Goal: Task Accomplishment & Management: Complete application form

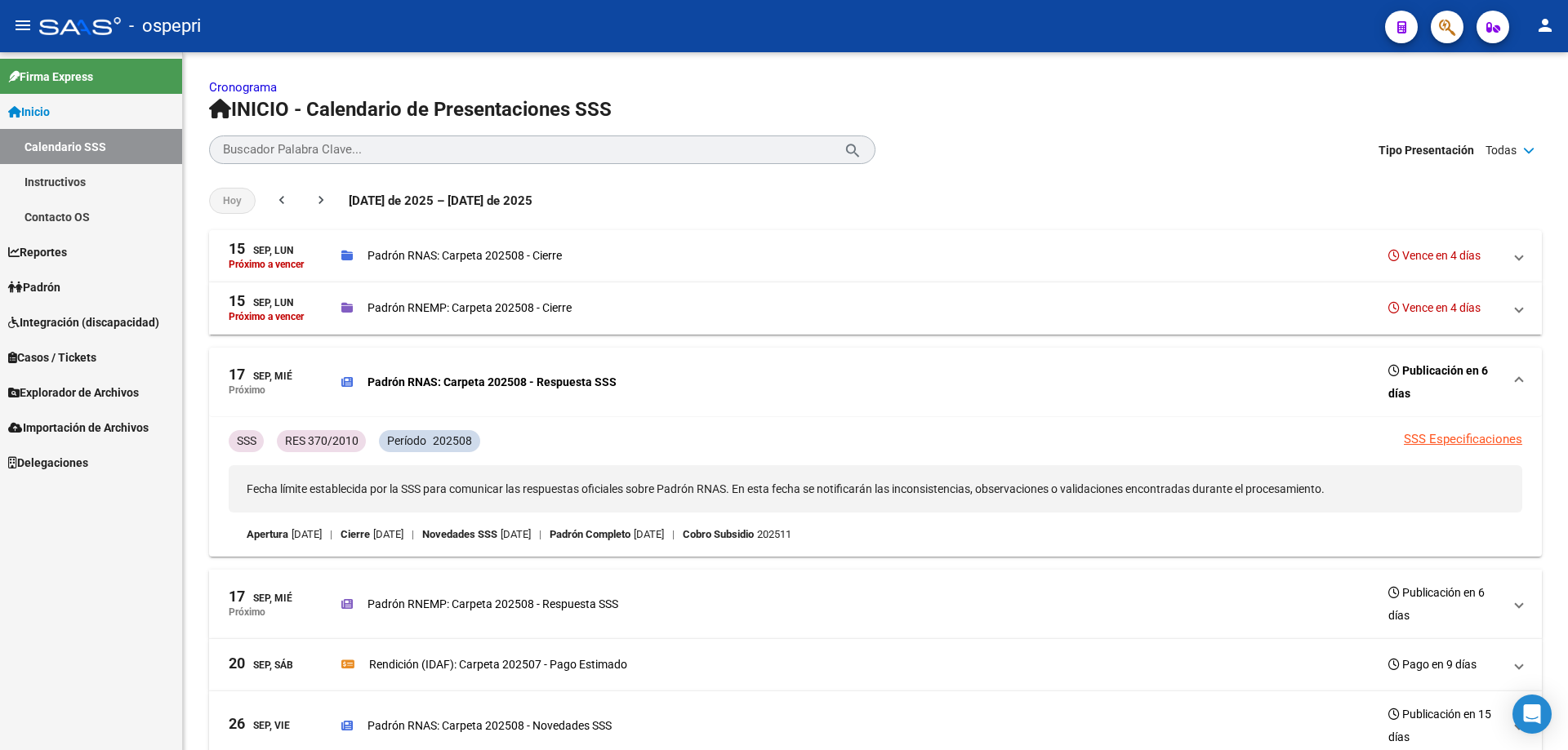
click at [89, 288] on link "Padrón" at bounding box center [91, 286] width 182 height 35
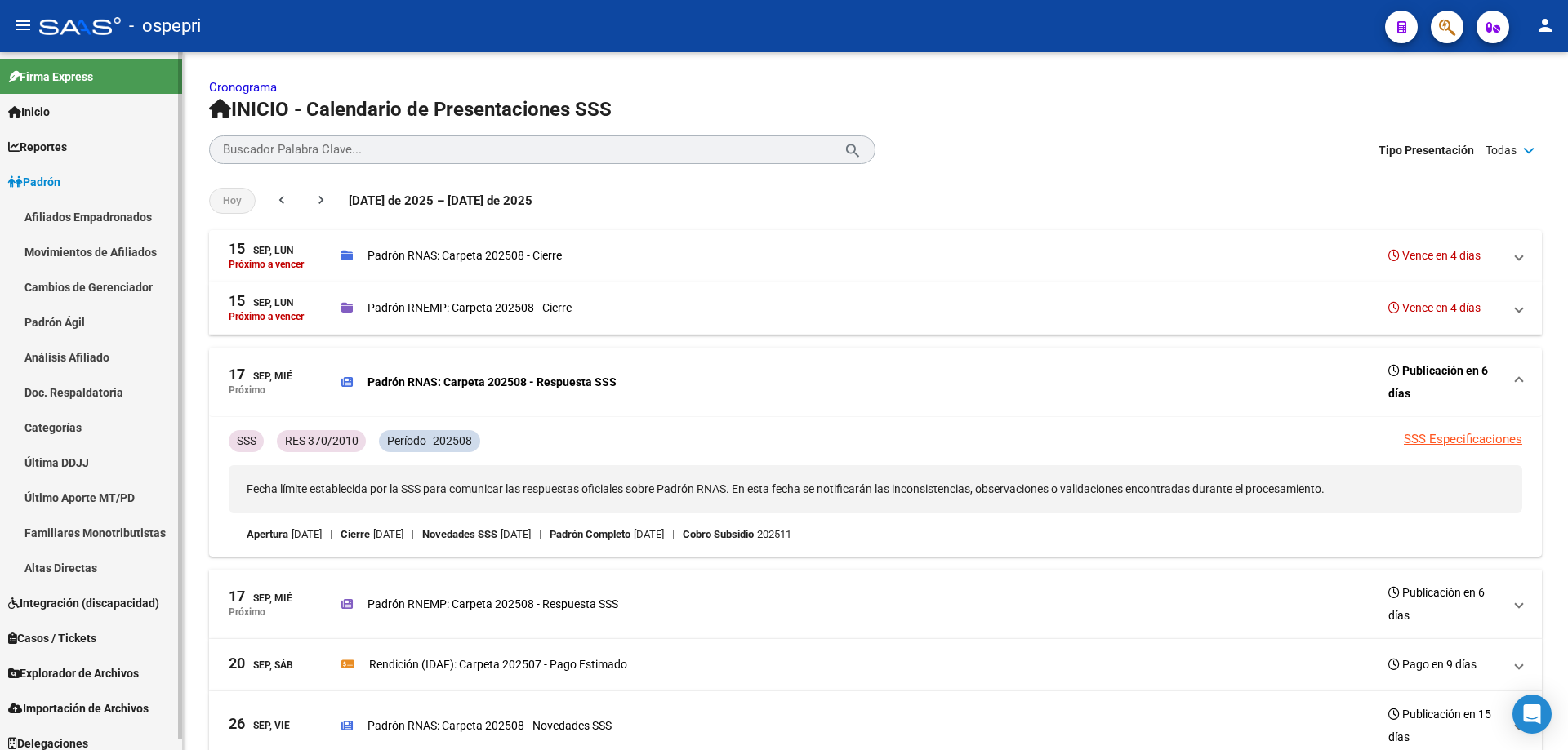
click at [87, 355] on link "Análisis Afiliado" at bounding box center [91, 356] width 182 height 35
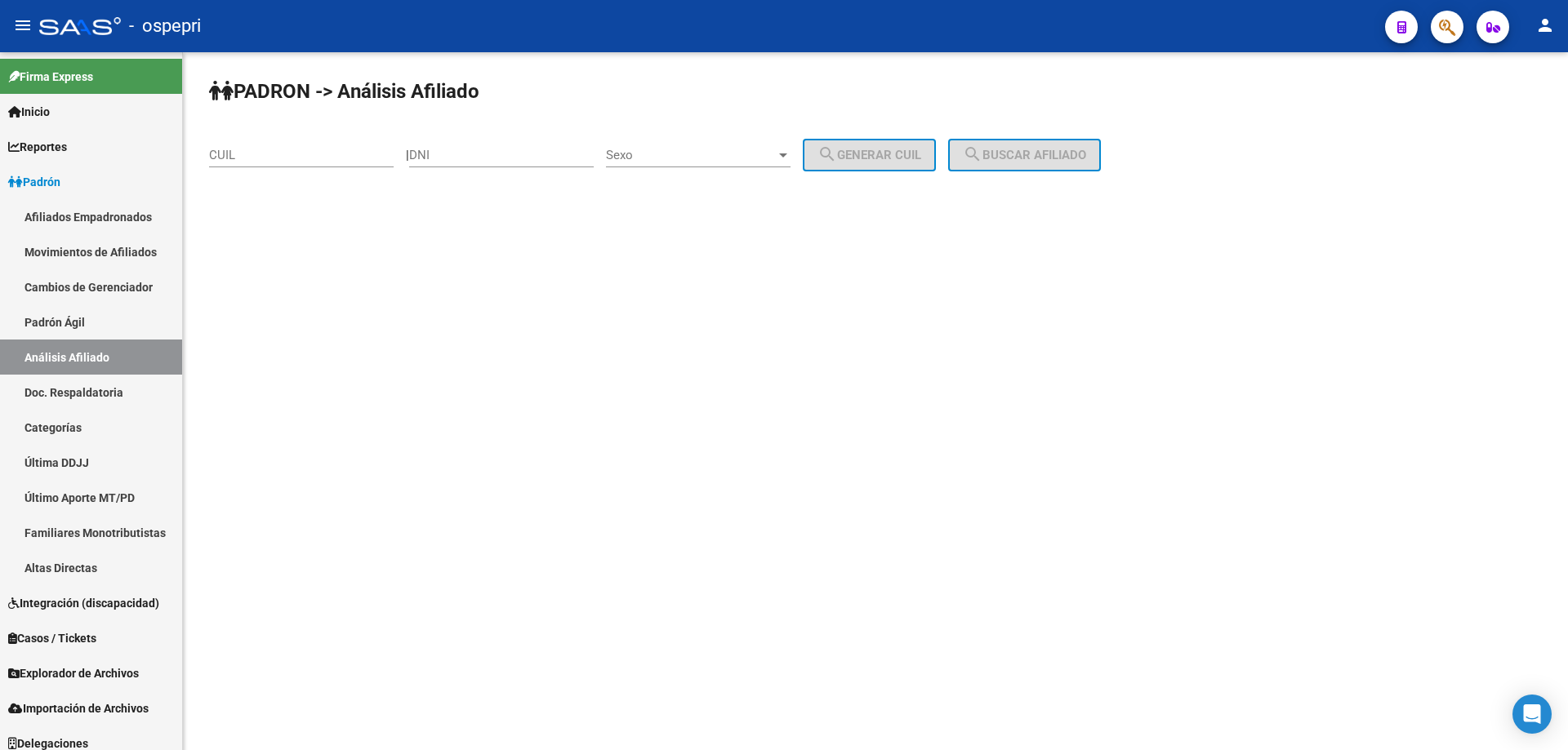
click at [522, 153] on input "DNI" at bounding box center [501, 154] width 184 height 14
paste input "33566775"
click at [541, 154] on input "33566775" at bounding box center [501, 154] width 184 height 14
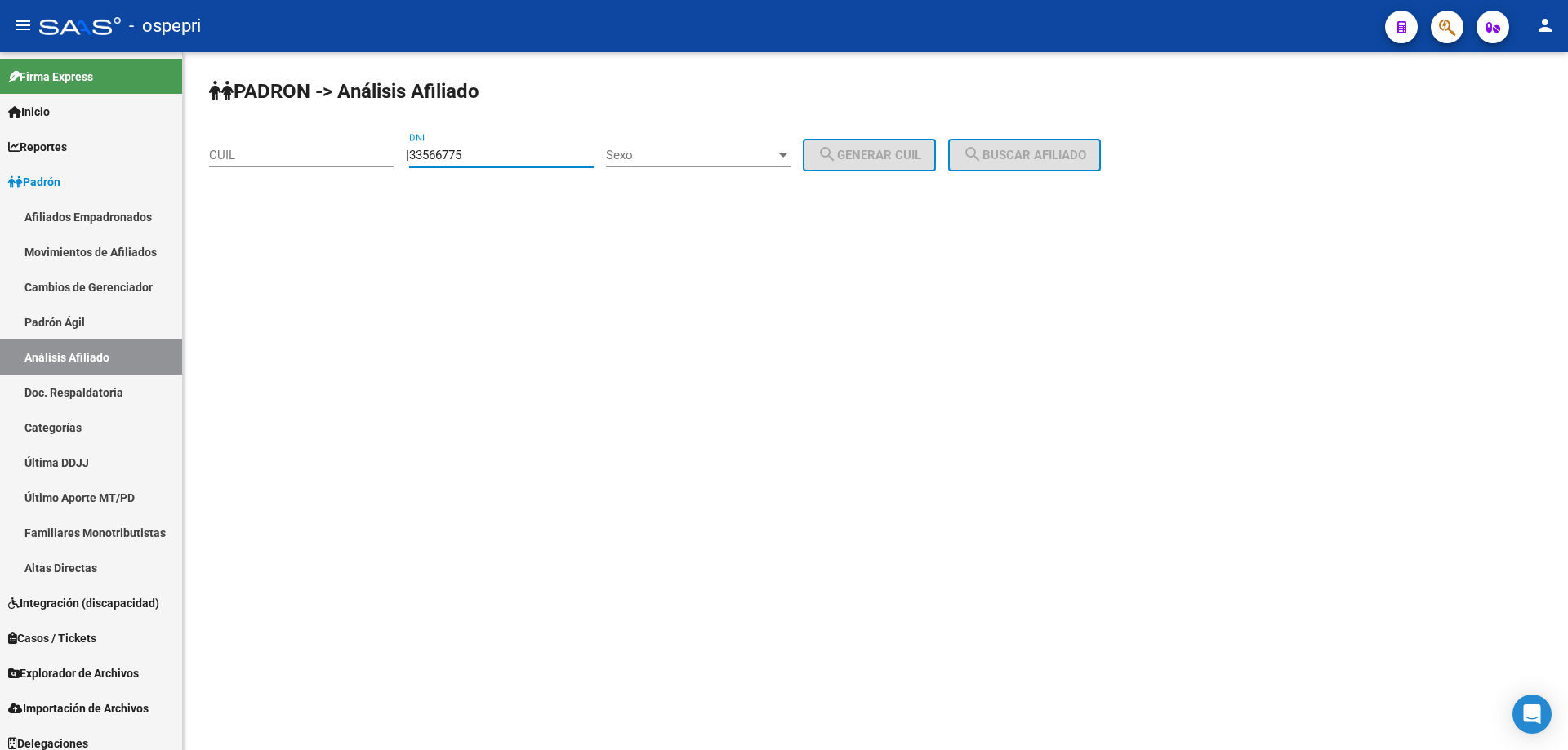
click at [541, 154] on input "33566775" at bounding box center [501, 154] width 184 height 14
paste input "881012"
type input "38810125"
click at [683, 160] on span "Sexo" at bounding box center [691, 154] width 170 height 14
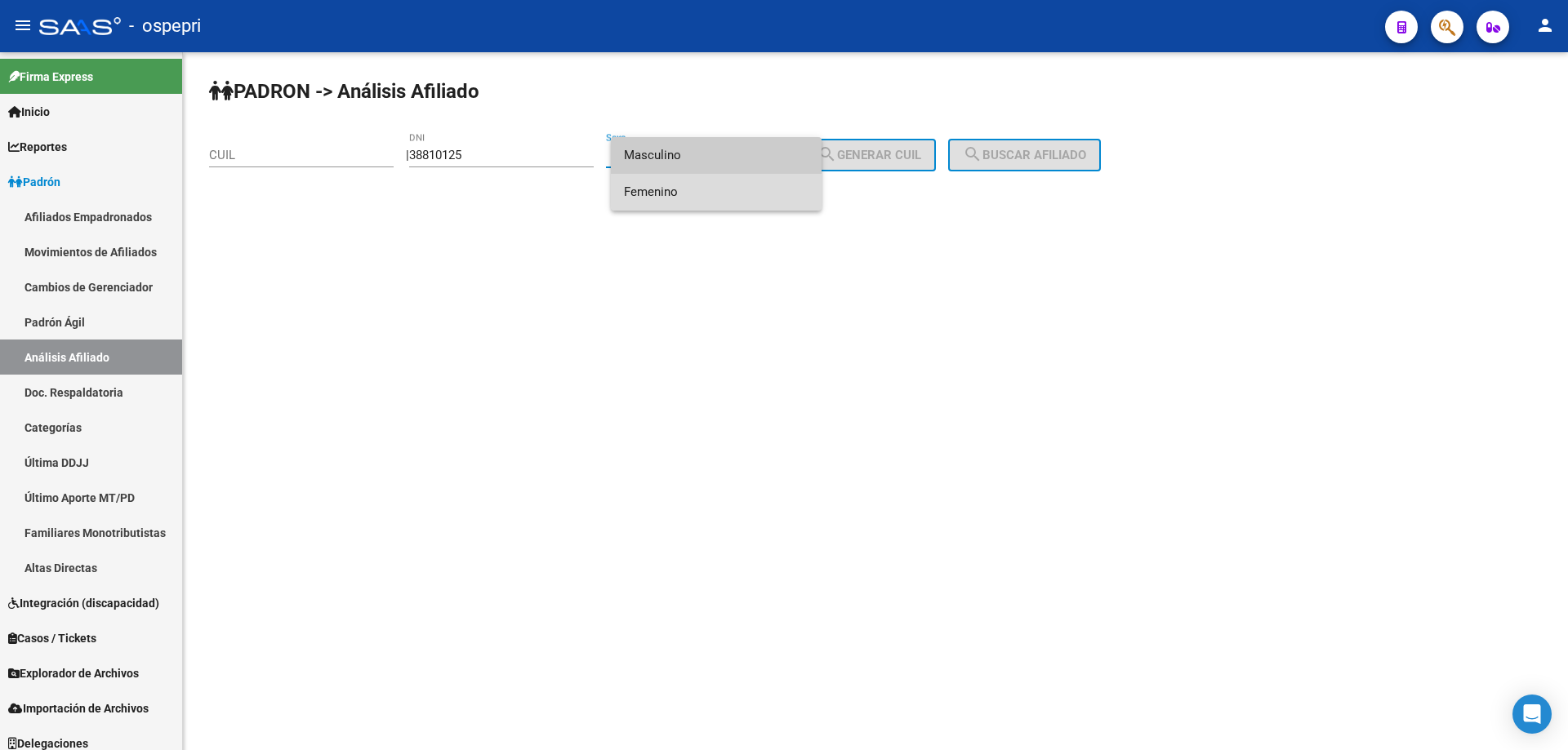
click at [714, 198] on span "Femenino" at bounding box center [716, 192] width 184 height 37
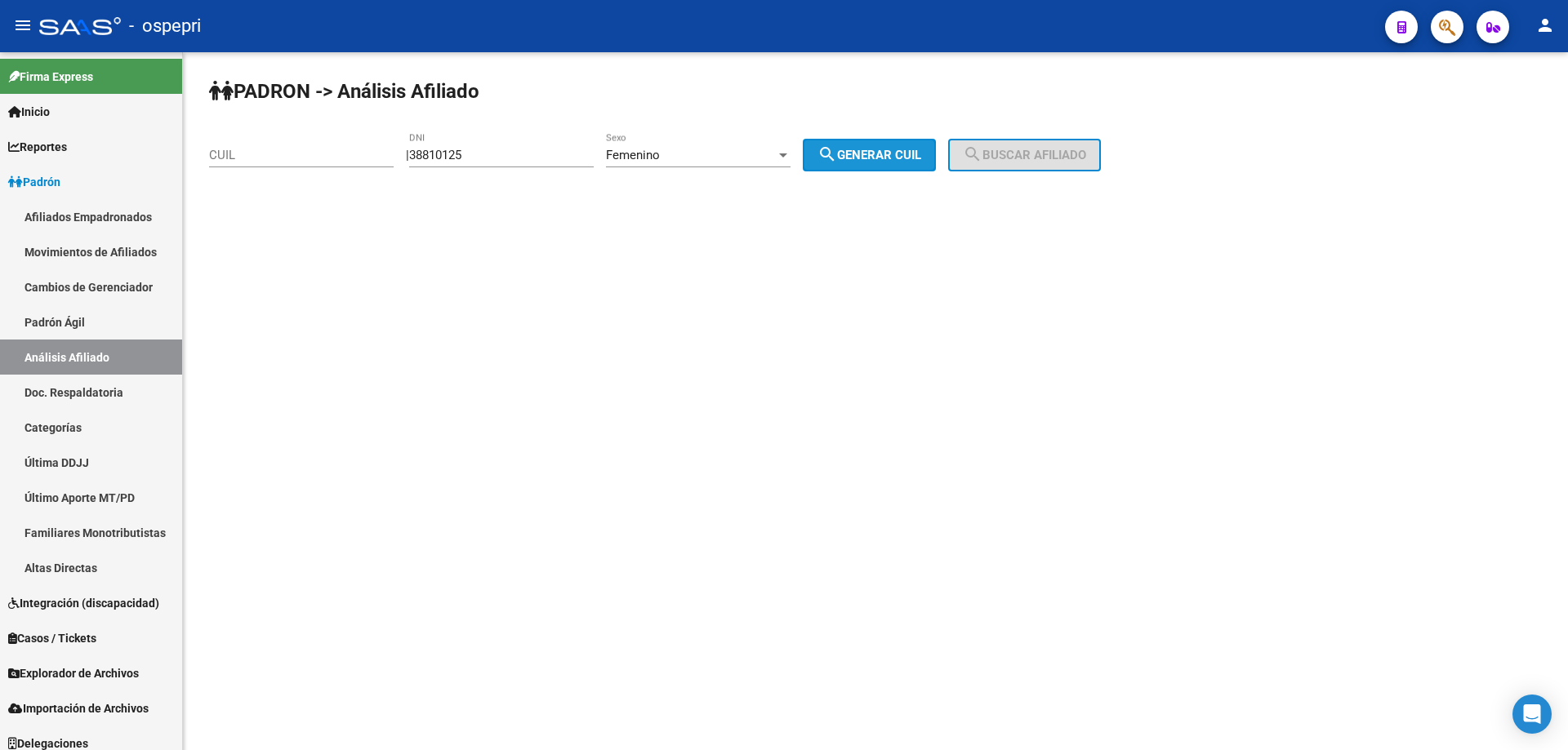
drag, startPoint x: 874, startPoint y: 147, endPoint x: 890, endPoint y: 147, distance: 16.0
click at [876, 147] on span "search Generar CUIL" at bounding box center [870, 154] width 104 height 14
click at [1017, 146] on button "search Buscar afiliado" at bounding box center [1024, 155] width 153 height 32
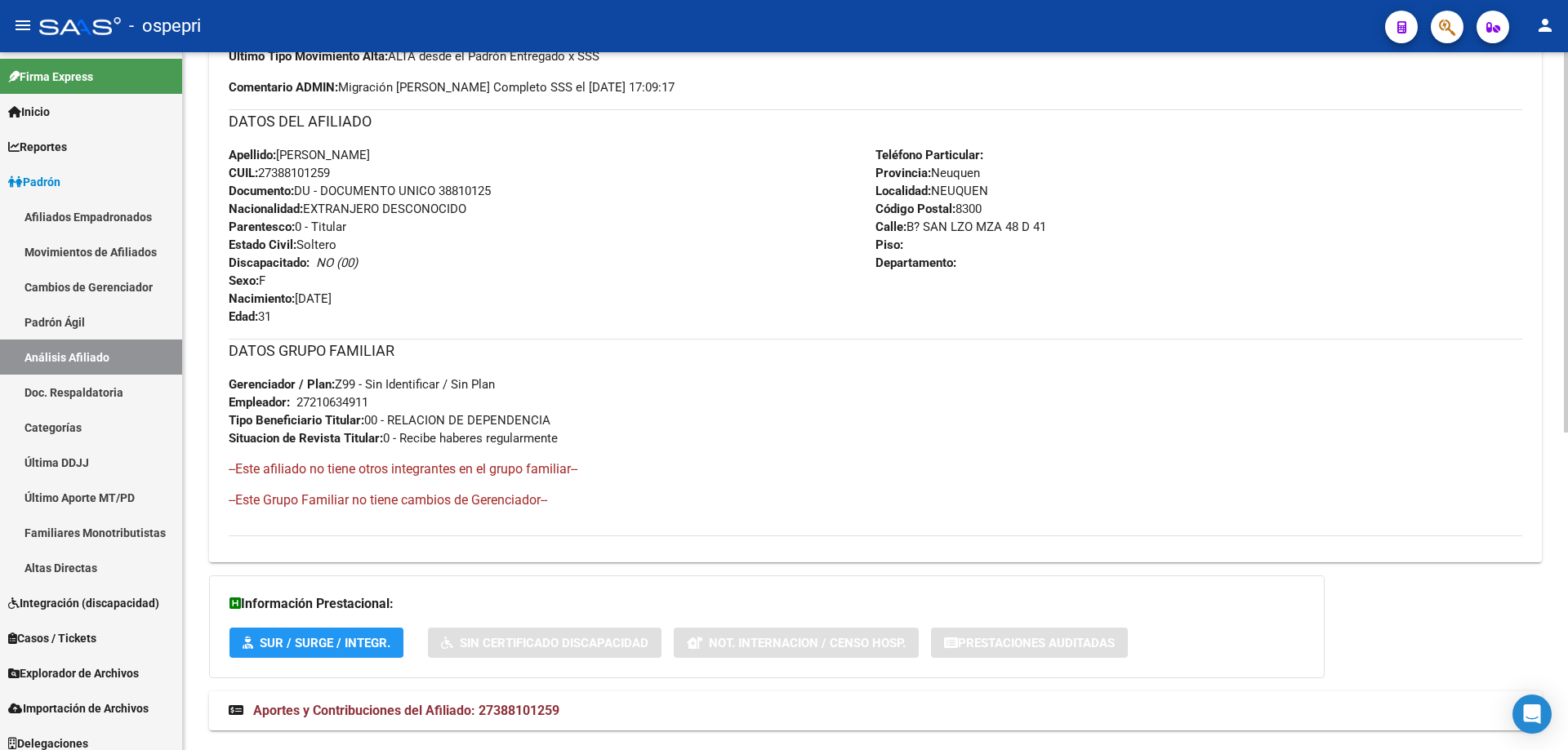
scroll to position [584, 0]
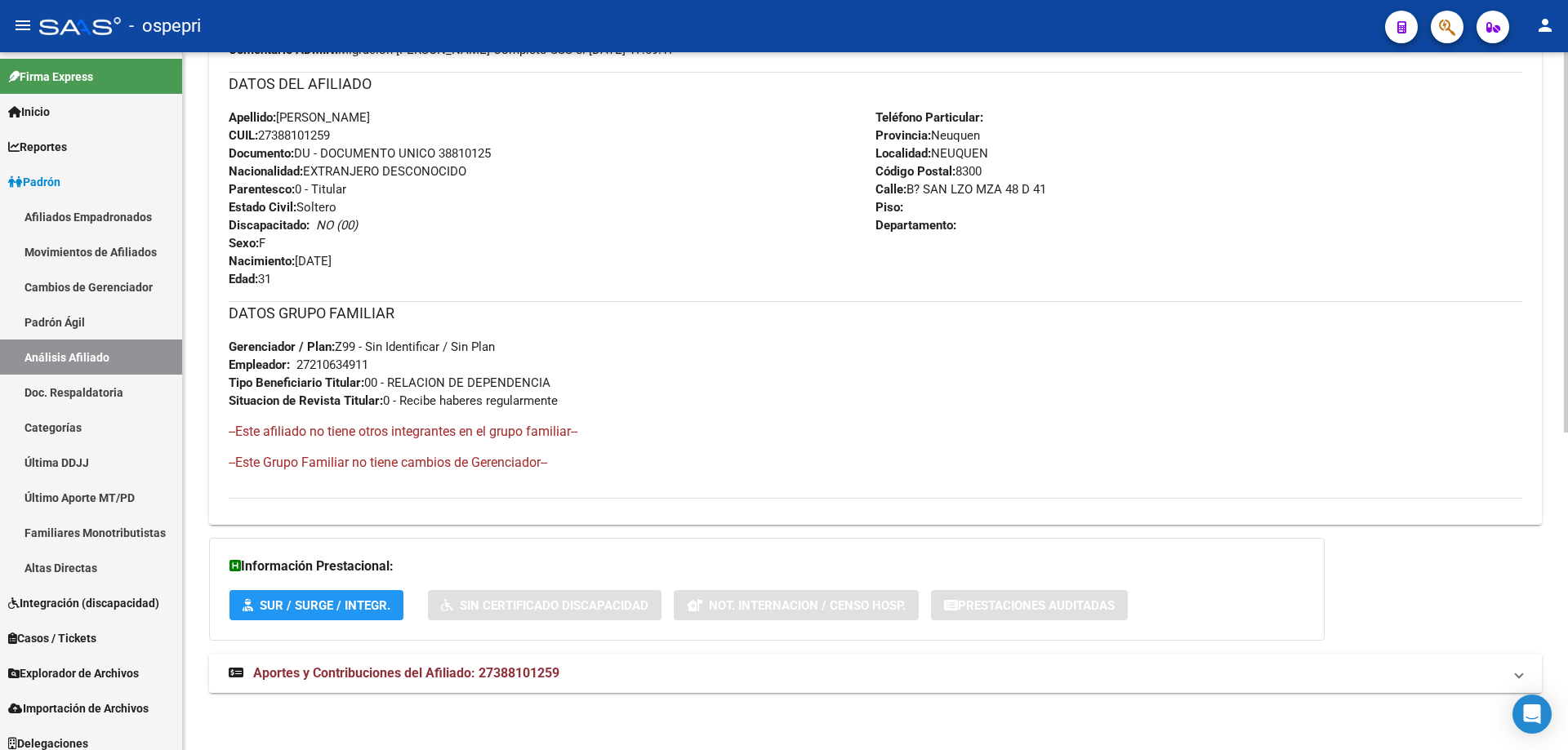
click at [414, 671] on span "Aportes y Contribuciones del Afiliado: 27388101259" at bounding box center [406, 672] width 306 height 15
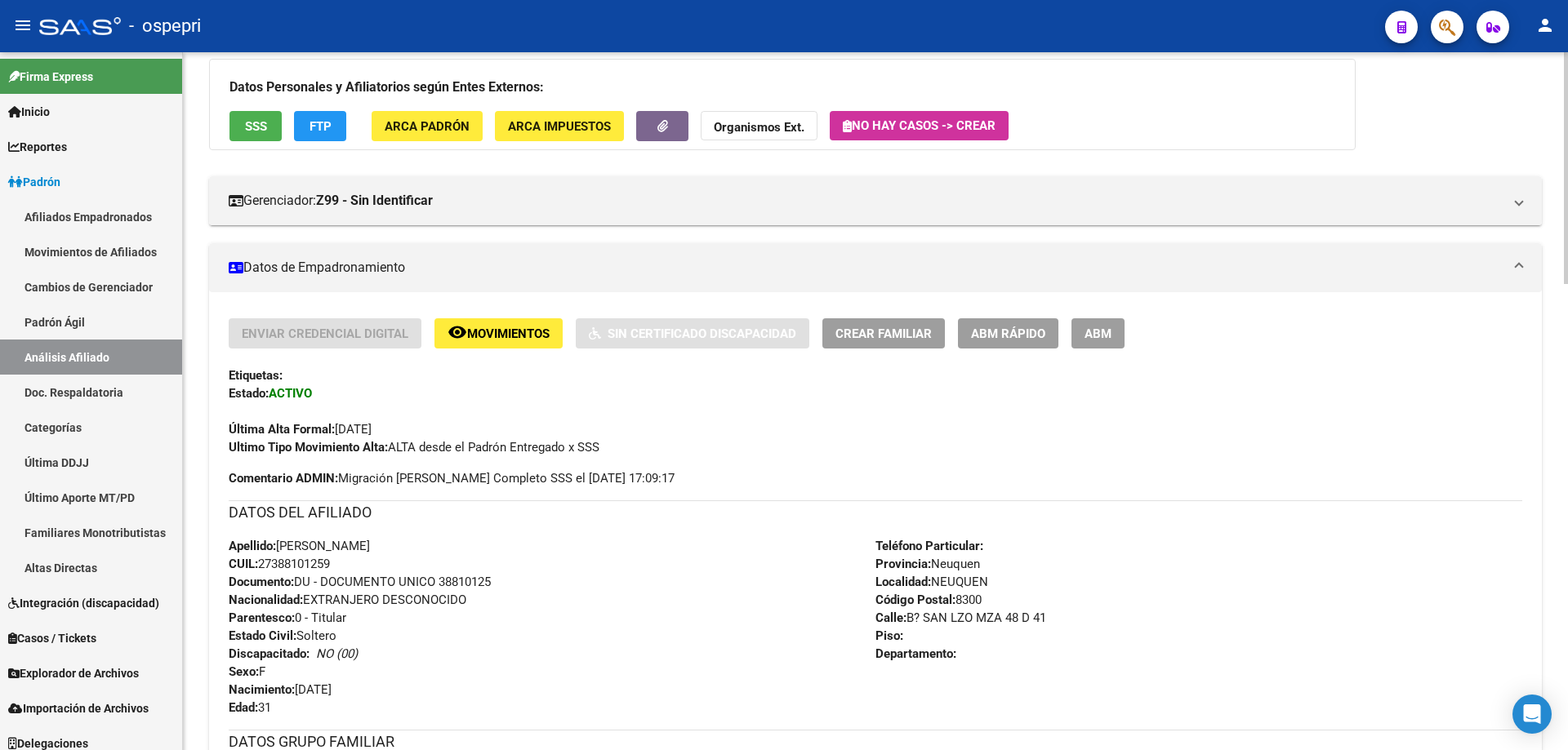
scroll to position [0, 0]
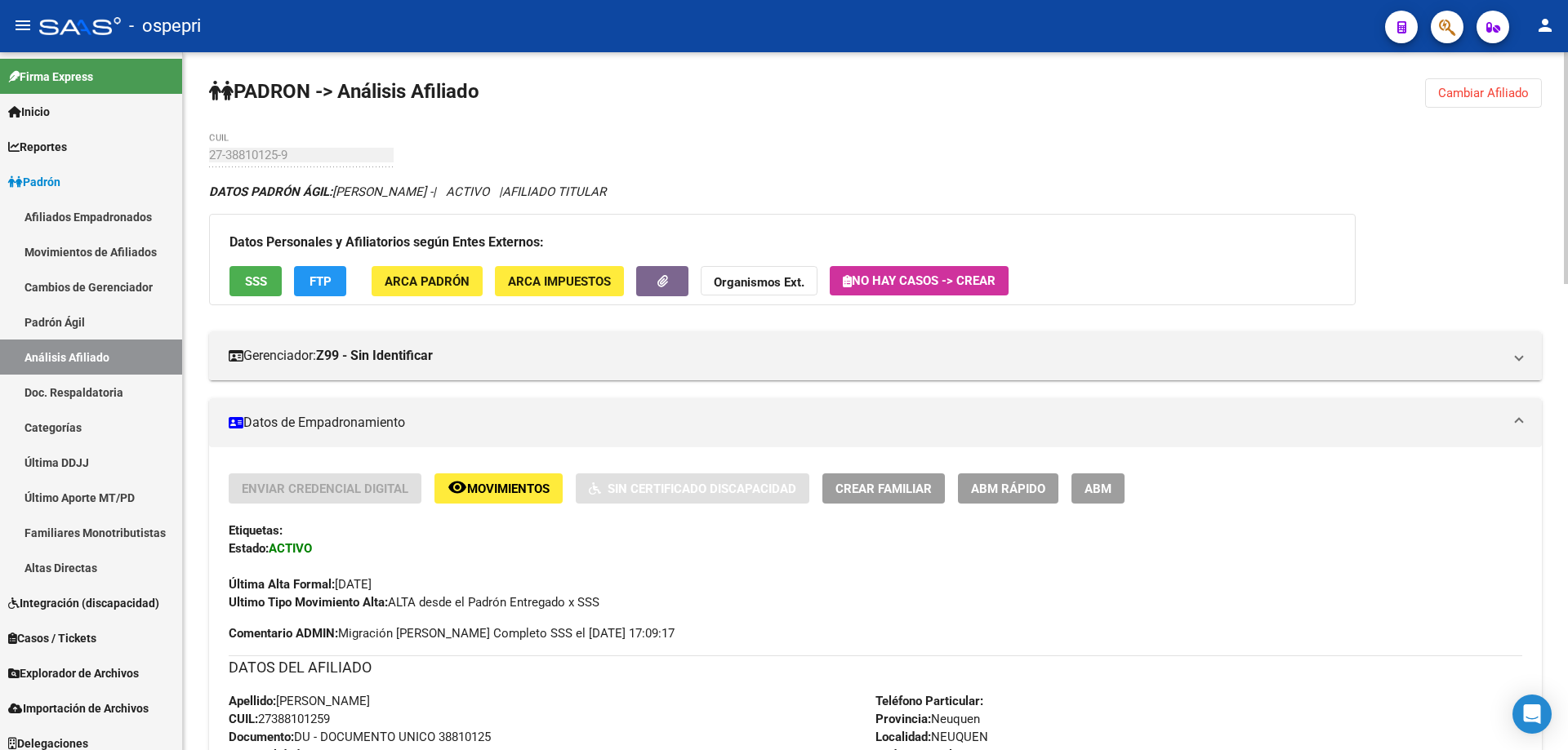
click at [1457, 88] on span "Cambiar Afiliado" at bounding box center [1483, 93] width 90 height 14
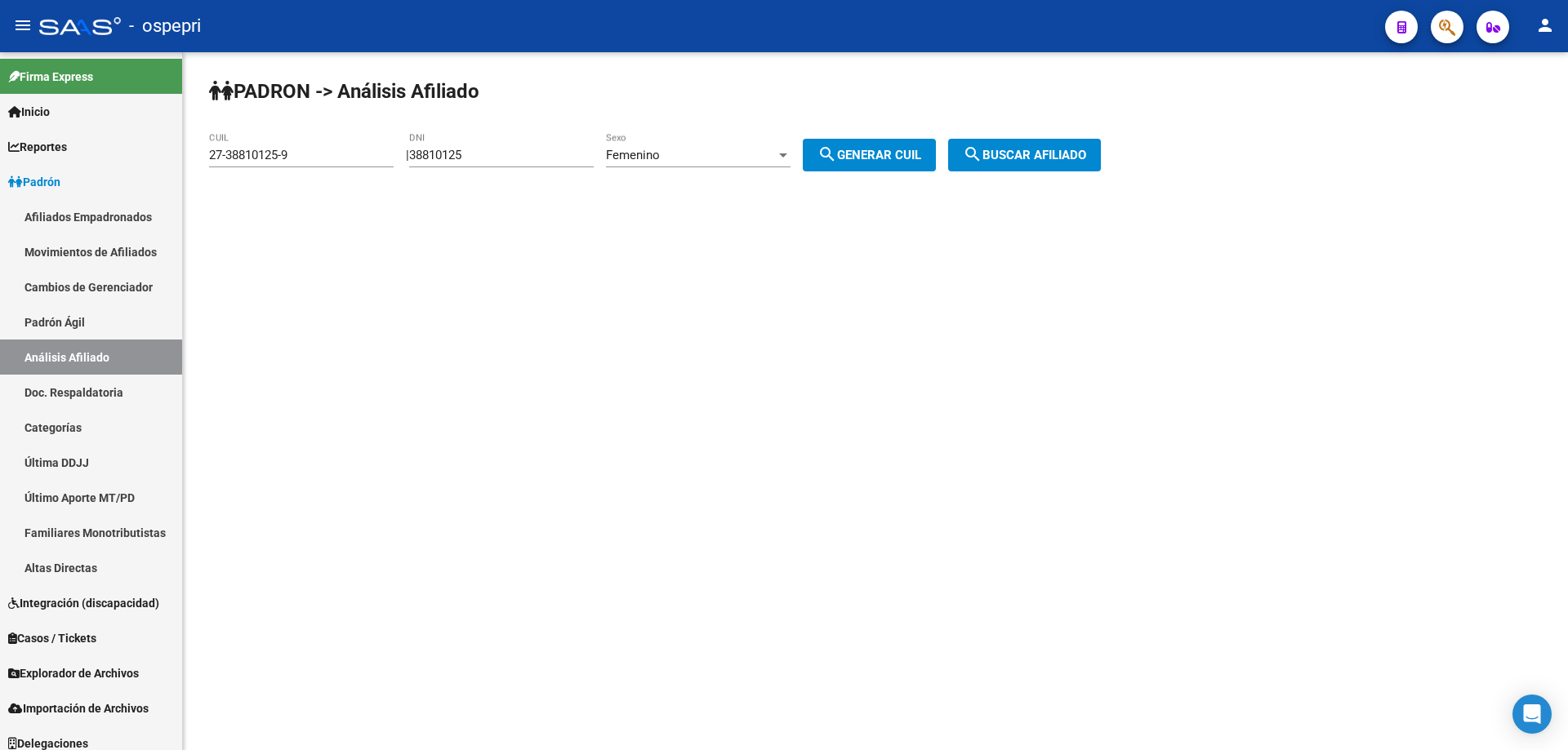
click at [749, 154] on div "Femenino" at bounding box center [691, 154] width 170 height 14
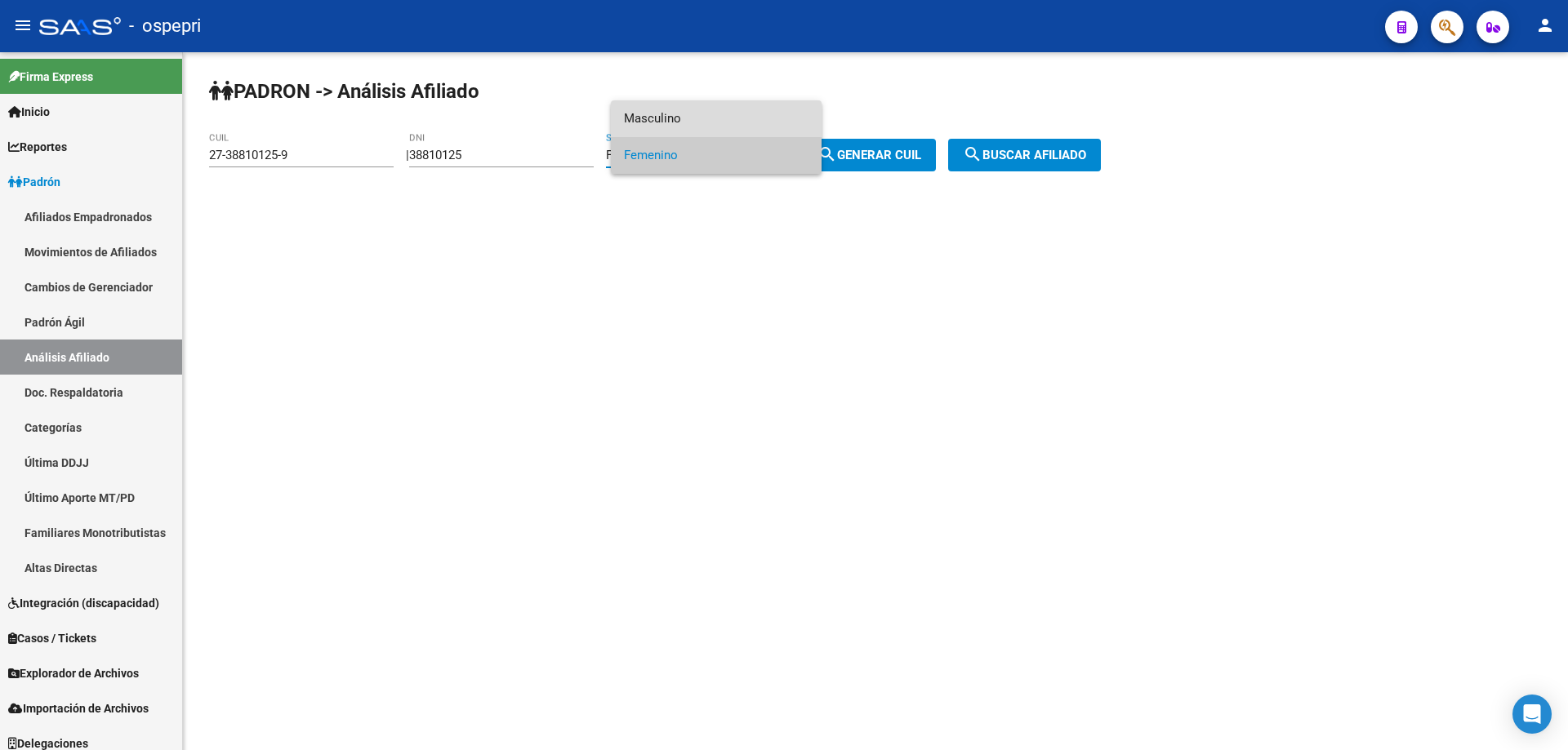
click at [713, 118] on span "Masculino" at bounding box center [716, 118] width 184 height 37
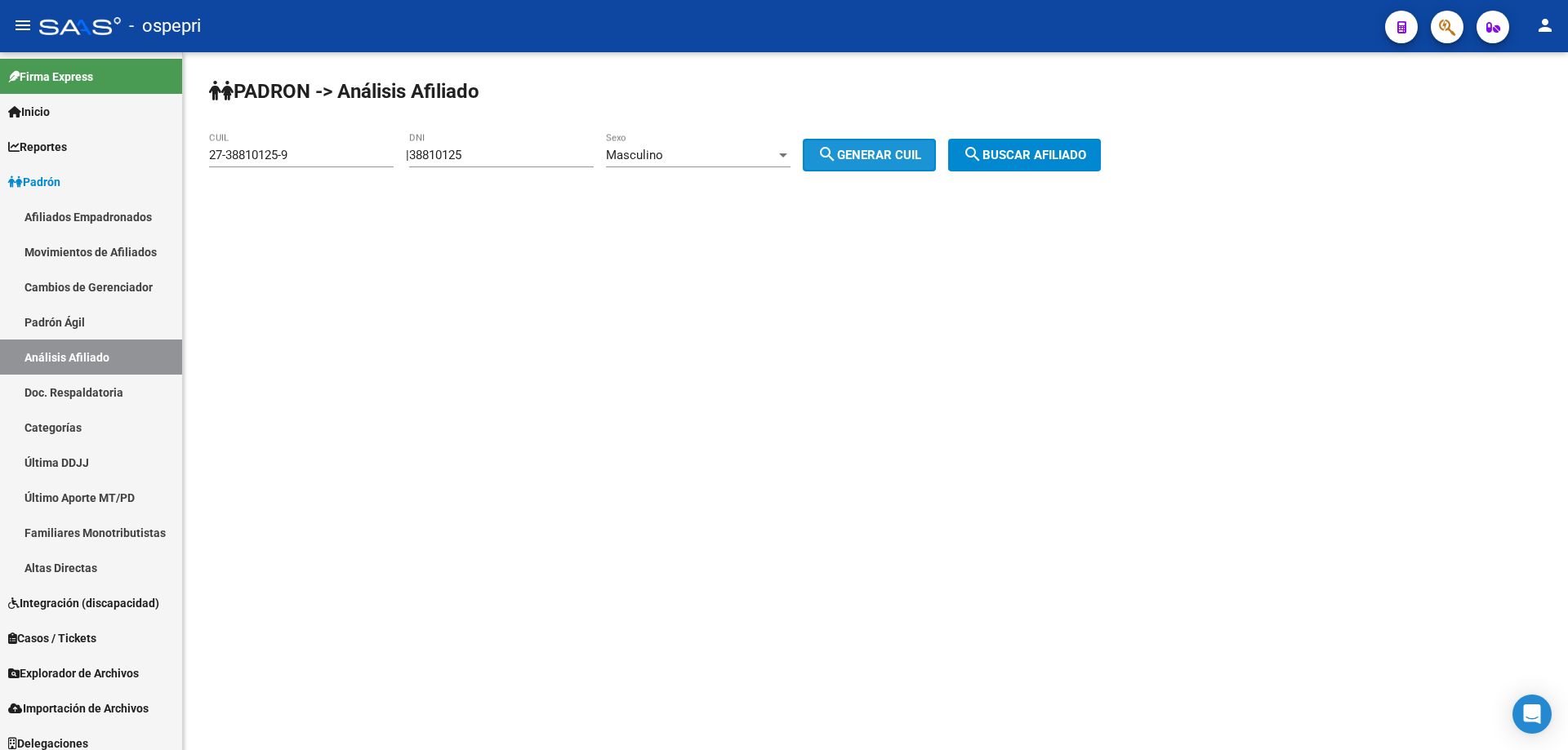
click at [907, 160] on span "search Generar CUIL" at bounding box center [870, 154] width 104 height 14
type input "20-38810125-4"
click at [463, 151] on input "38810125" at bounding box center [501, 154] width 184 height 14
paste input "25308640"
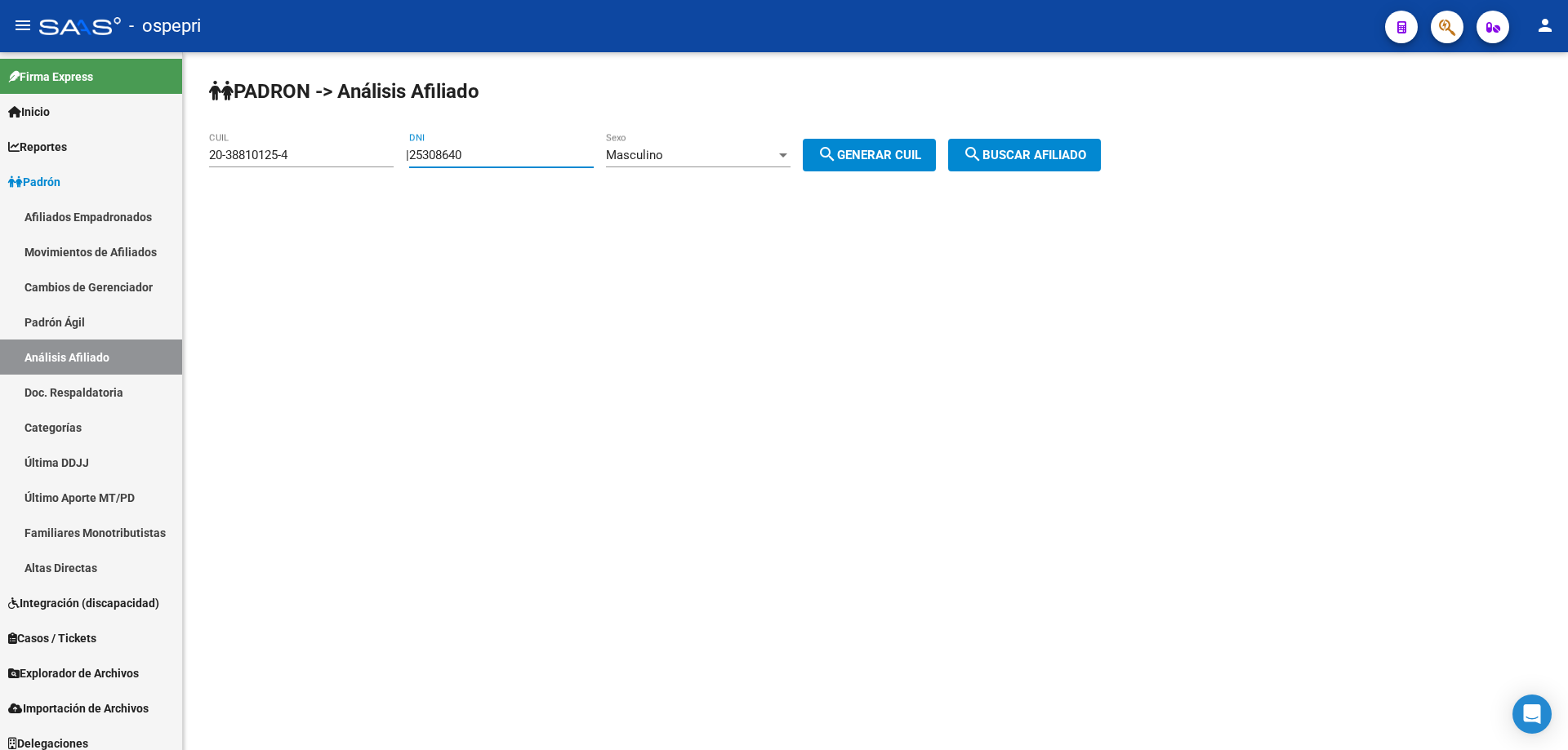
type input "25308640"
click at [458, 151] on input "25308640" at bounding box center [501, 154] width 184 height 14
click at [515, 167] on div "25308640 DNI" at bounding box center [501, 157] width 184 height 50
click at [475, 153] on input "25308640" at bounding box center [501, 154] width 184 height 14
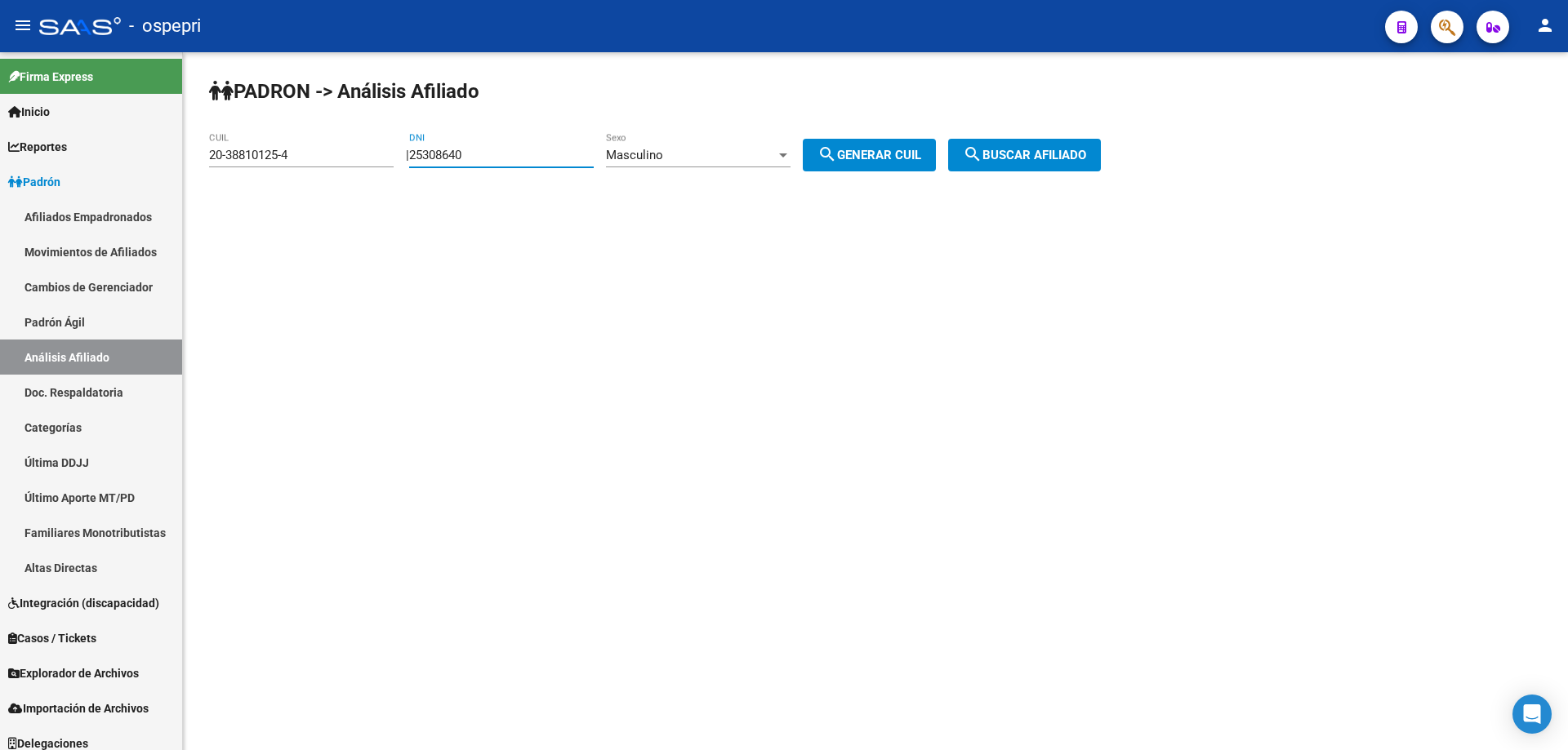
click at [475, 153] on input "25308640" at bounding box center [501, 154] width 184 height 14
paste input "number"
type input "38810125"
click at [663, 158] on span "Masculino" at bounding box center [634, 154] width 57 height 14
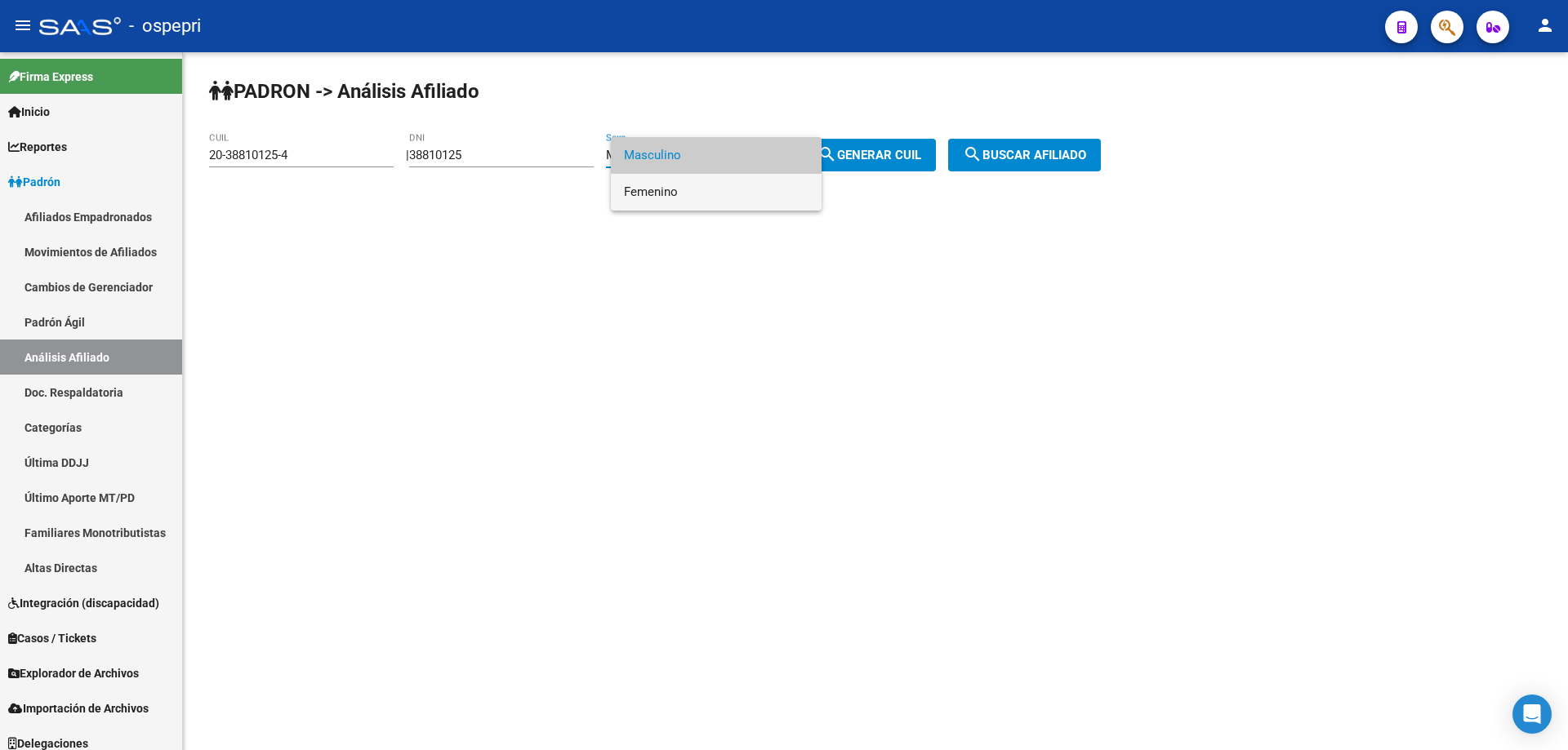
click at [708, 197] on span "Femenino" at bounding box center [716, 192] width 184 height 37
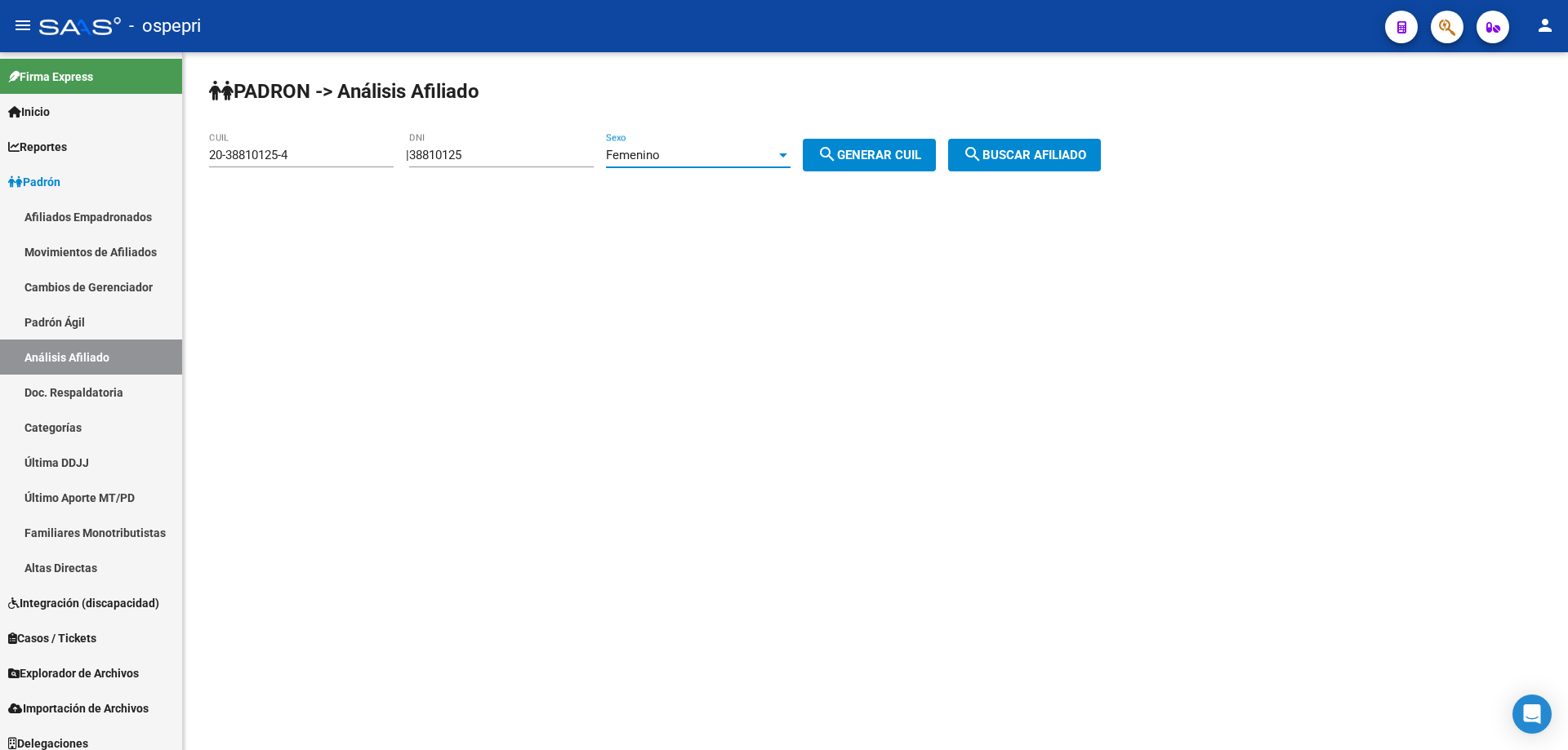
click at [909, 153] on span "search Generar CUIL" at bounding box center [870, 154] width 104 height 14
click at [1006, 149] on span "search Buscar afiliado" at bounding box center [1024, 154] width 124 height 14
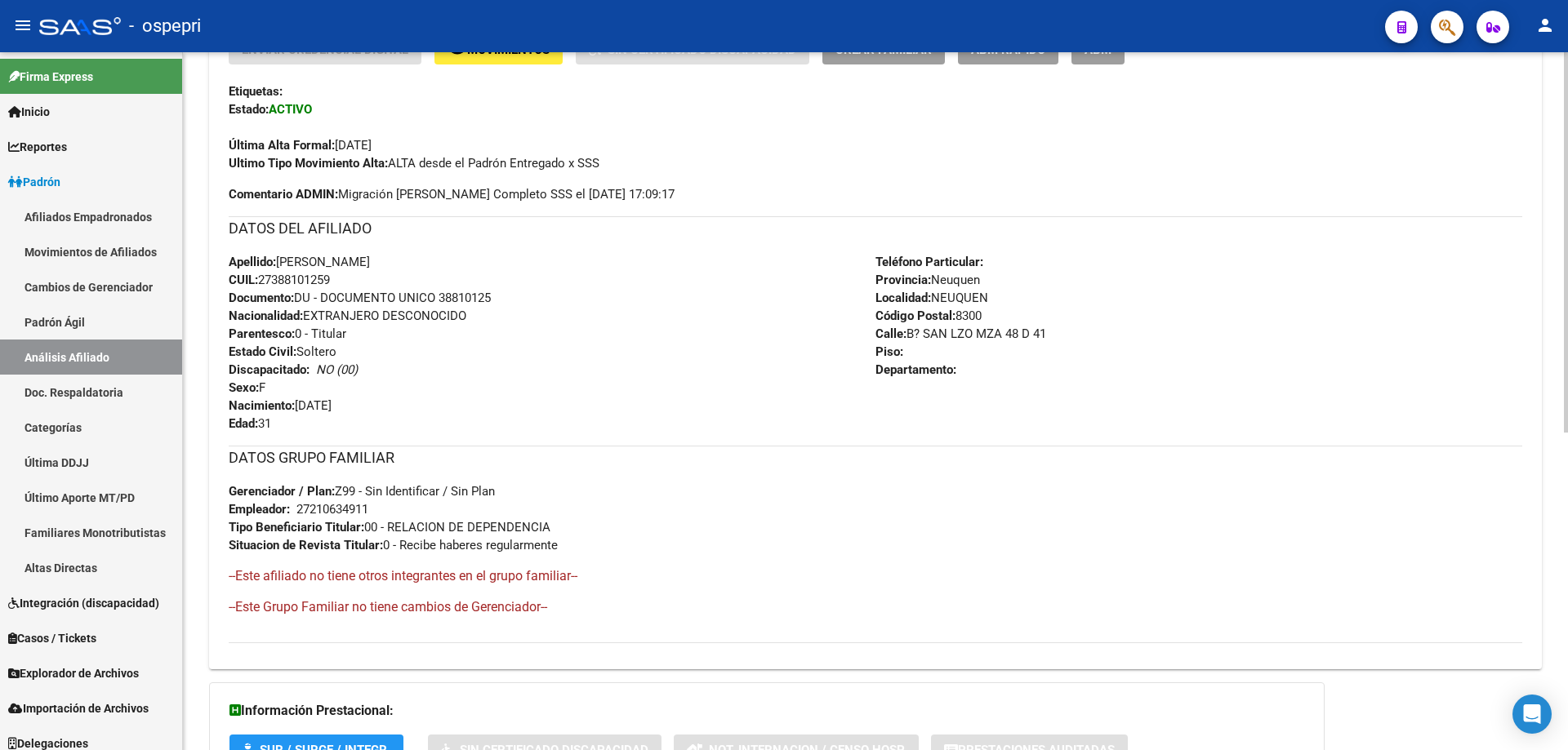
scroll to position [584, 0]
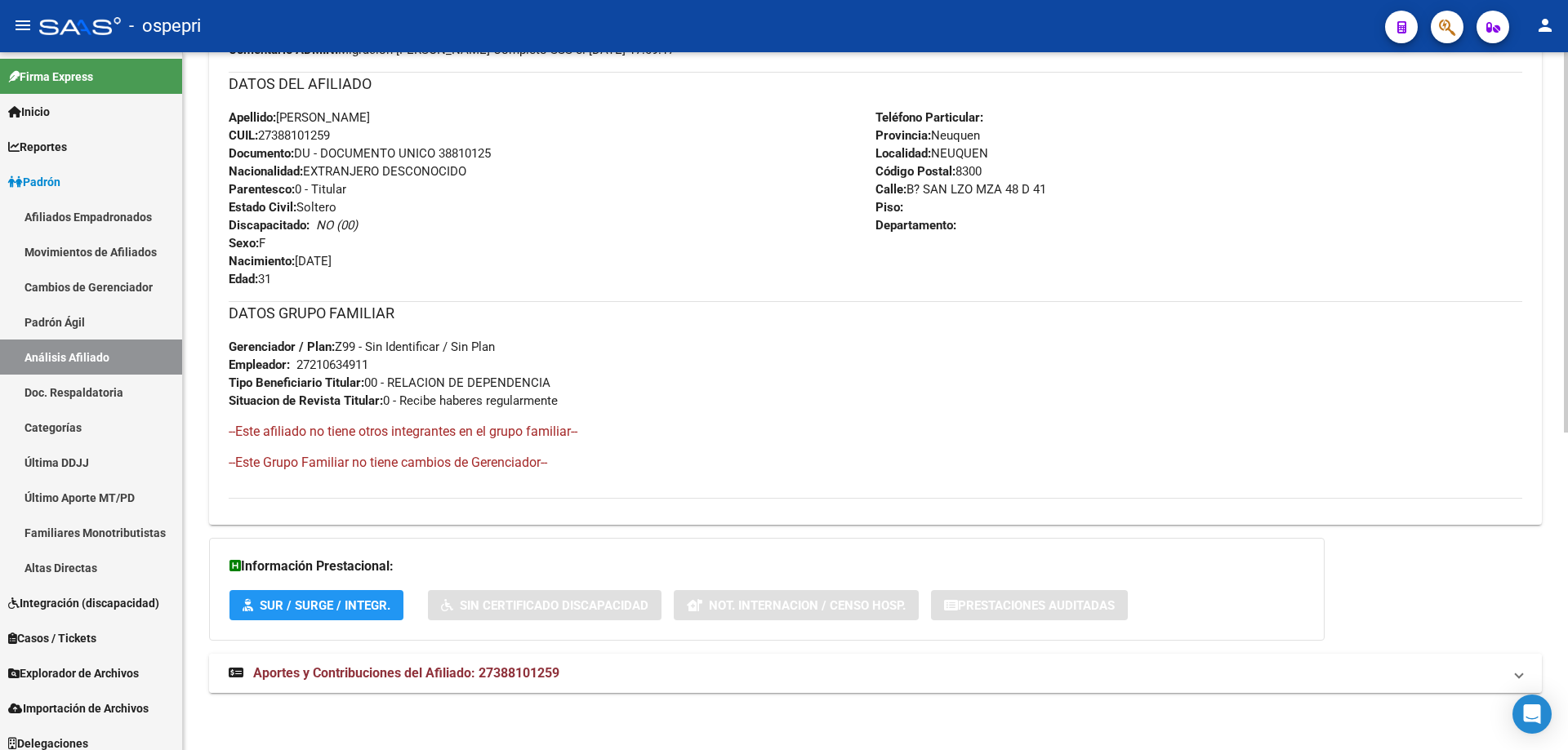
click at [414, 657] on mat-expansion-panel-header "Aportes y Contribuciones del Afiliado: 27388101259" at bounding box center [875, 673] width 1333 height 39
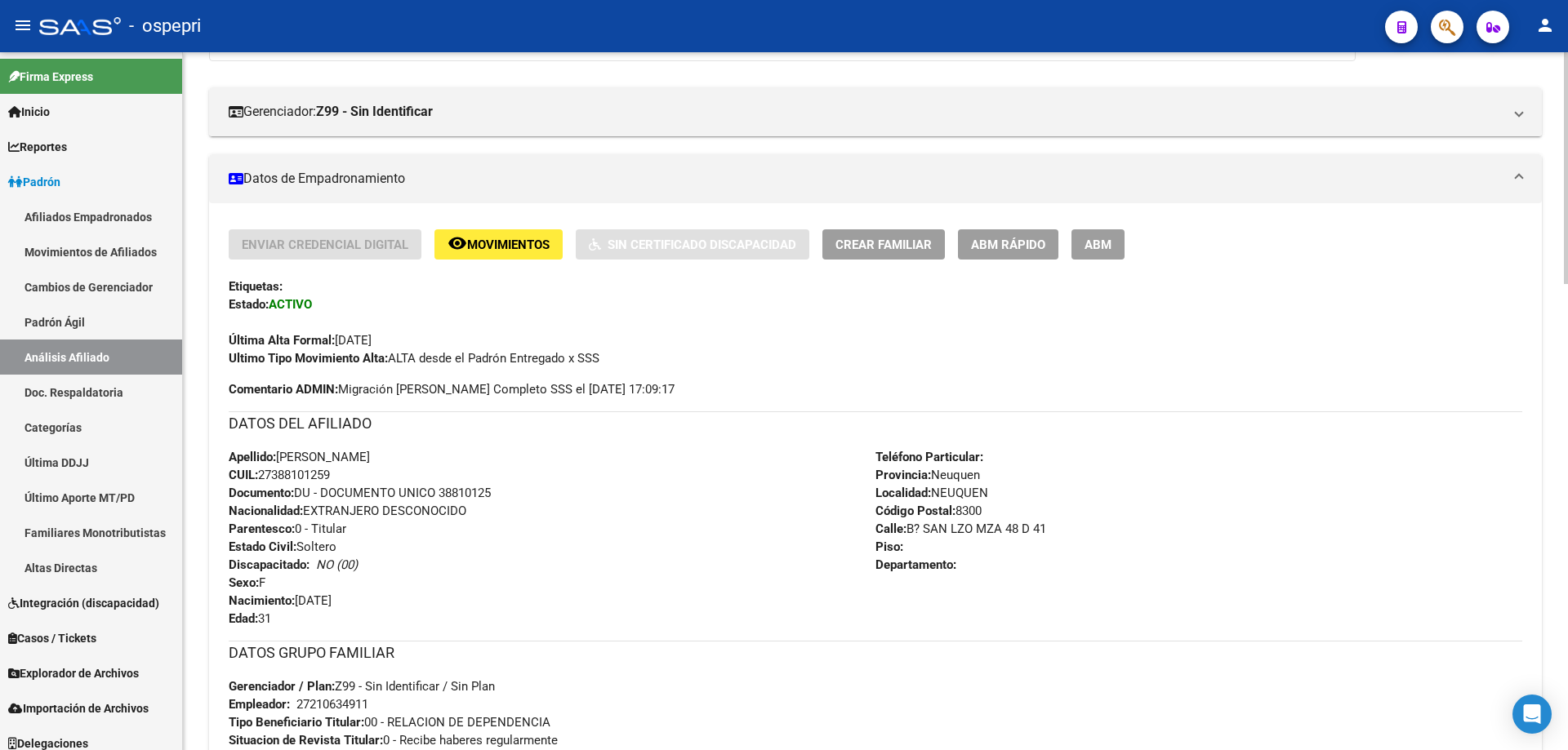
scroll to position [461, 0]
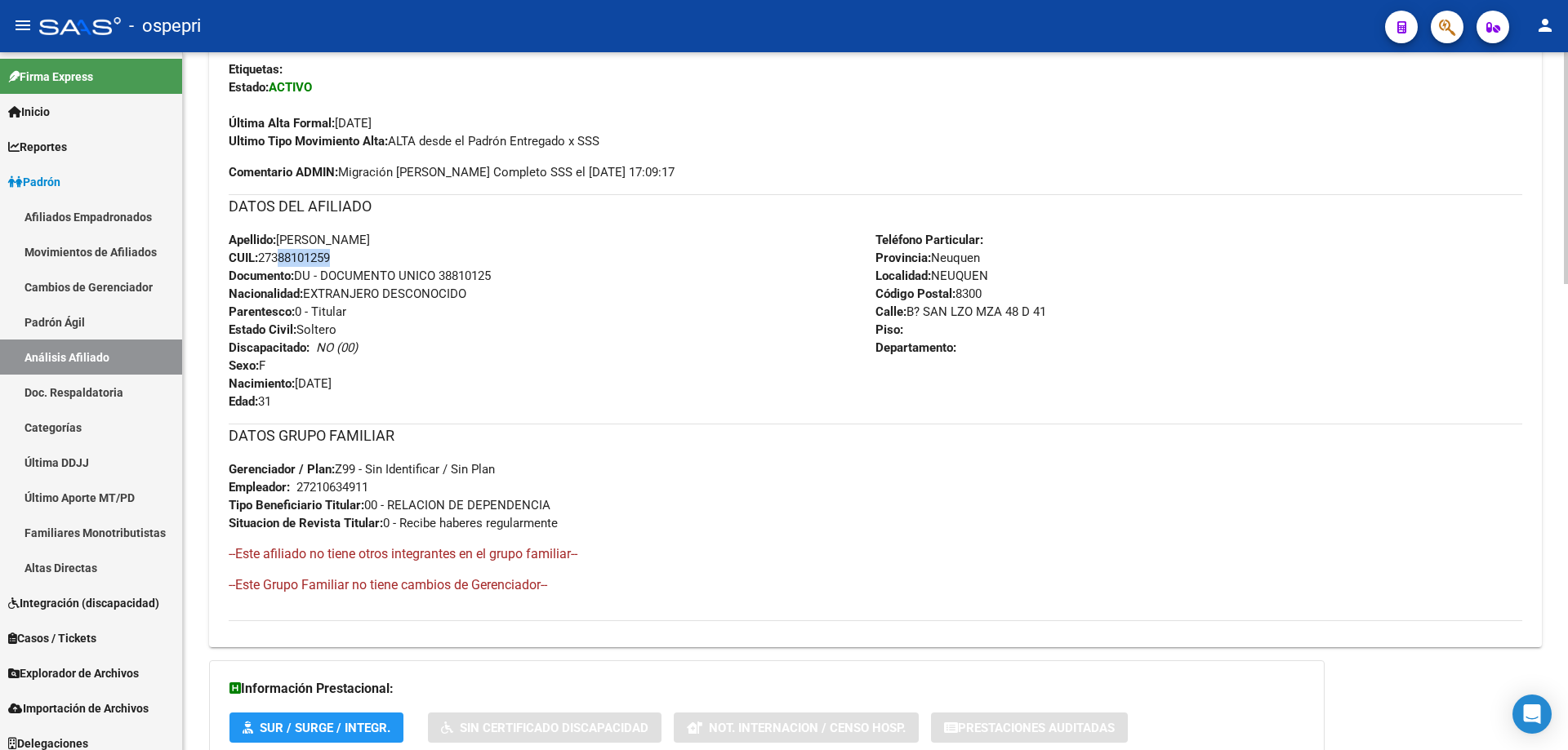
drag, startPoint x: 276, startPoint y: 260, endPoint x: 332, endPoint y: 265, distance: 56.2
click at [332, 265] on div "Apellido: [PERSON_NAME] CUIL: 27388101259 Documento: DU - DOCUMENTO UNICO 38810…" at bounding box center [552, 320] width 646 height 180
copy span "38810125"
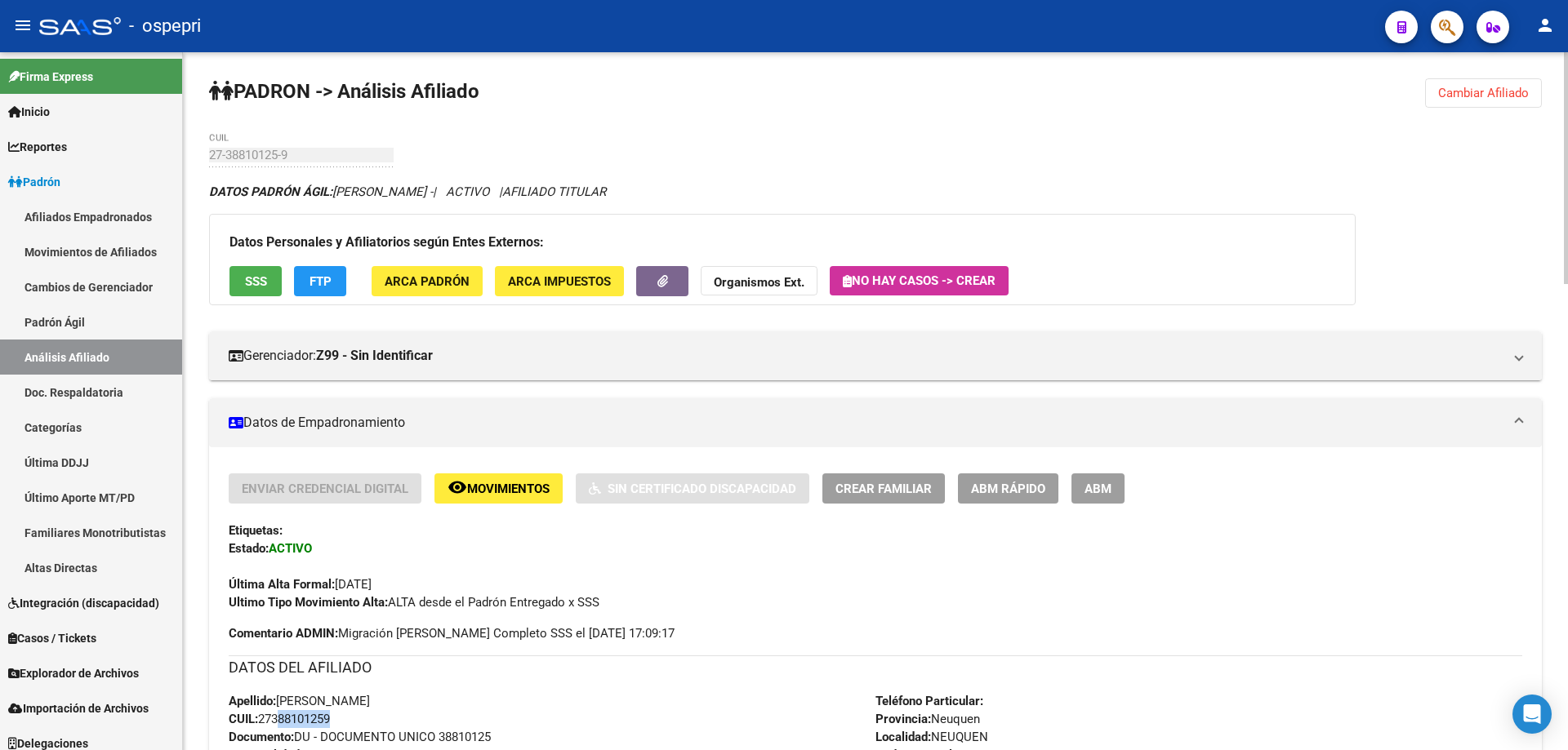
click at [1505, 87] on span "Cambiar Afiliado" at bounding box center [1483, 93] width 90 height 14
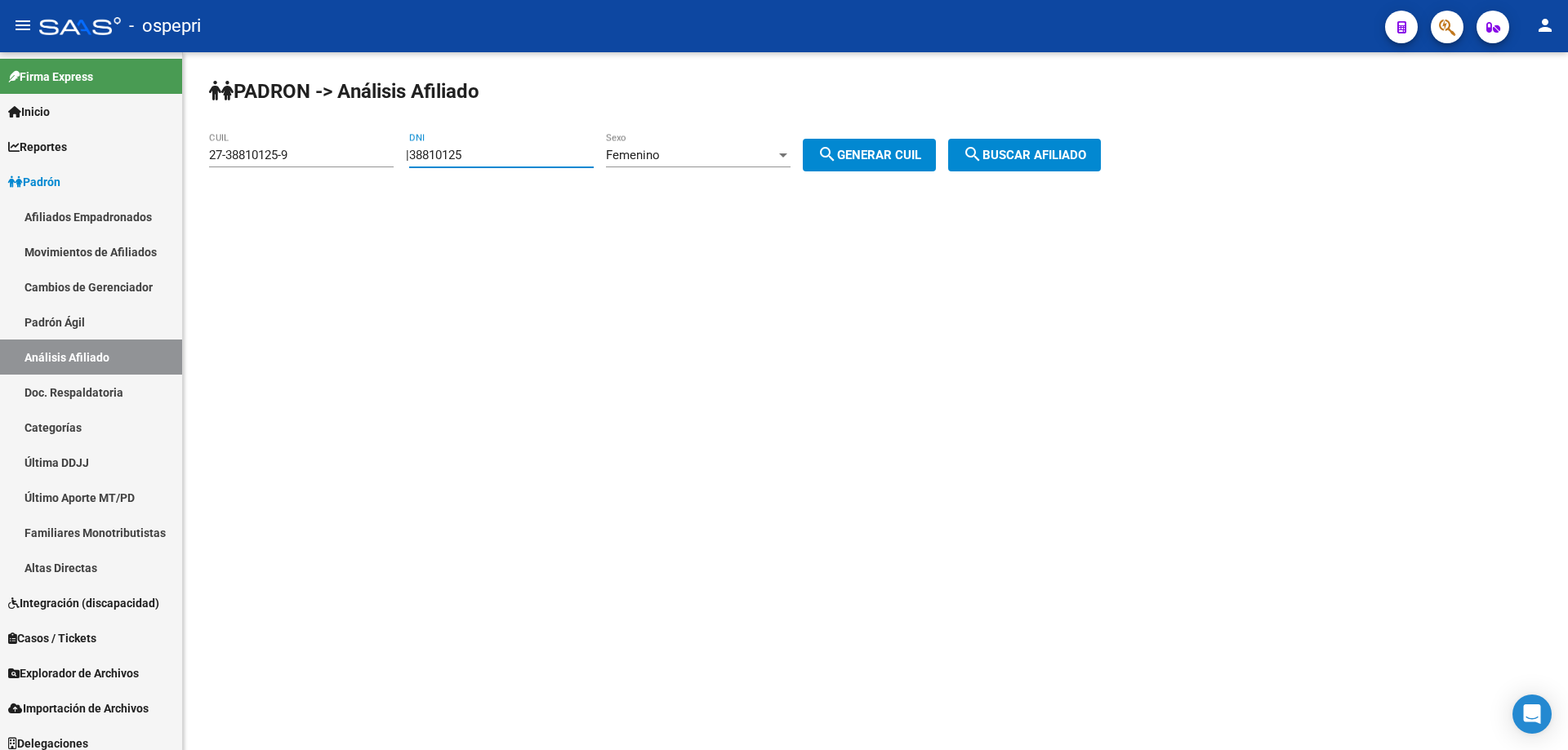
click at [444, 148] on input "38810125" at bounding box center [501, 154] width 184 height 14
click at [686, 148] on div "Femenino" at bounding box center [691, 154] width 170 height 14
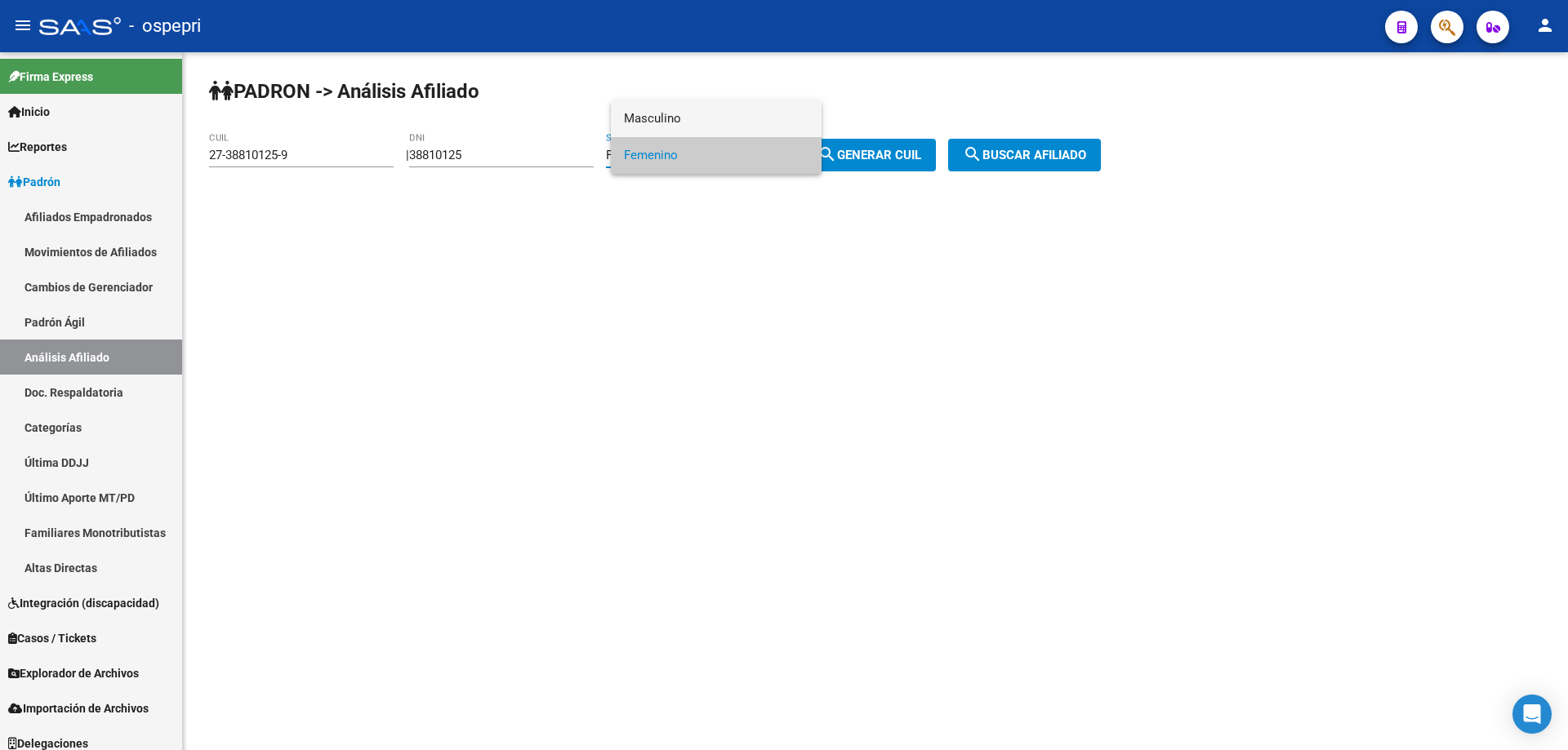
click at [682, 123] on span "Masculino" at bounding box center [716, 118] width 184 height 37
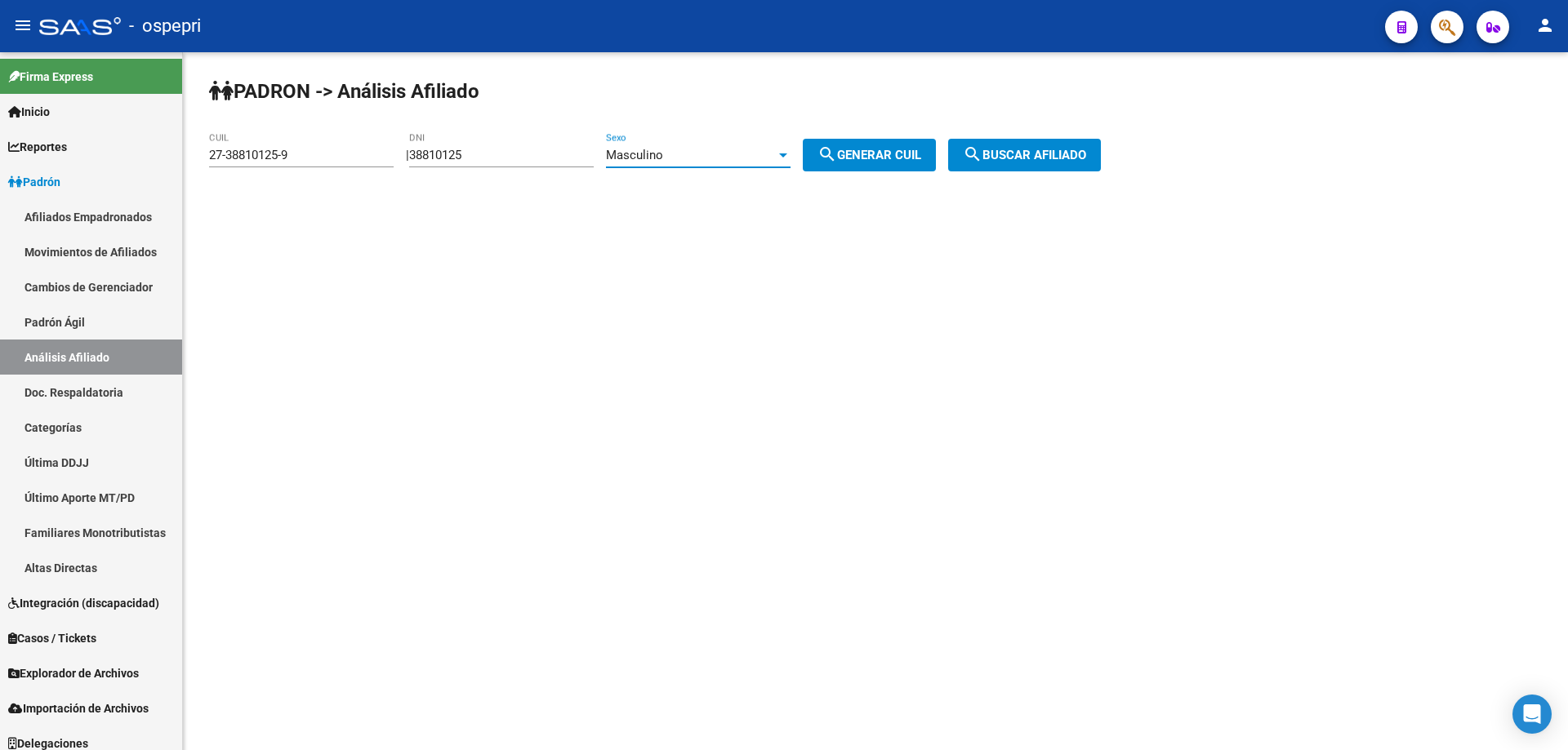
click at [859, 160] on span "search Generar CUIL" at bounding box center [870, 154] width 104 height 14
type input "20-38810125-4"
click at [1086, 162] on span "search Buscar afiliado" at bounding box center [1024, 154] width 124 height 14
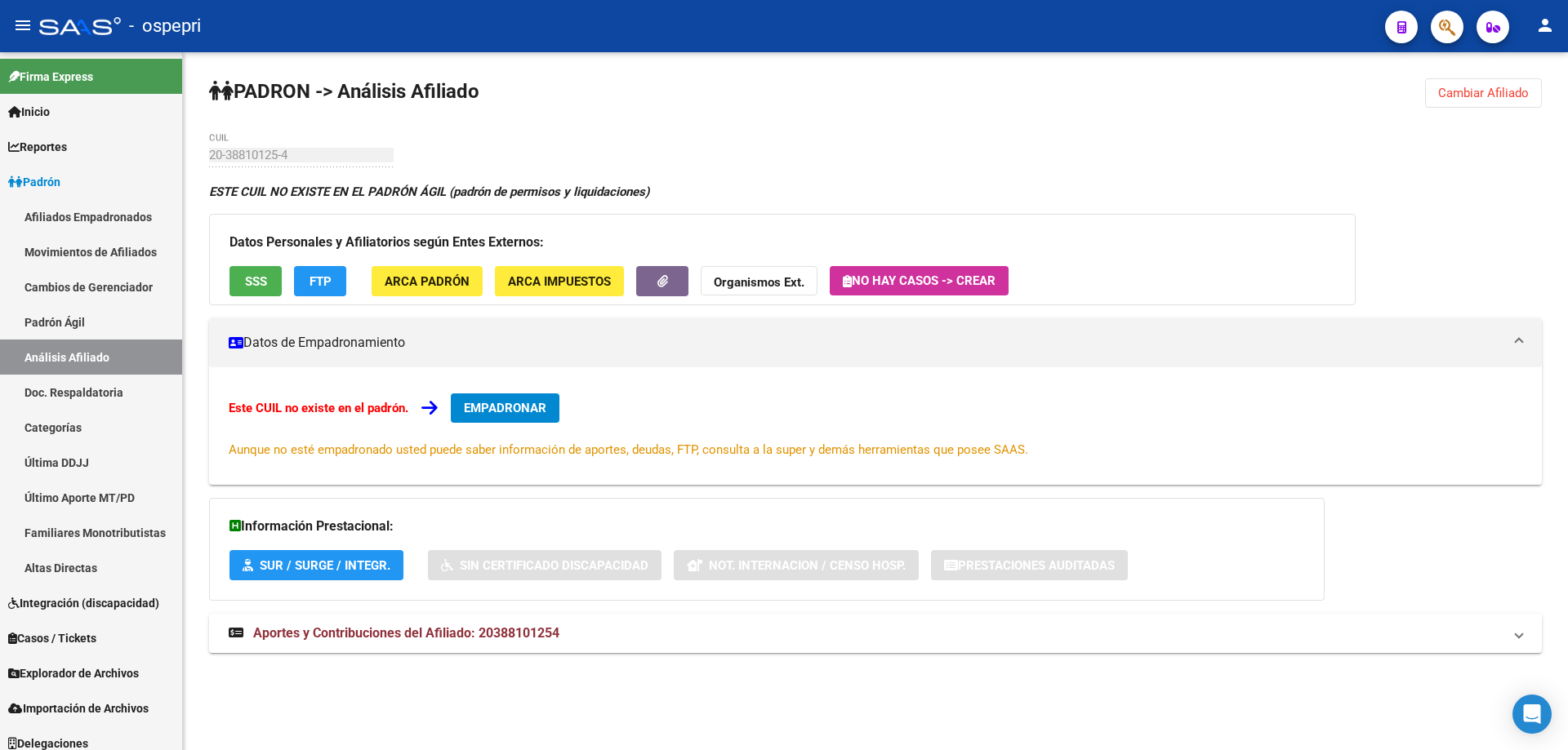
click at [1454, 93] on span "Cambiar Afiliado" at bounding box center [1483, 93] width 90 height 14
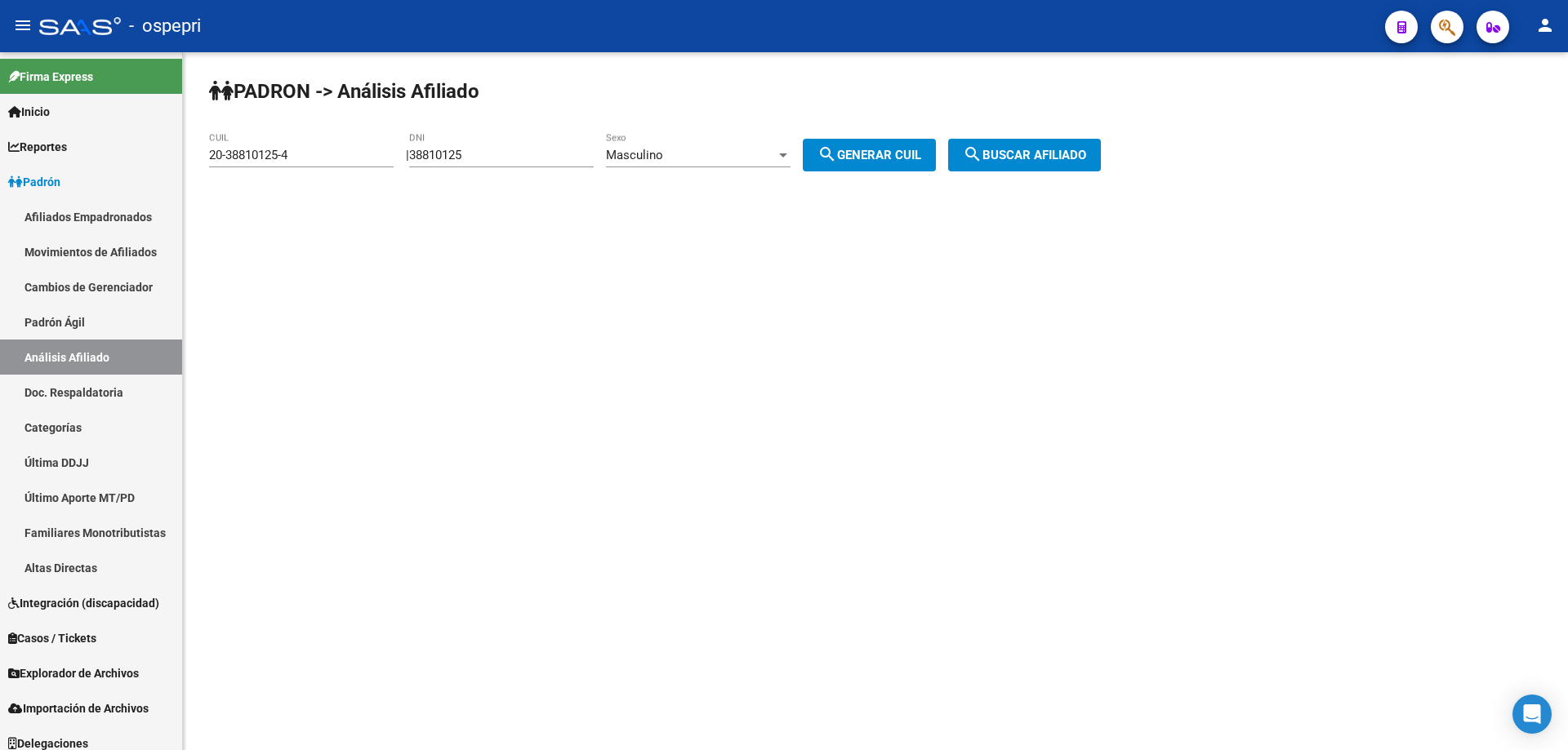
click at [462, 155] on input "38810125" at bounding box center [501, 154] width 184 height 14
drag, startPoint x: 462, startPoint y: 155, endPoint x: 415, endPoint y: 236, distance: 93.6
click at [415, 239] on mat-sidenav-content "[PERSON_NAME] -> Análisis Afiliado 20-38810125-4 CUIL | 38810125 DNI Masculino …" at bounding box center [876, 401] width 1385 height 698
click at [457, 147] on div "38810125 DNI" at bounding box center [501, 149] width 184 height 35
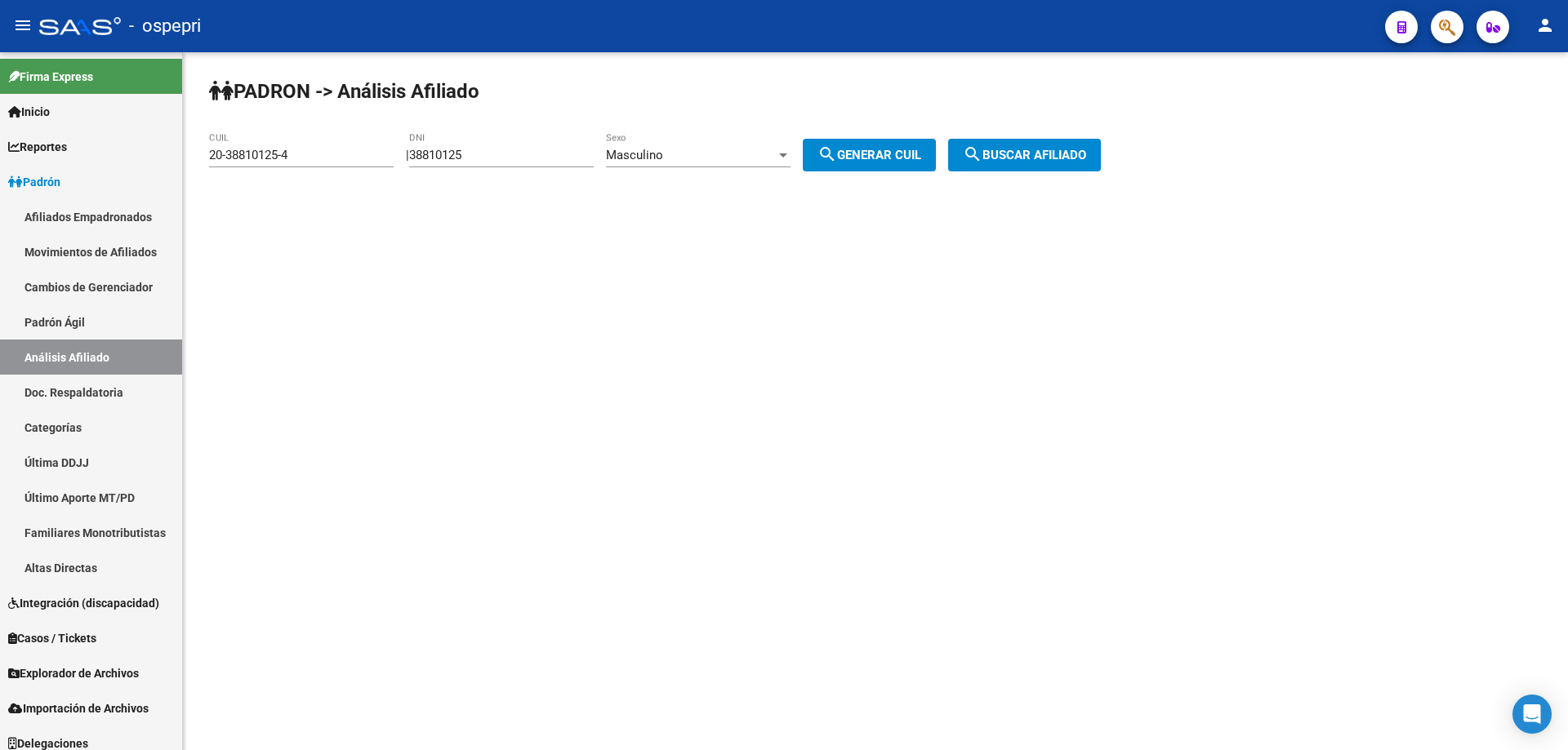
click at [457, 147] on div "38810125 DNI" at bounding box center [501, 149] width 184 height 35
drag, startPoint x: 457, startPoint y: 147, endPoint x: 448, endPoint y: 158, distance: 14.2
click at [448, 158] on input "38810125" at bounding box center [501, 154] width 184 height 14
paste input "356677"
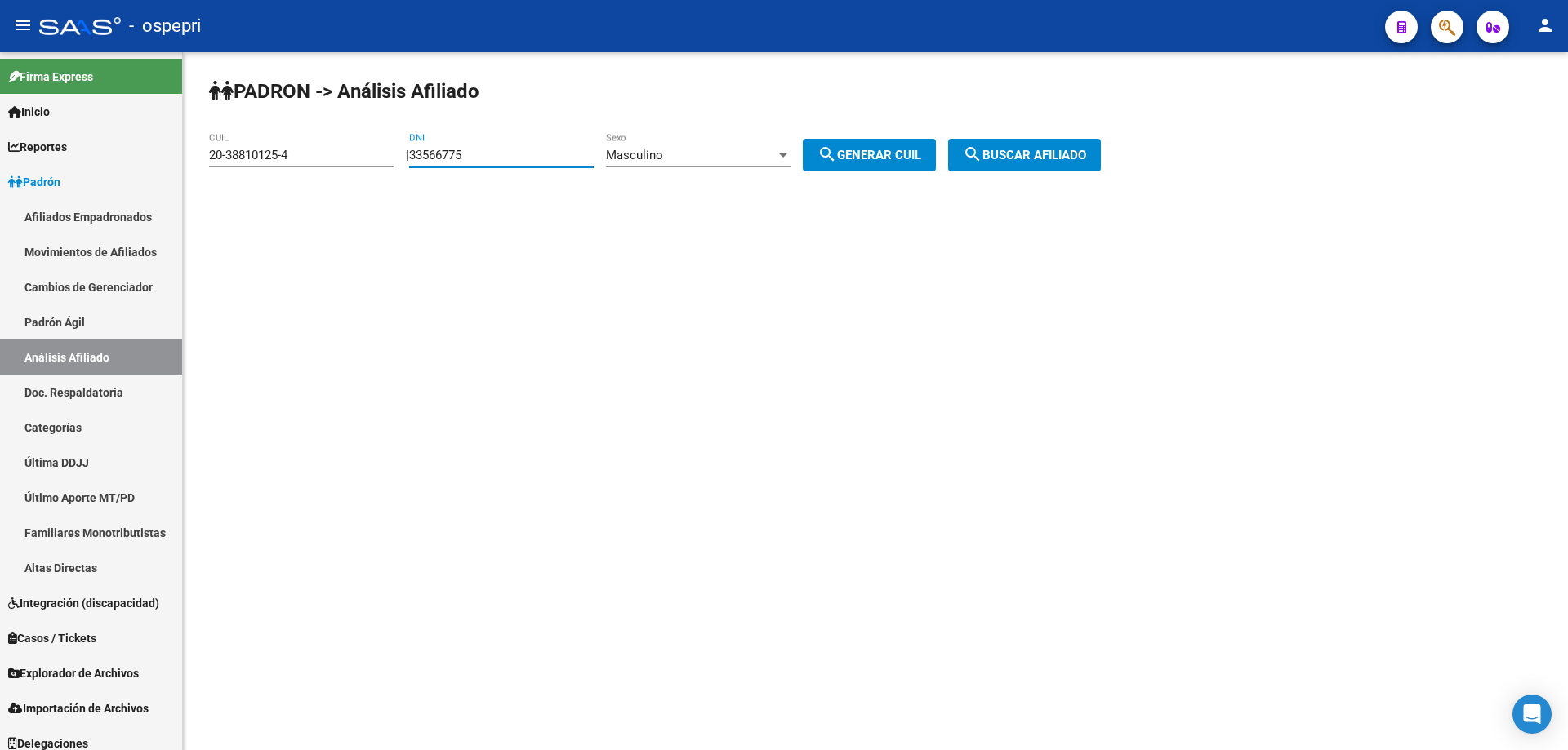
type input "33566775"
click at [896, 151] on span "search Generar CUIL" at bounding box center [870, 154] width 104 height 14
type input "20-33566775-2"
click at [1020, 147] on span "search Buscar afiliado" at bounding box center [1024, 154] width 124 height 14
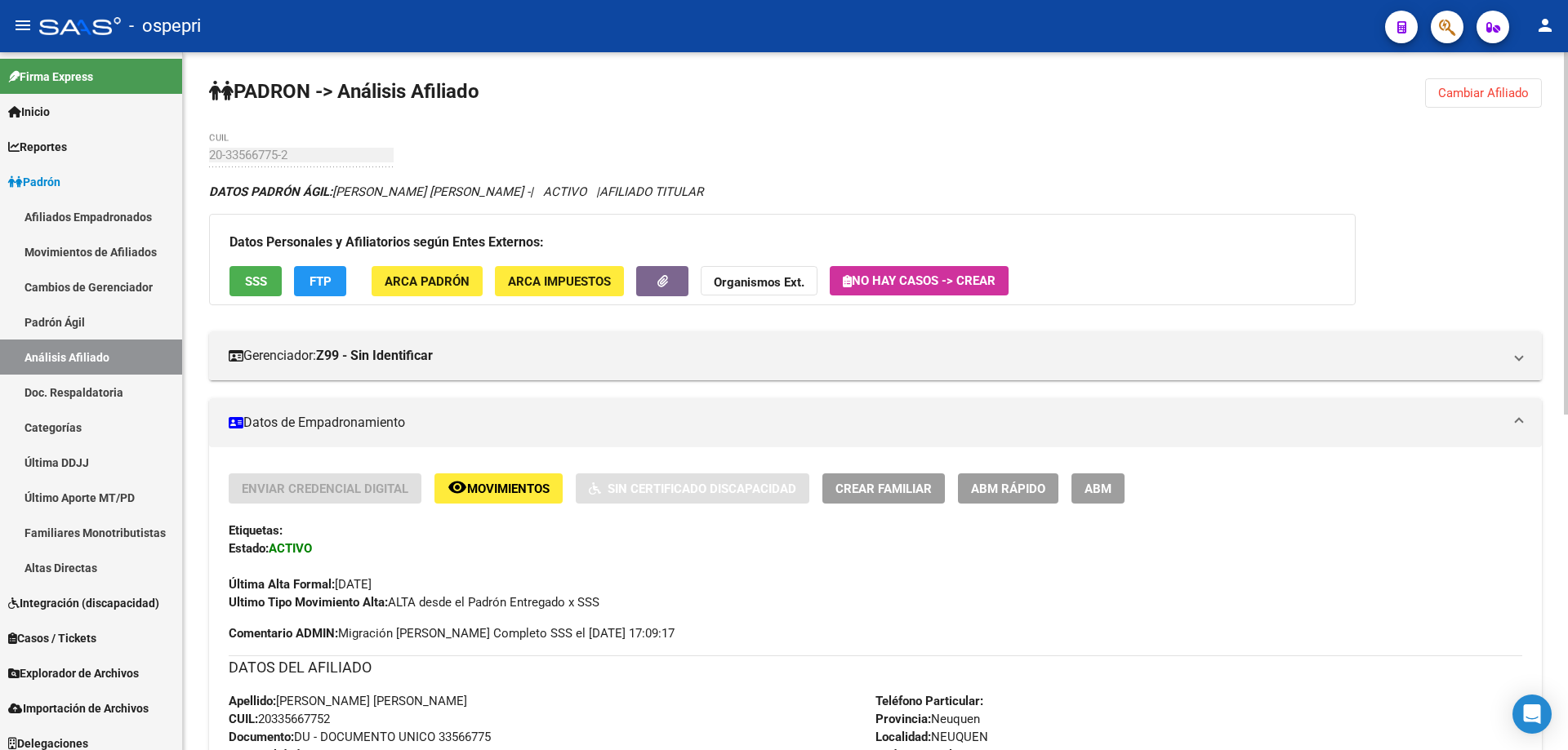
click at [896, 474] on button "Crear Familiar" at bounding box center [883, 488] width 123 height 30
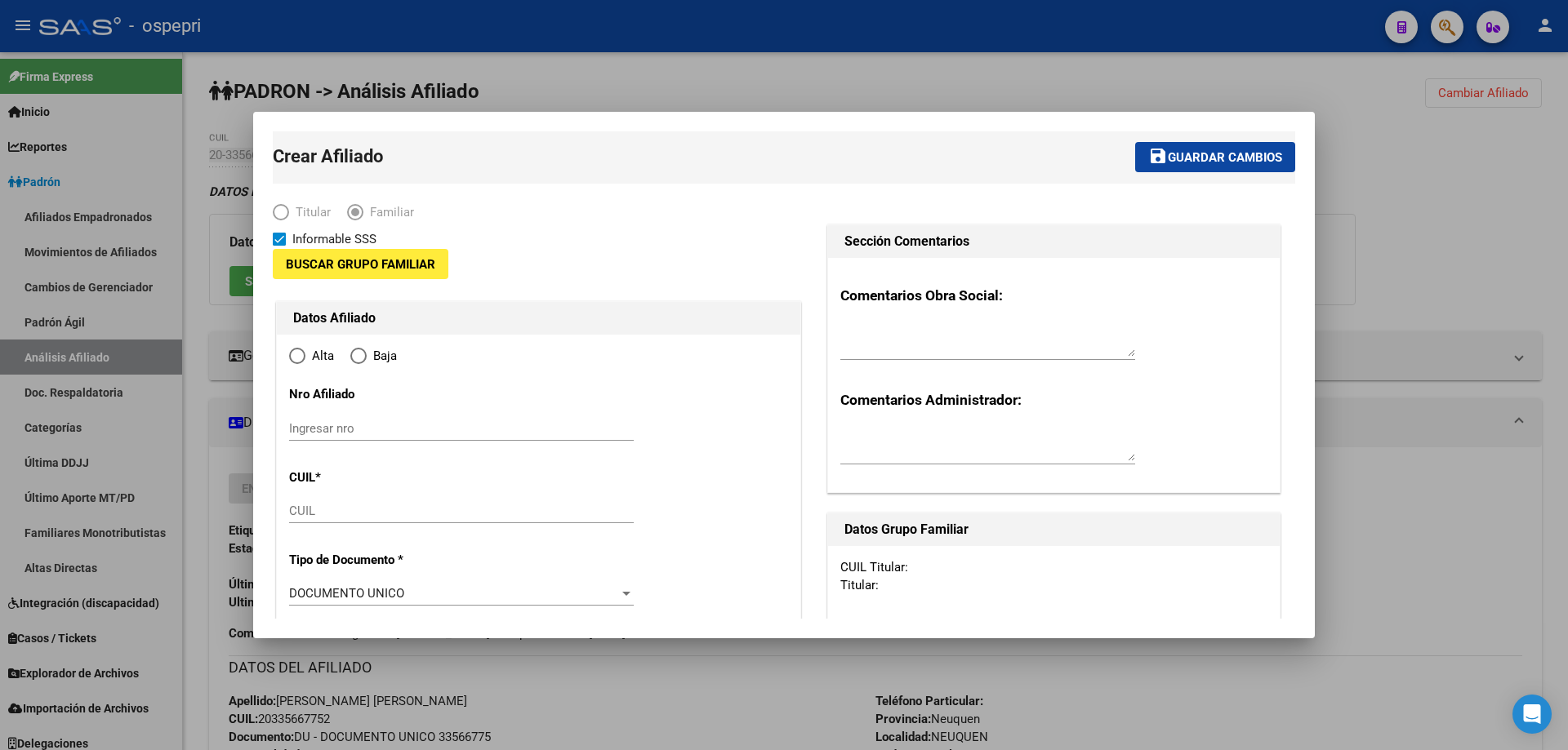
type input "33-61600863-9"
type input "NEUQUEN"
type input "8300"
type input "GOTLIP"
type input "00488"
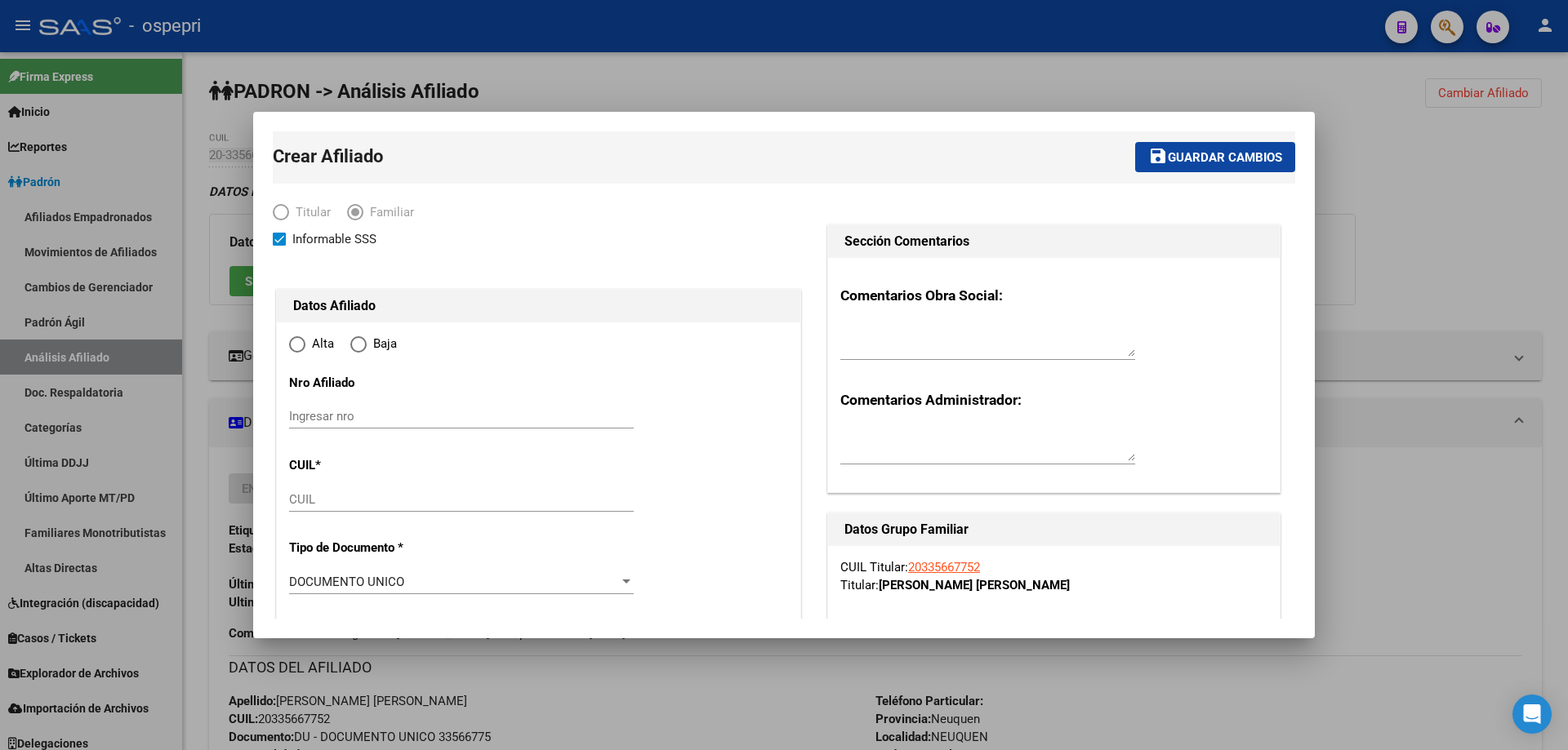
radio input "true"
type input "33-61600863-9"
click at [344, 410] on input "Ingresar nro" at bounding box center [461, 416] width 344 height 14
drag, startPoint x: 344, startPoint y: 410, endPoint x: 516, endPoint y: 425, distance: 172.7
click at [516, 425] on div "Ingresar nro" at bounding box center [461, 416] width 344 height 25
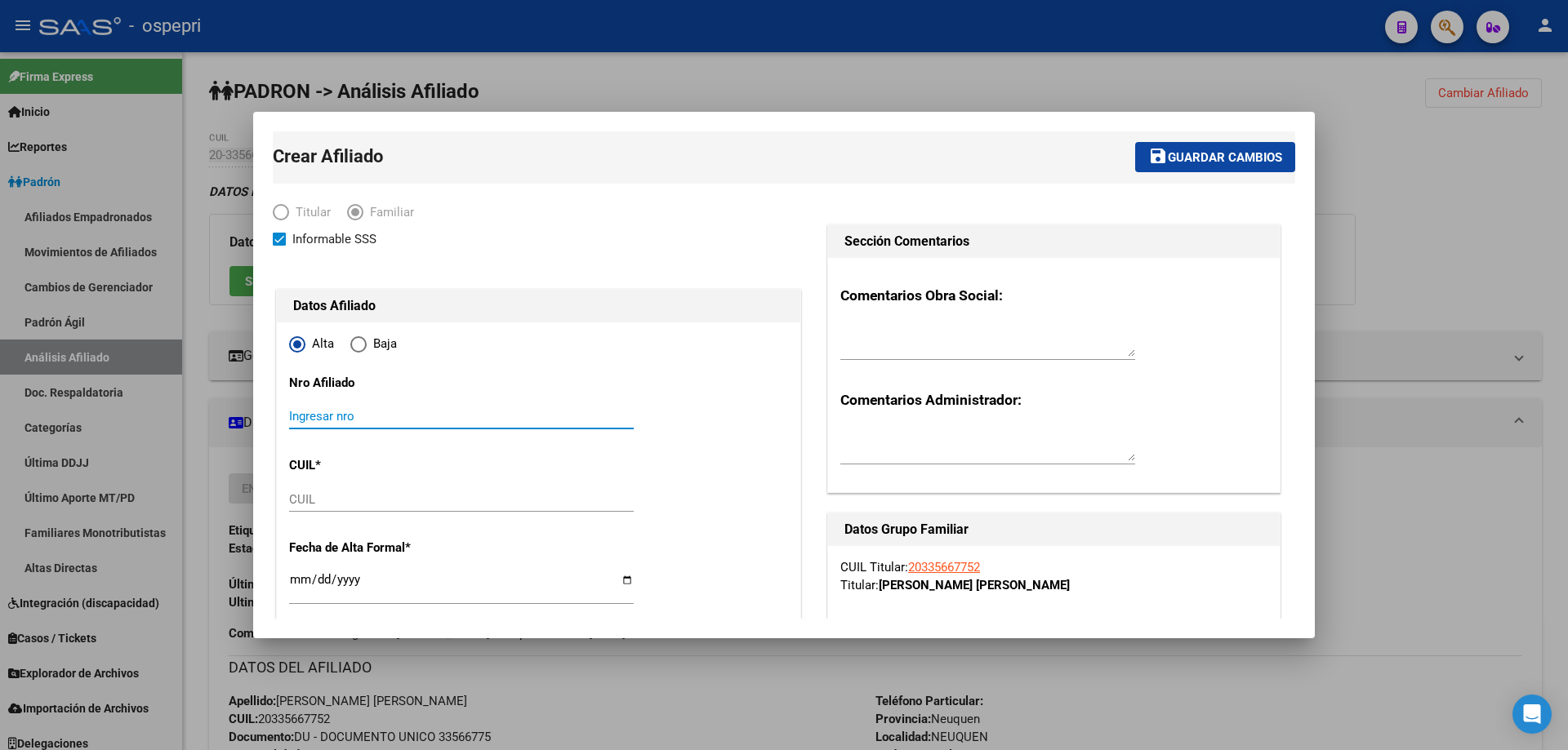
click at [532, 417] on input "Ingresar nro" at bounding box center [461, 416] width 344 height 14
paste input "38810125"
type input "38810125"
click at [327, 499] on input "CUIL" at bounding box center [461, 499] width 344 height 14
paste input "27-38810125-9"
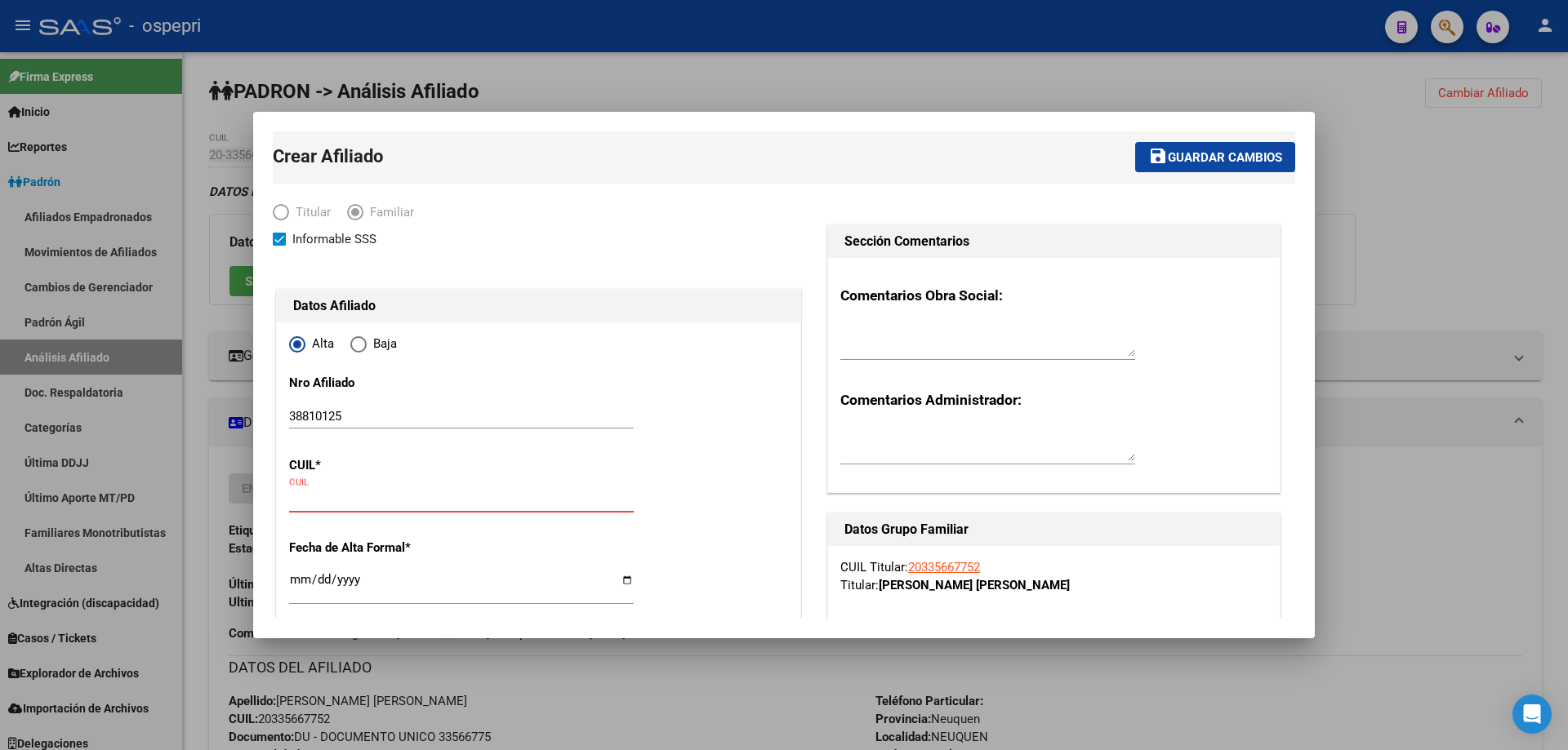
type input "27-38810125-9"
type input "38810125"
type input "ARDILES"
type input "[PERSON_NAME]"
type input "[DATE]"
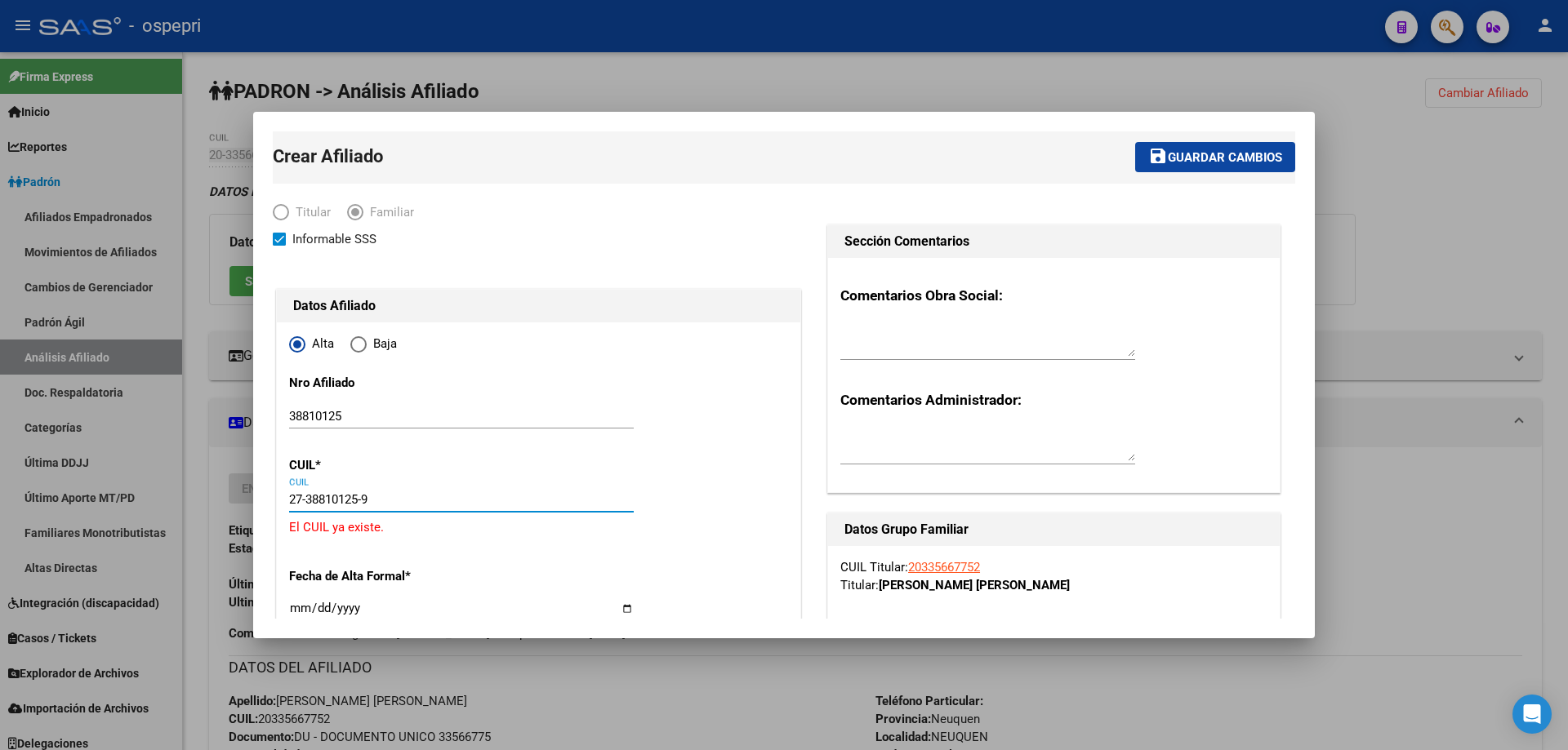
type input "NEUQUEN"
type input "[PERSON_NAME]"
type input "4897"
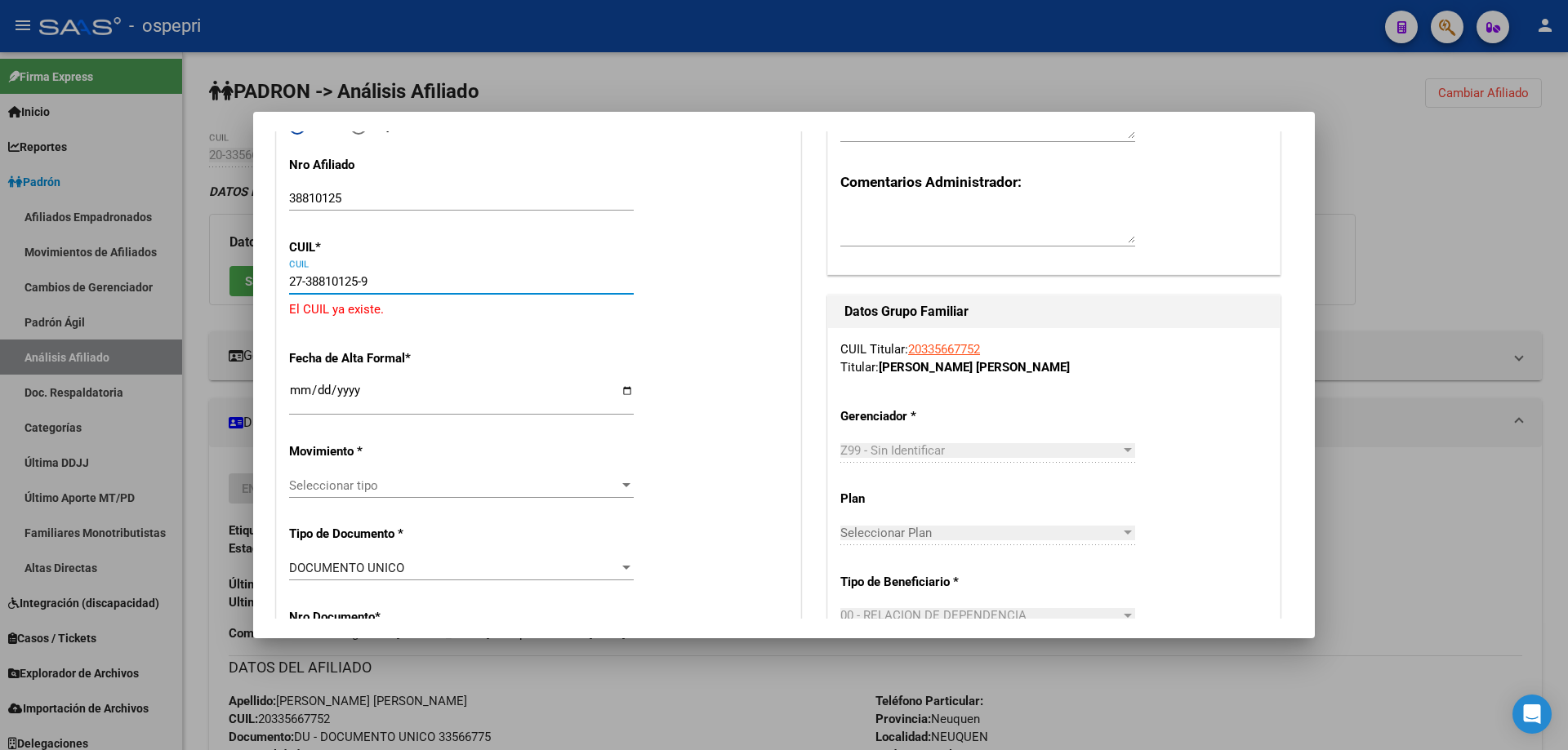
type input "27-38810125-9"
click at [295, 395] on input "Ingresar fecha" at bounding box center [461, 396] width 344 height 26
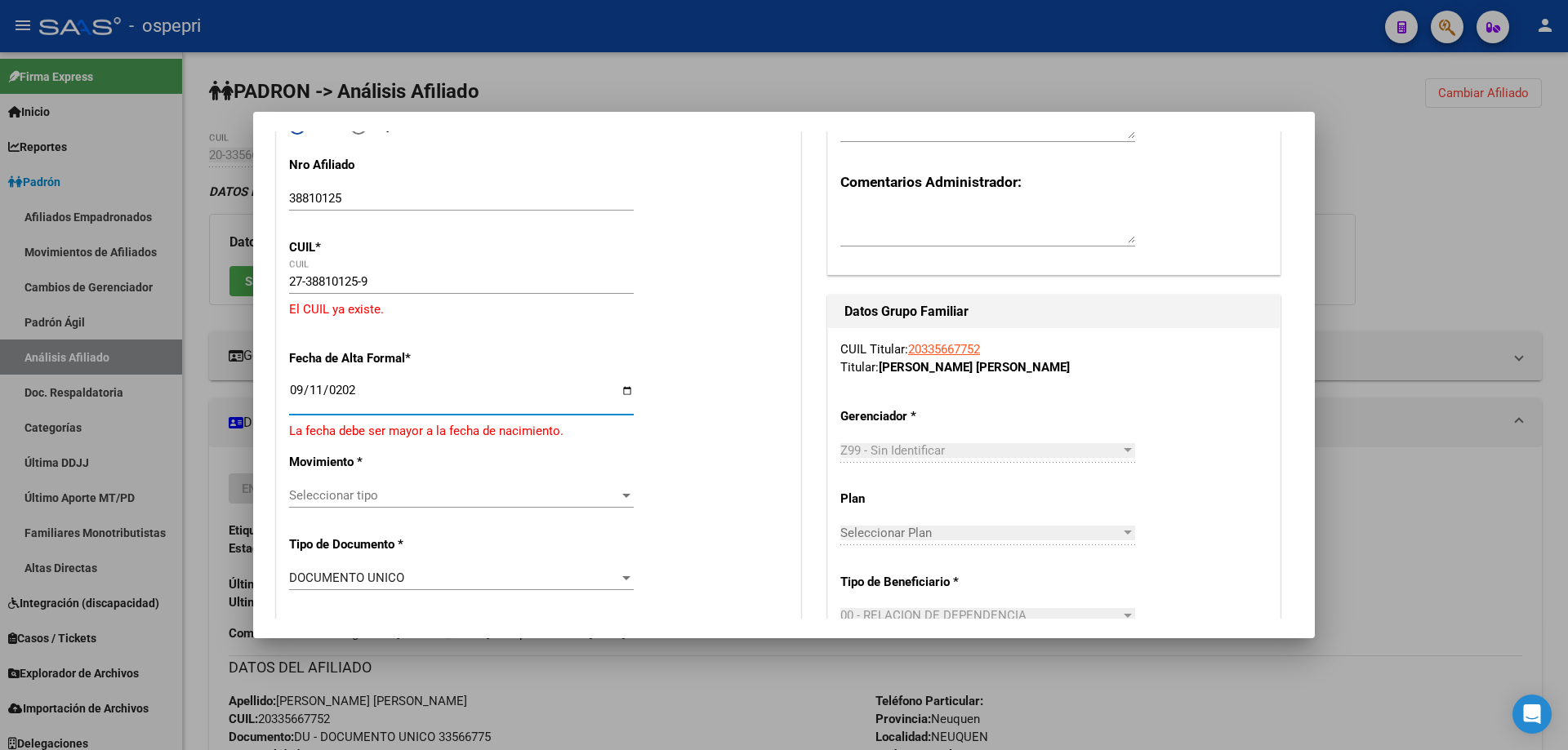
type input "[DATE]"
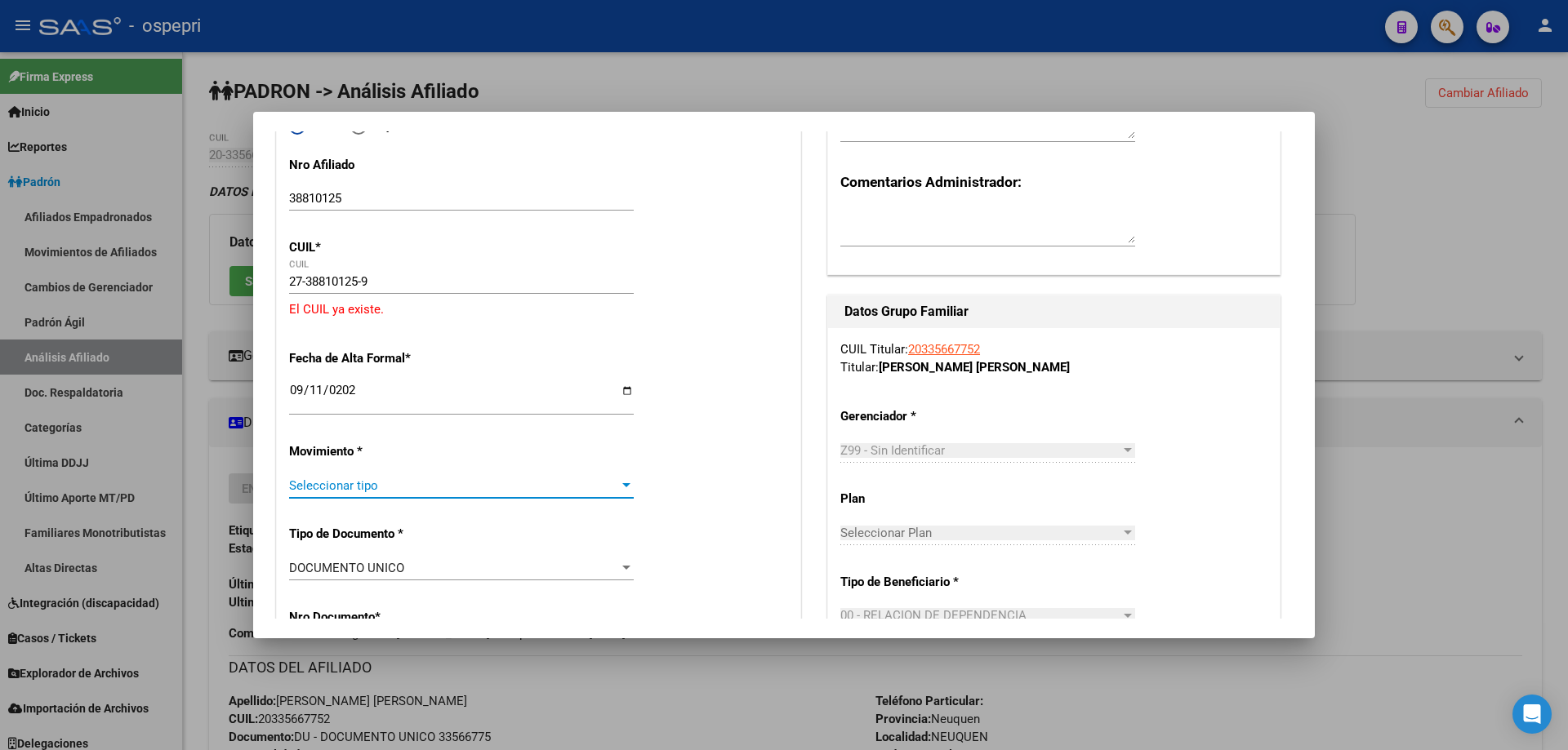
click at [570, 486] on span "Seleccionar tipo" at bounding box center [454, 485] width 330 height 14
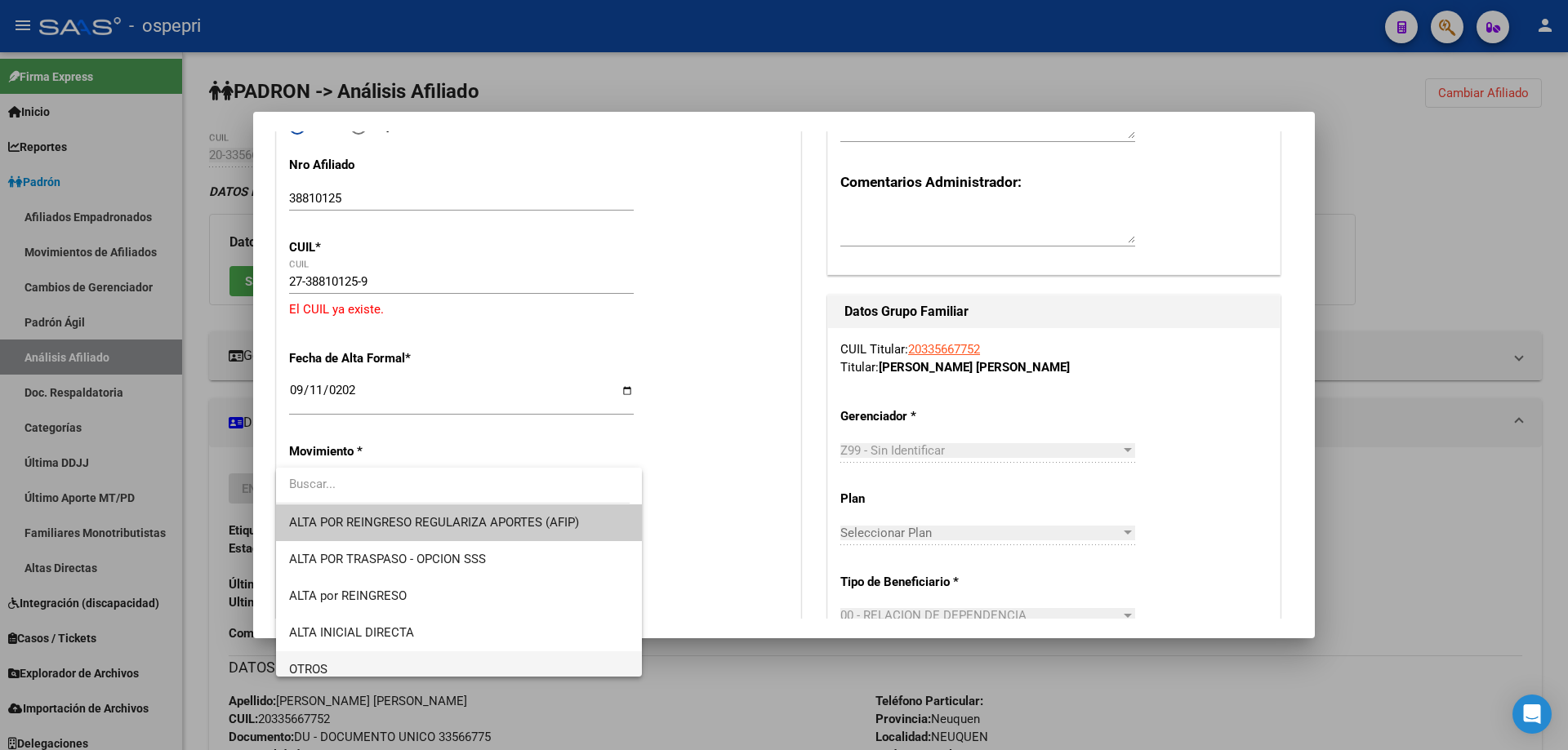
click at [403, 668] on span "OTROS" at bounding box center [459, 669] width 339 height 37
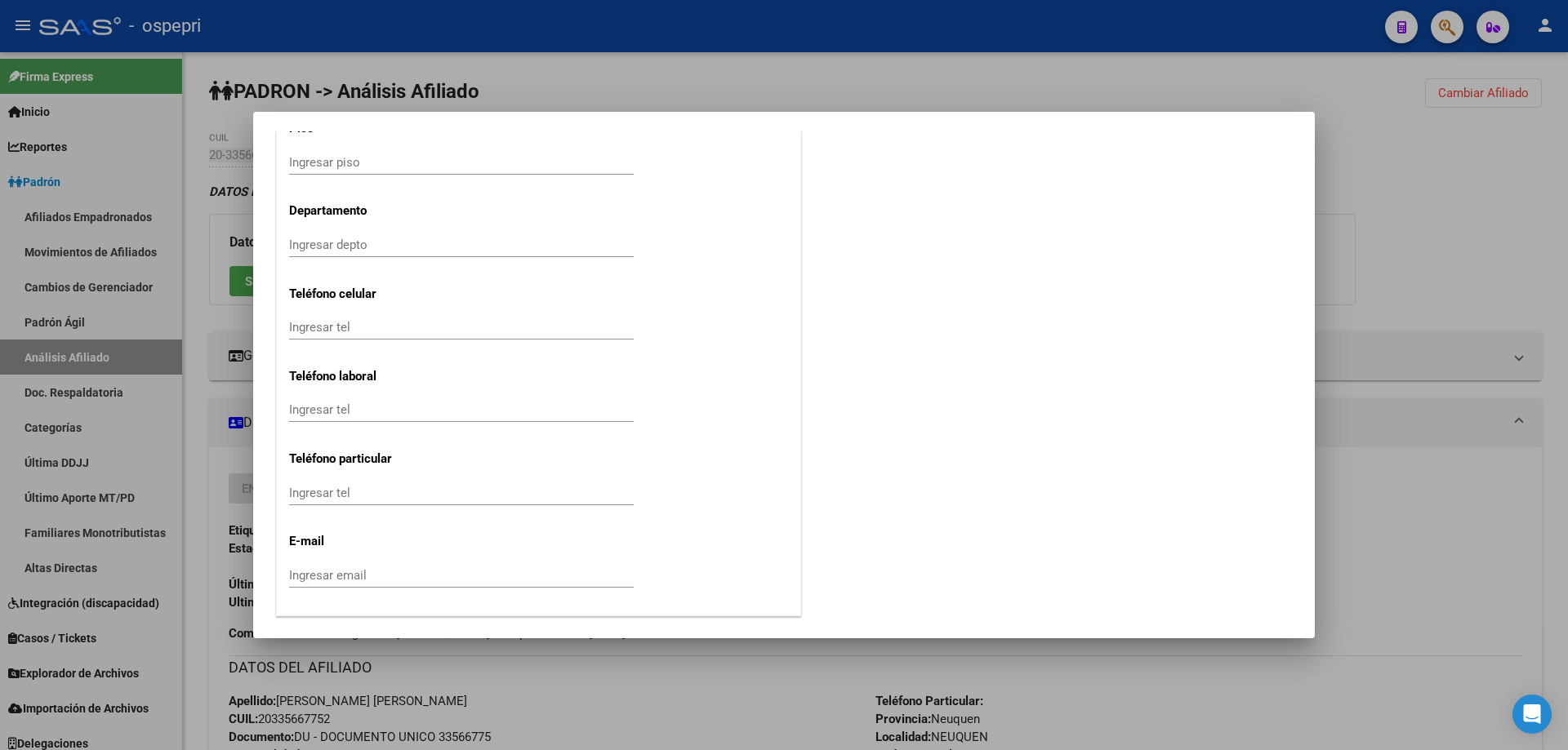
scroll to position [2108, 0]
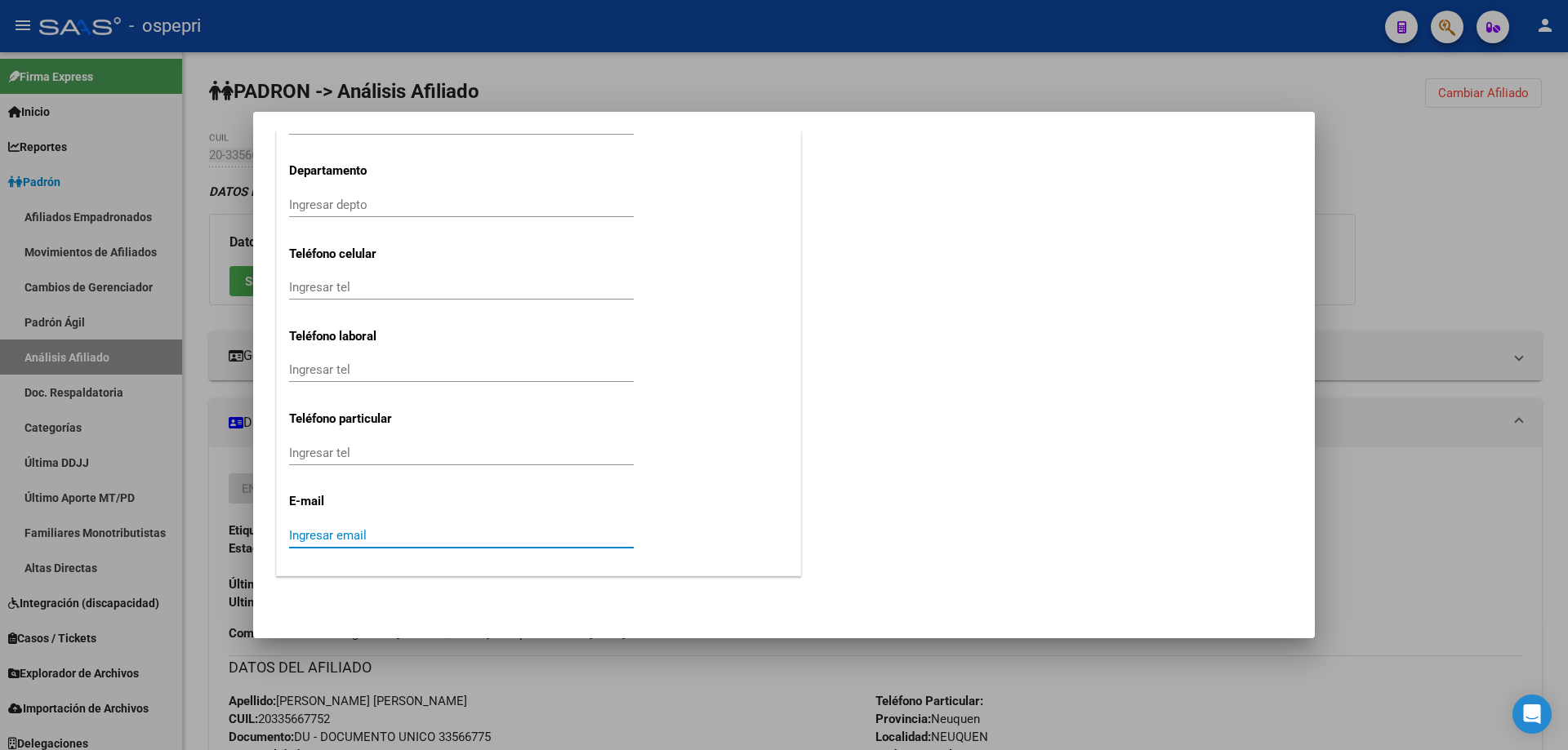
click at [363, 539] on input "Ingresar email" at bounding box center [461, 535] width 344 height 14
paste input "[EMAIL_ADDRESS][DOMAIN_NAME]"
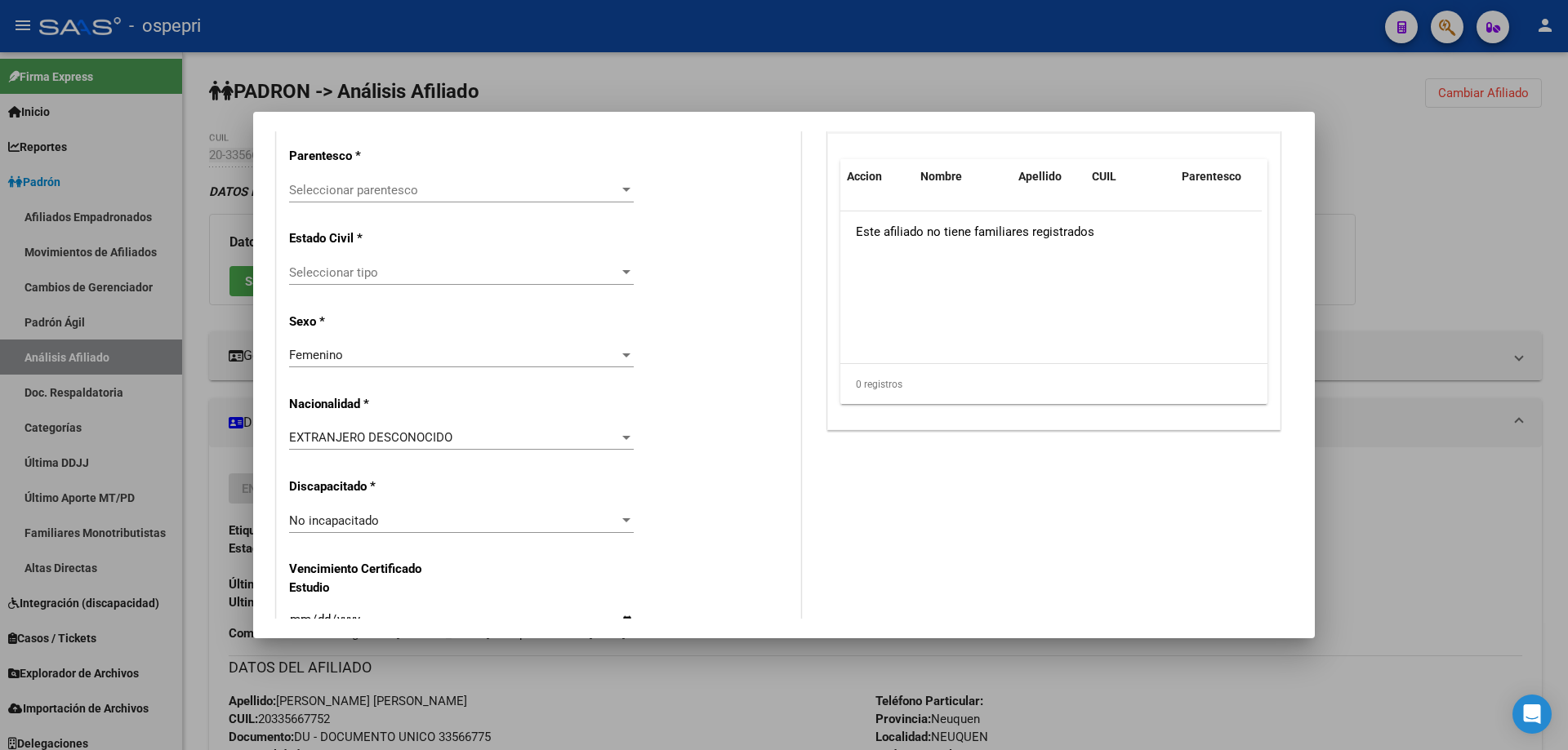
scroll to position [0, 0]
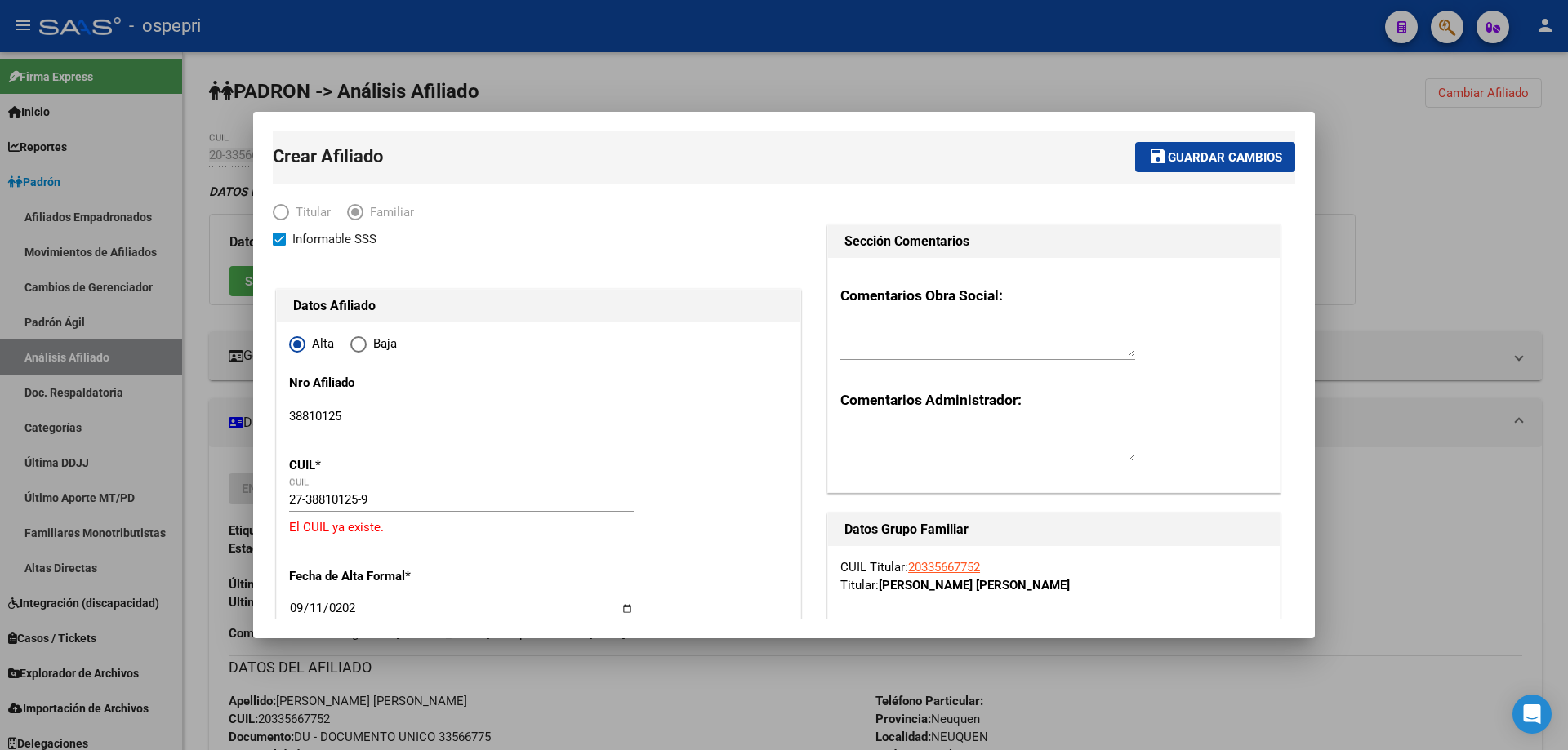
type input "[EMAIL_ADDRESS][DOMAIN_NAME]"
click at [1206, 152] on span "Guardar cambios" at bounding box center [1224, 157] width 114 height 14
click at [1383, 162] on div at bounding box center [784, 375] width 1568 height 750
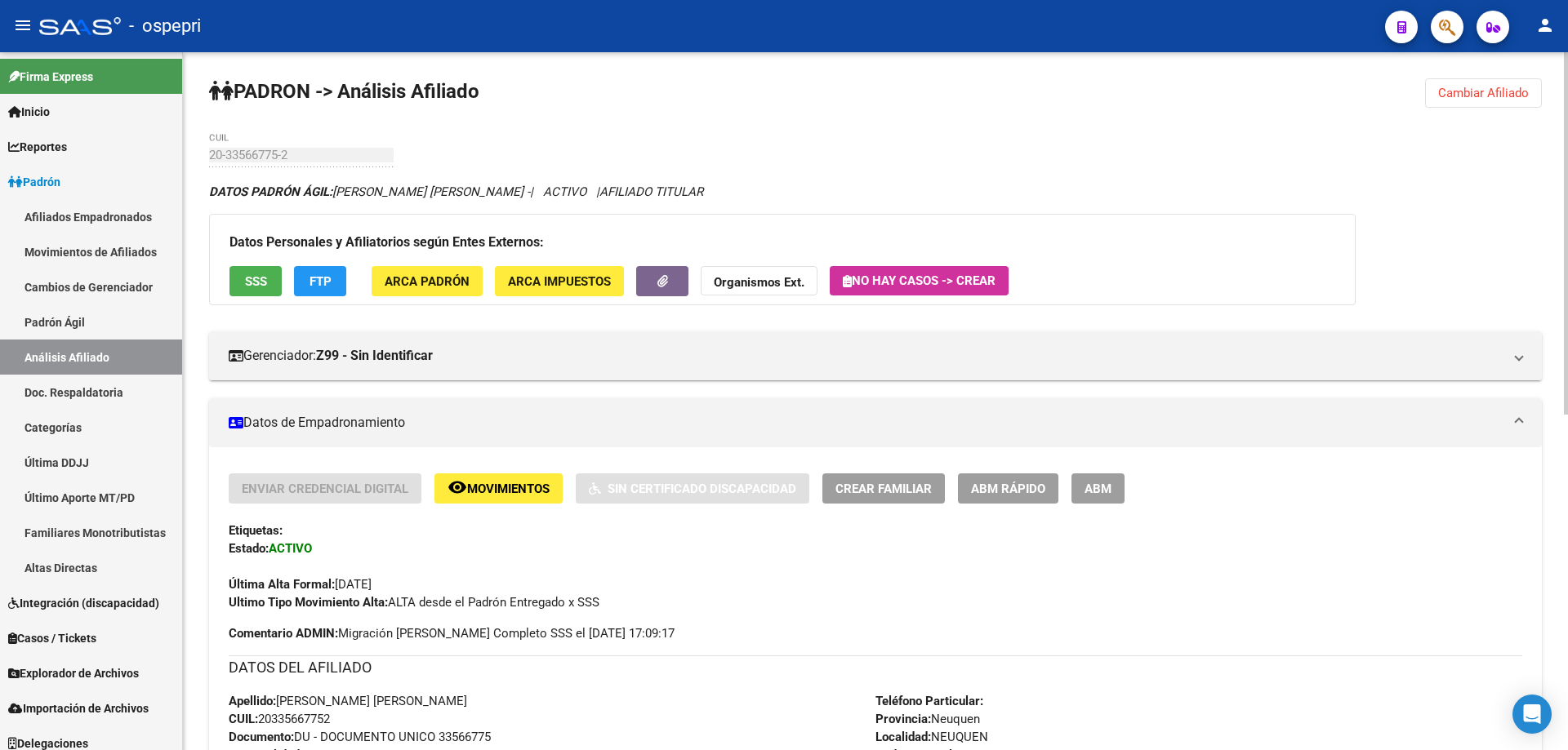
drag, startPoint x: 1518, startPoint y: 94, endPoint x: 1478, endPoint y: 106, distance: 41.8
click at [1517, 94] on span "Cambiar Afiliado" at bounding box center [1483, 93] width 90 height 14
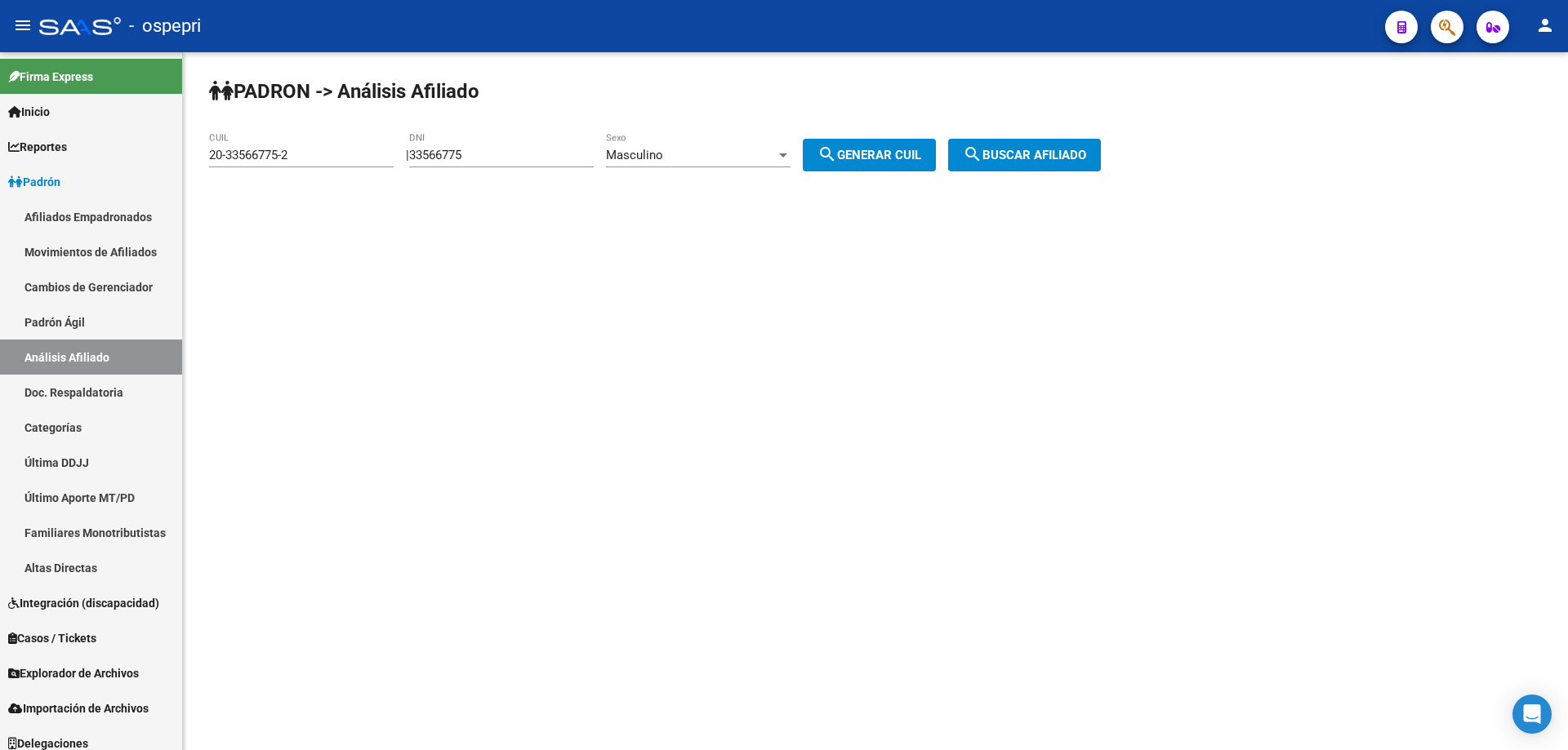
click at [453, 153] on input "33566775" at bounding box center [501, 154] width 184 height 14
paste input "881012"
type input "38810125"
click at [755, 159] on div "Masculino" at bounding box center [691, 154] width 170 height 14
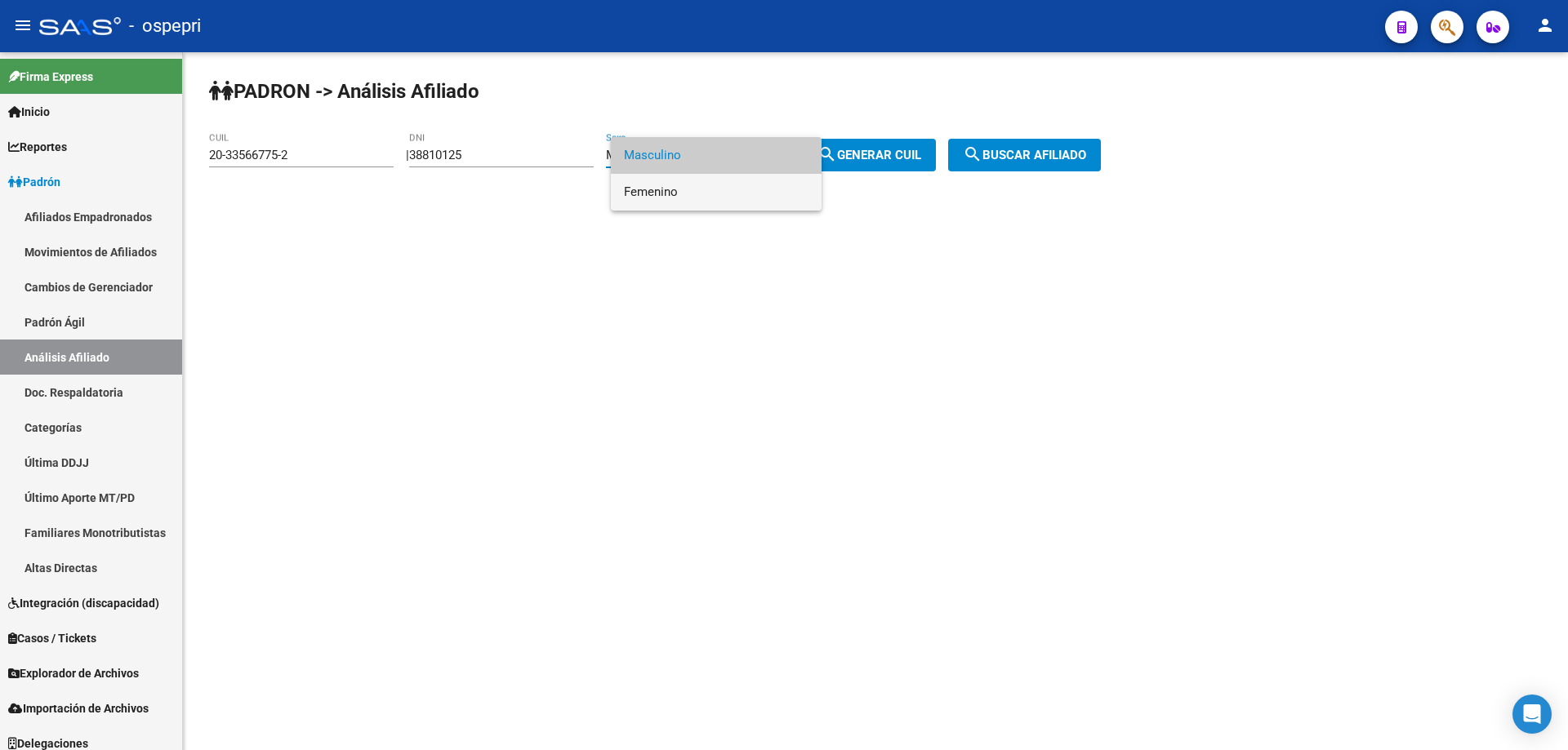
drag, startPoint x: 705, startPoint y: 197, endPoint x: 850, endPoint y: 155, distance: 151.0
click at [715, 197] on span "Femenino" at bounding box center [716, 192] width 184 height 37
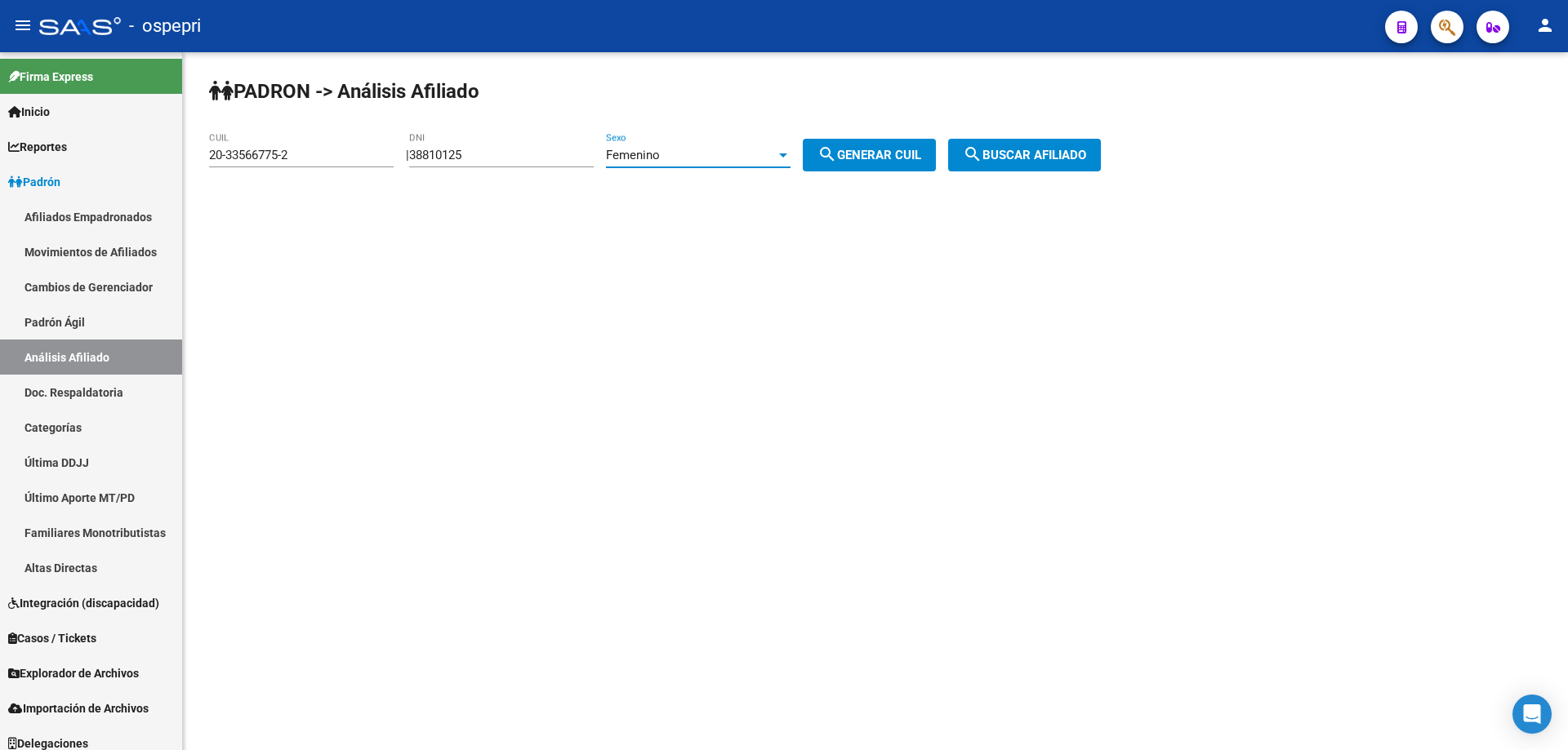
click at [871, 146] on button "search Generar CUIL" at bounding box center [869, 155] width 133 height 32
type input "27-38810125-9"
click at [1019, 145] on button "search Buscar afiliado" at bounding box center [1024, 155] width 153 height 32
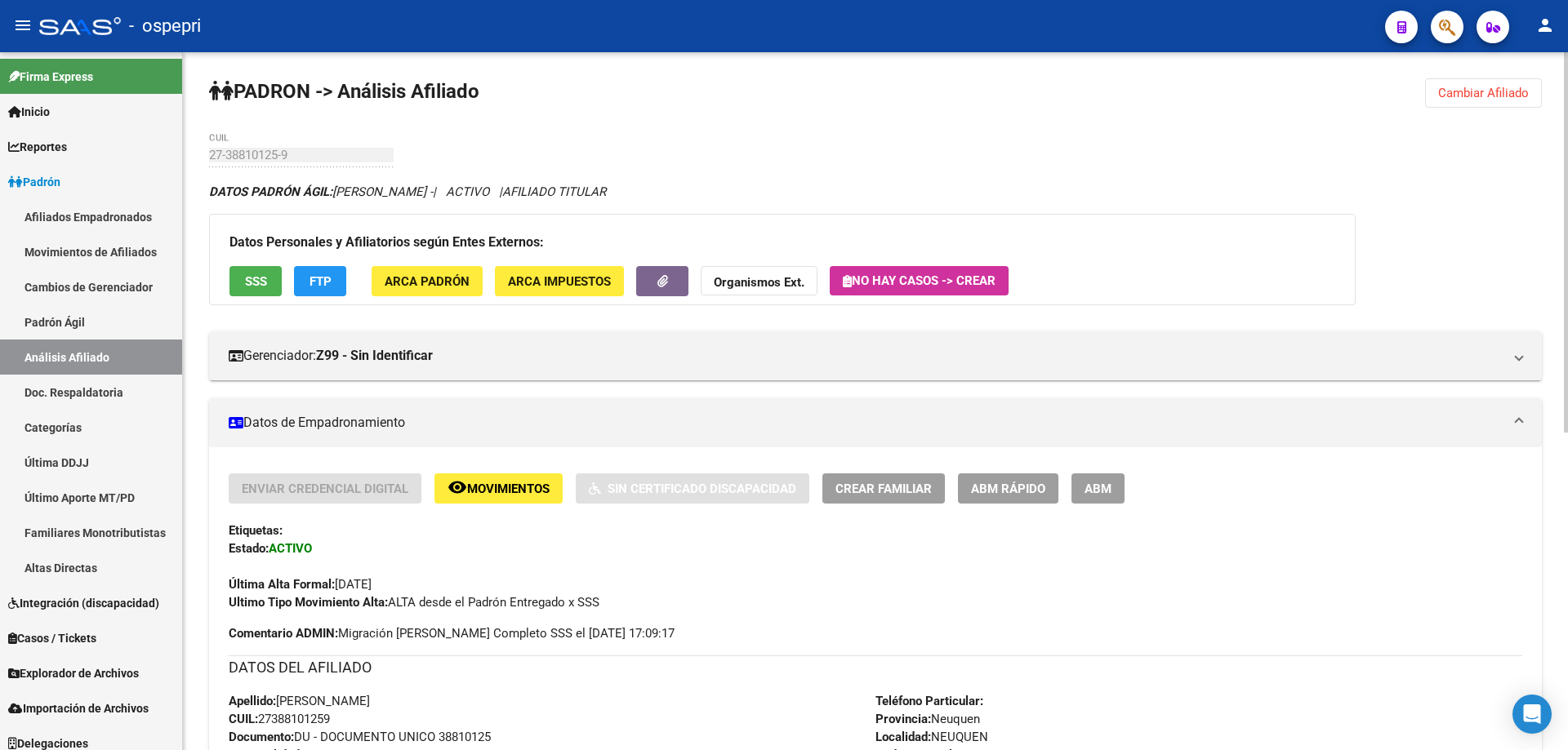
click at [1103, 483] on span "ABM" at bounding box center [1098, 488] width 27 height 14
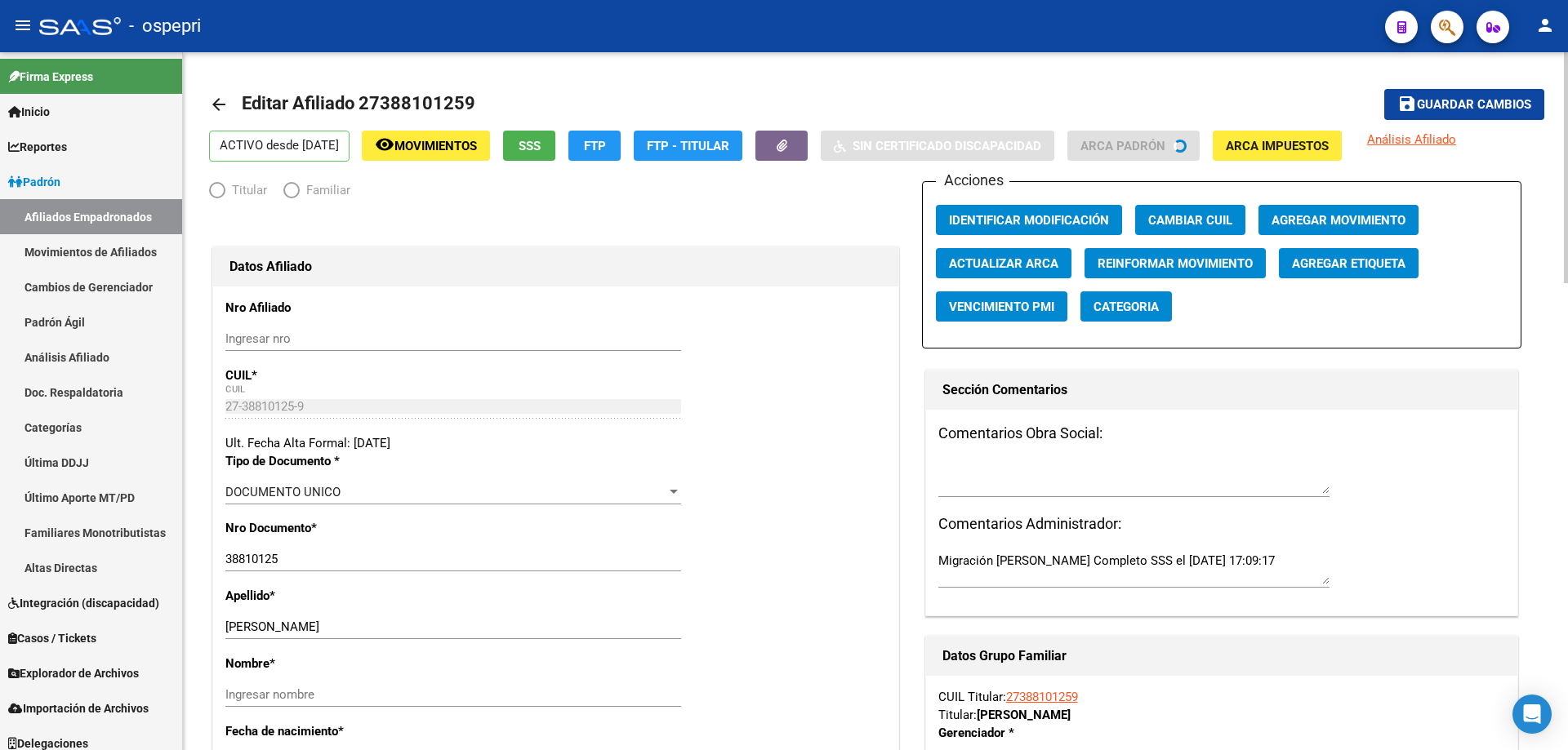
radio input "true"
type input "27-21063491-1"
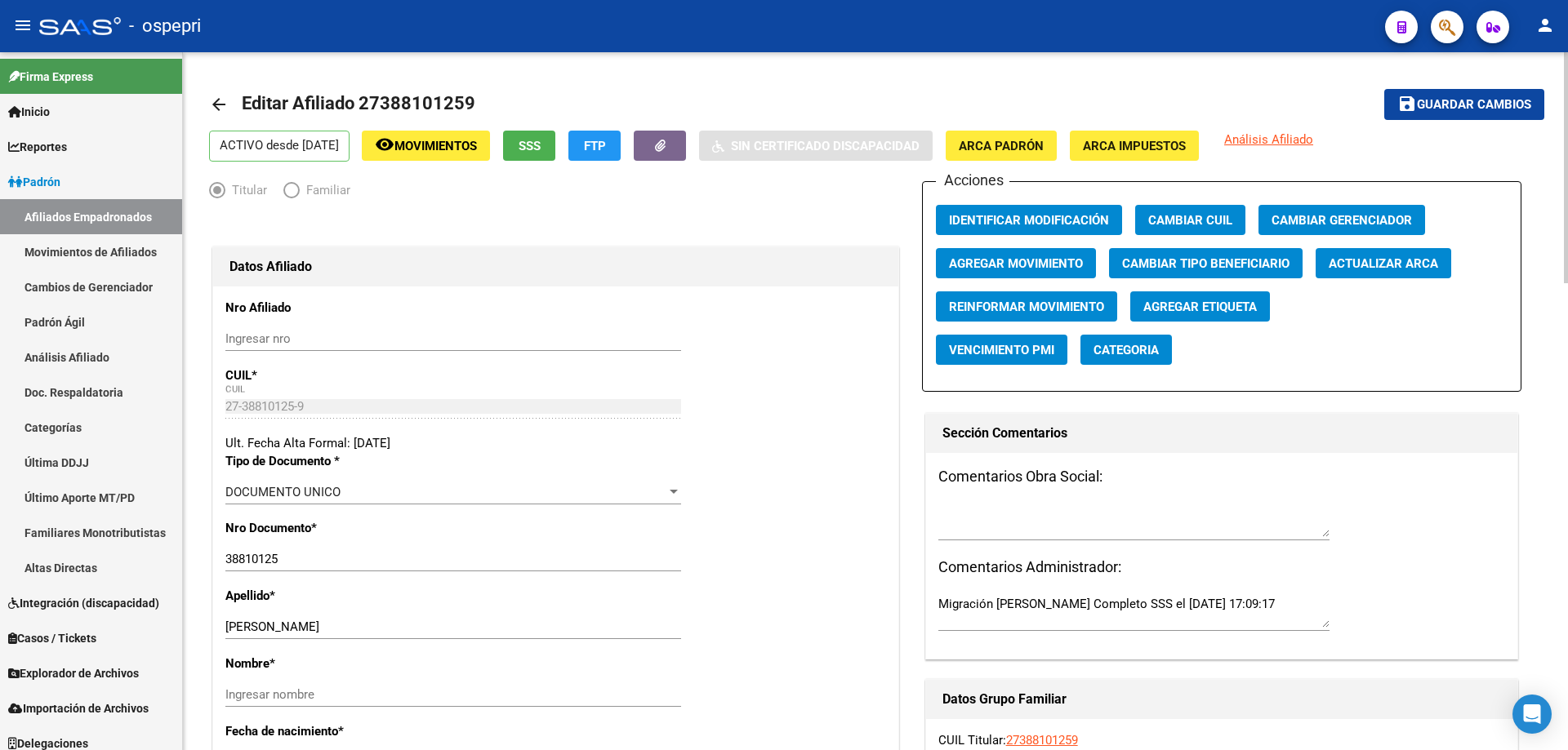
click at [1039, 256] on span "Agregar Movimiento" at bounding box center [1015, 262] width 134 height 14
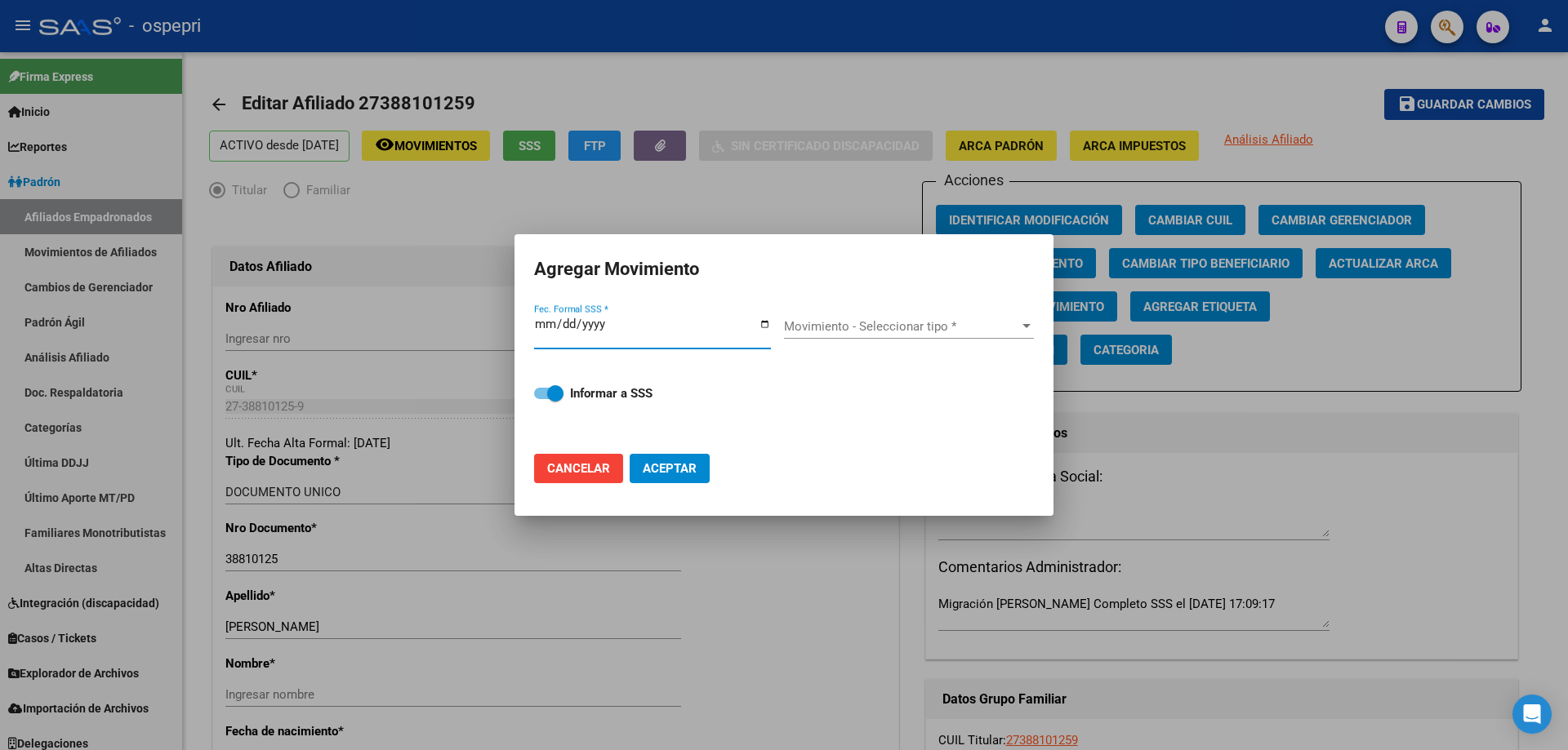
click at [962, 328] on span "Movimiento - Seleccionar tipo *" at bounding box center [901, 326] width 235 height 14
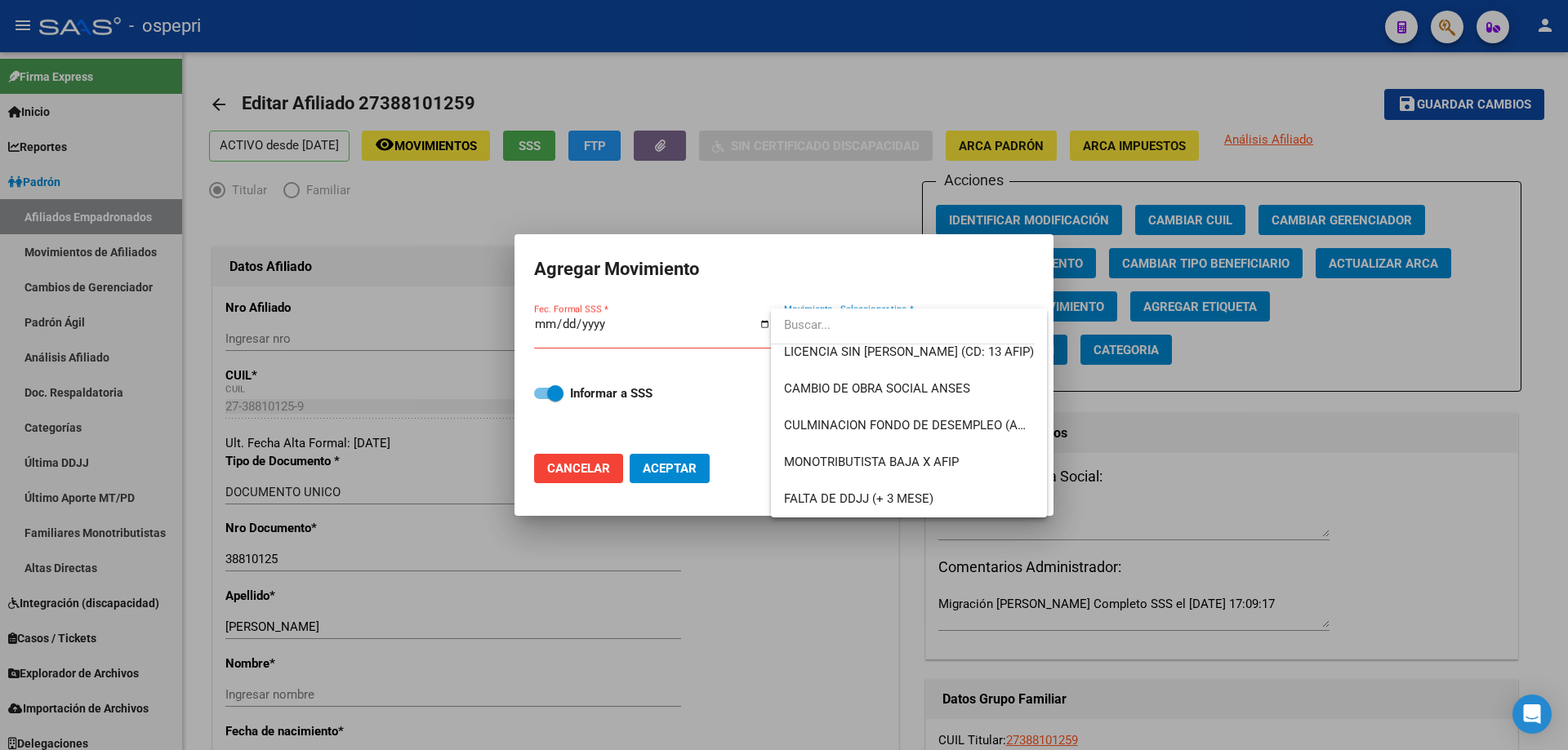
scroll to position [435, 0]
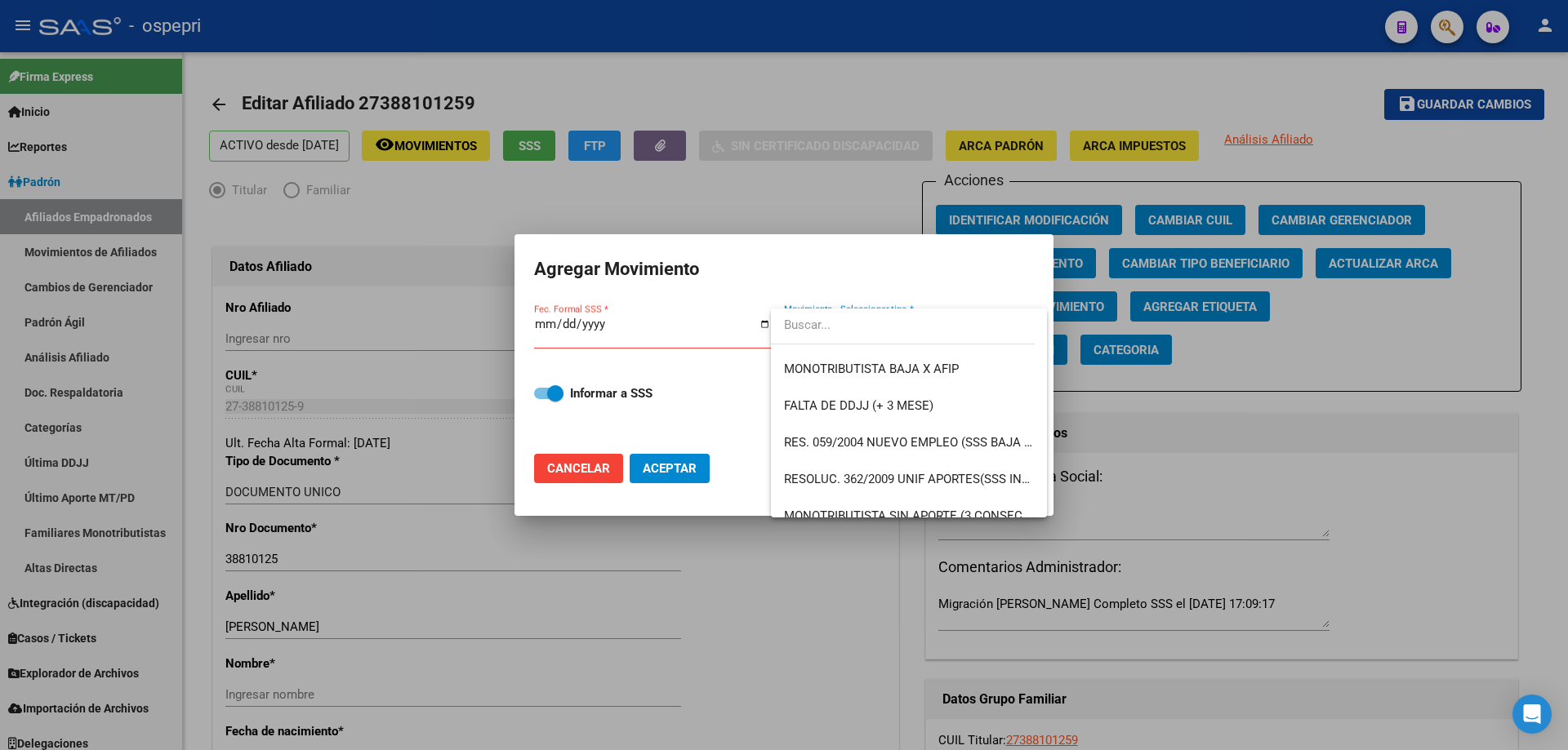
click at [1334, 470] on div at bounding box center [784, 375] width 1568 height 750
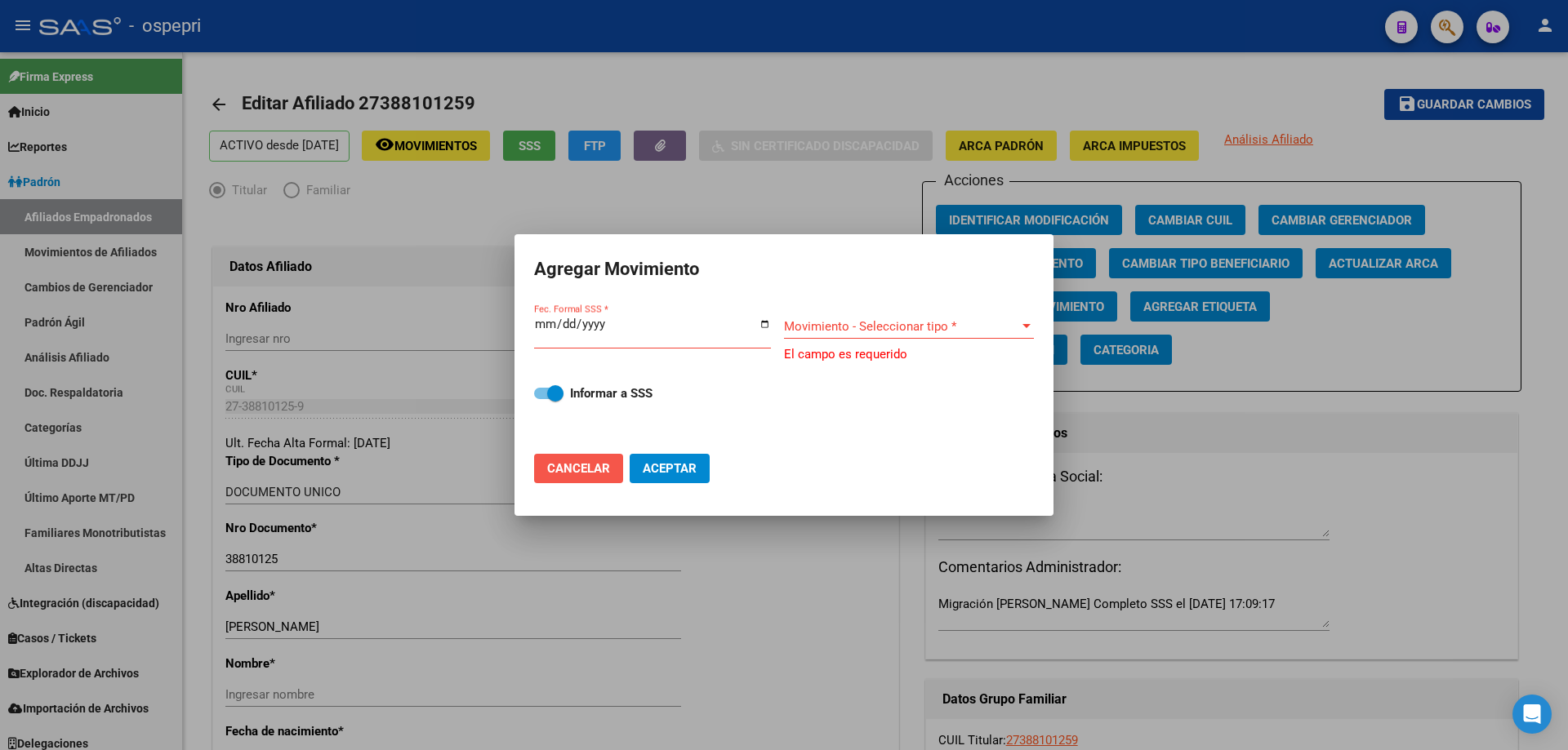
click at [609, 460] on button "Cancelar" at bounding box center [578, 468] width 89 height 29
checkbox input "false"
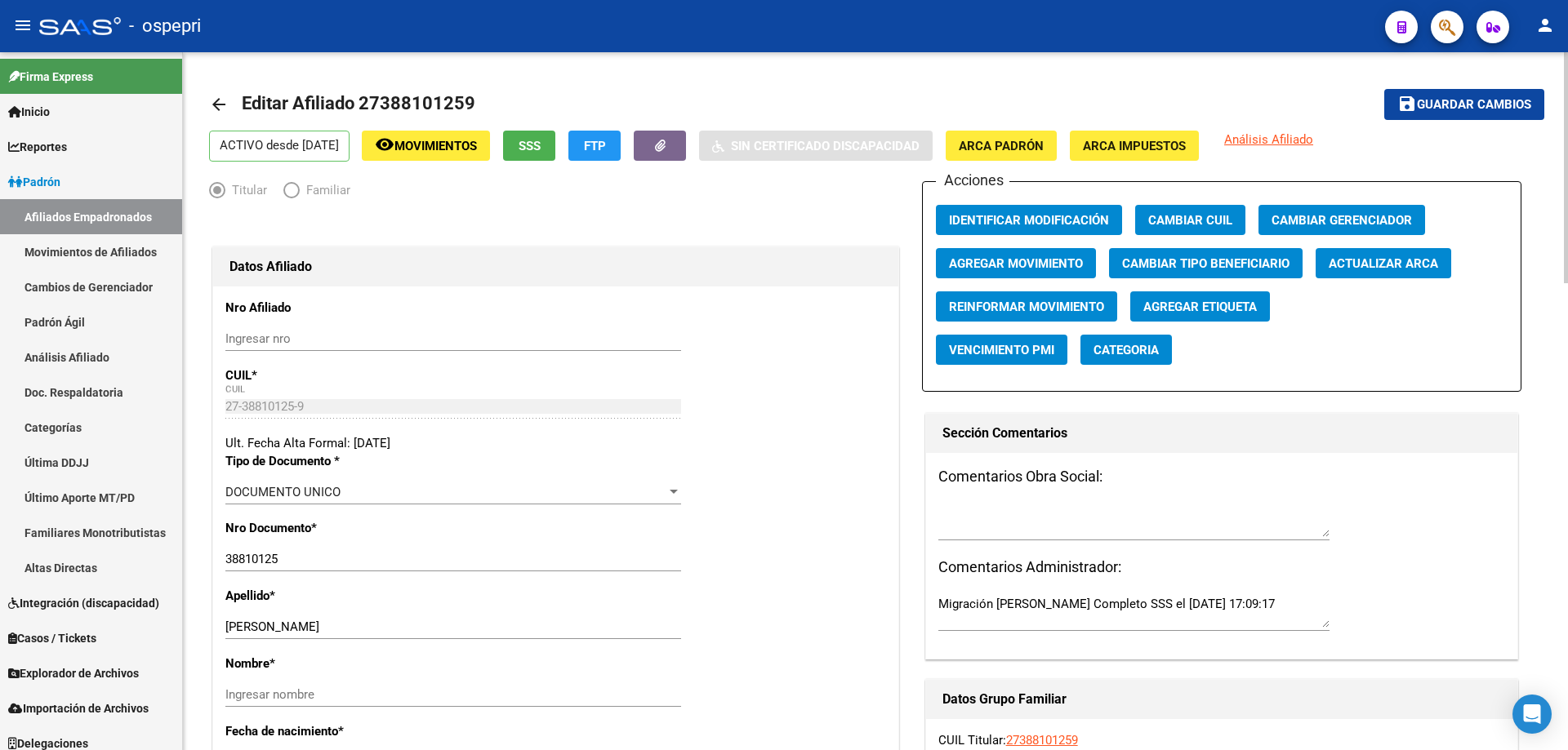
click at [219, 106] on mat-icon "arrow_back" at bounding box center [218, 104] width 20 height 20
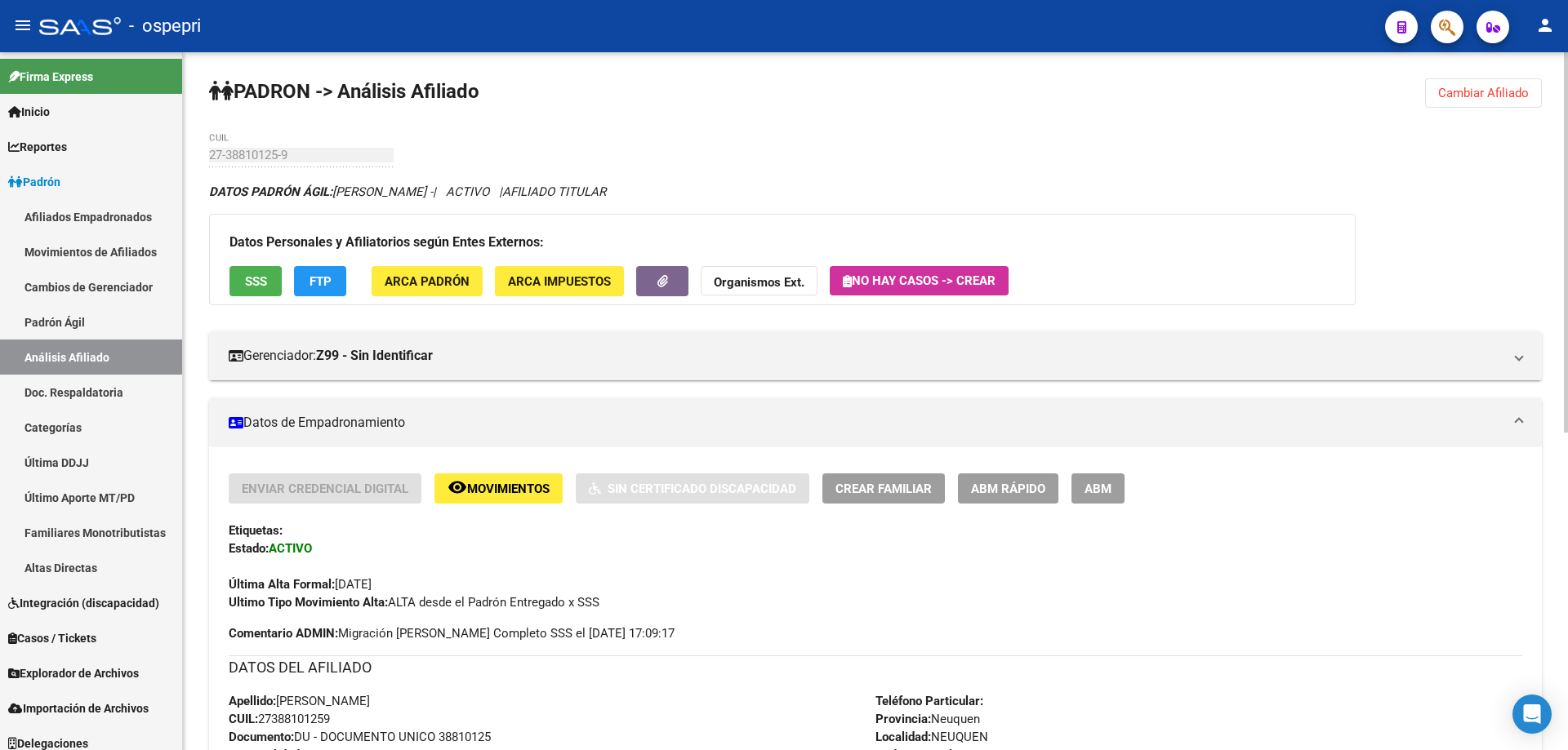
click at [316, 274] on span "FTP" at bounding box center [321, 281] width 22 height 14
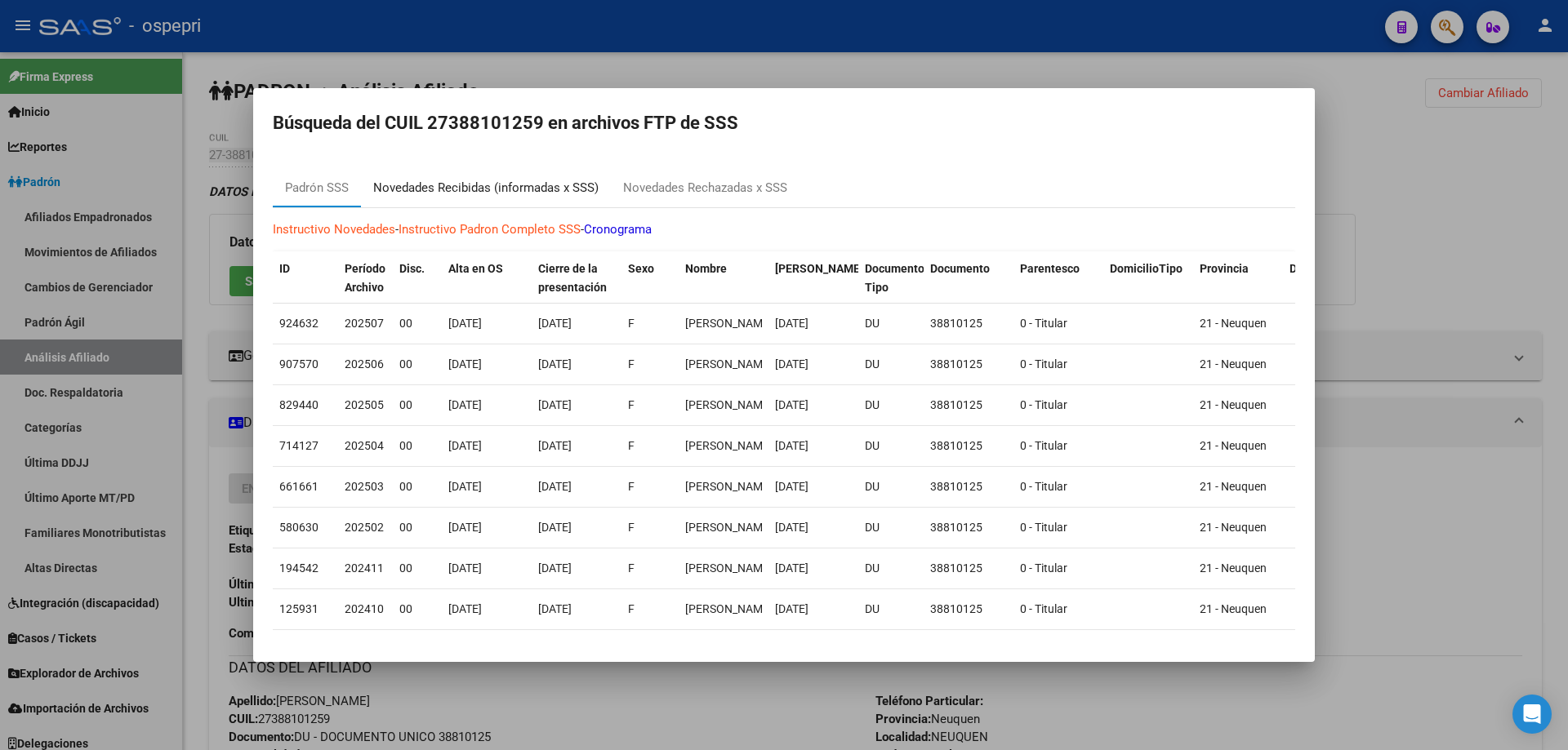
click at [503, 186] on div "Novedades Recibidas (informadas x SSS)" at bounding box center [486, 188] width 225 height 19
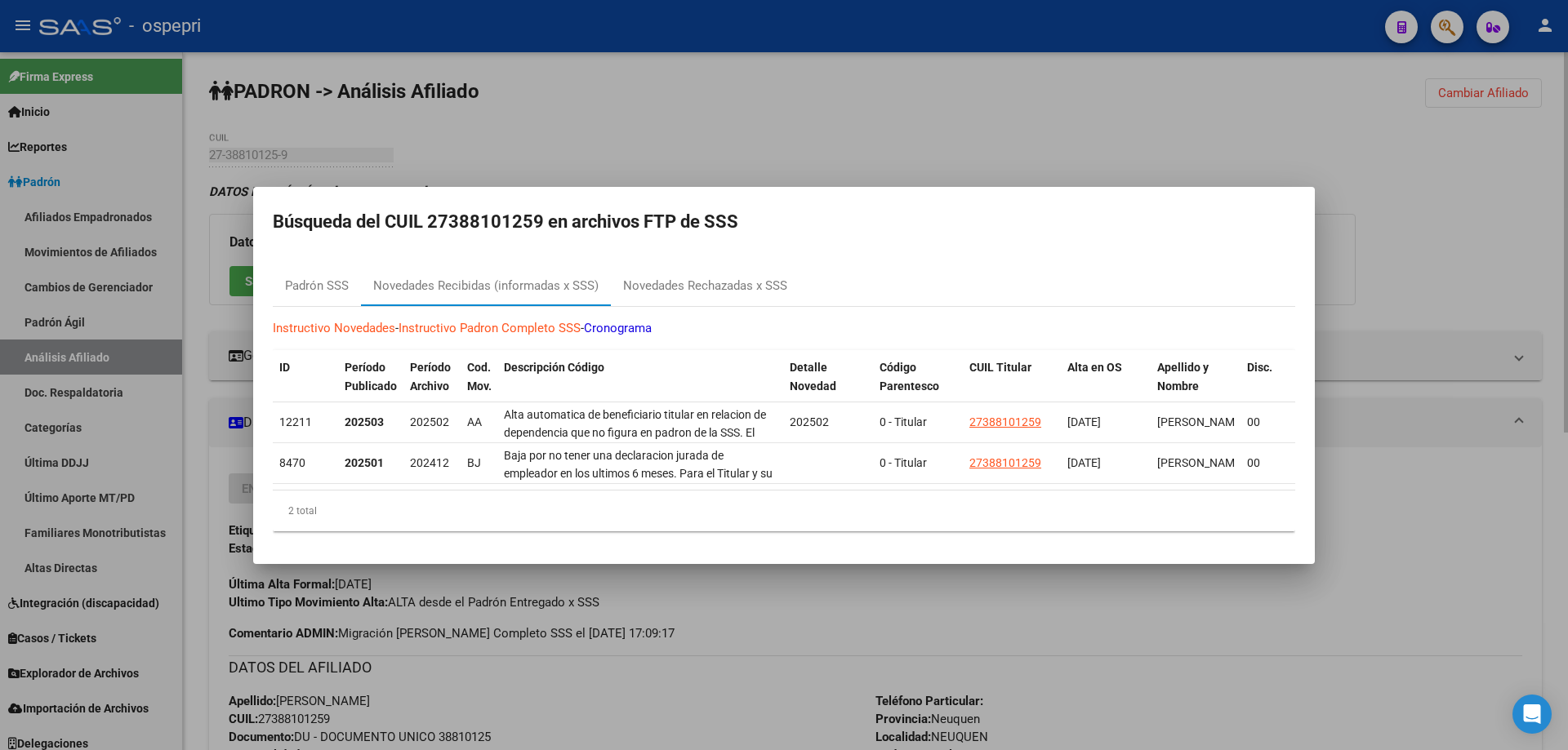
click at [1474, 280] on div at bounding box center [784, 375] width 1568 height 750
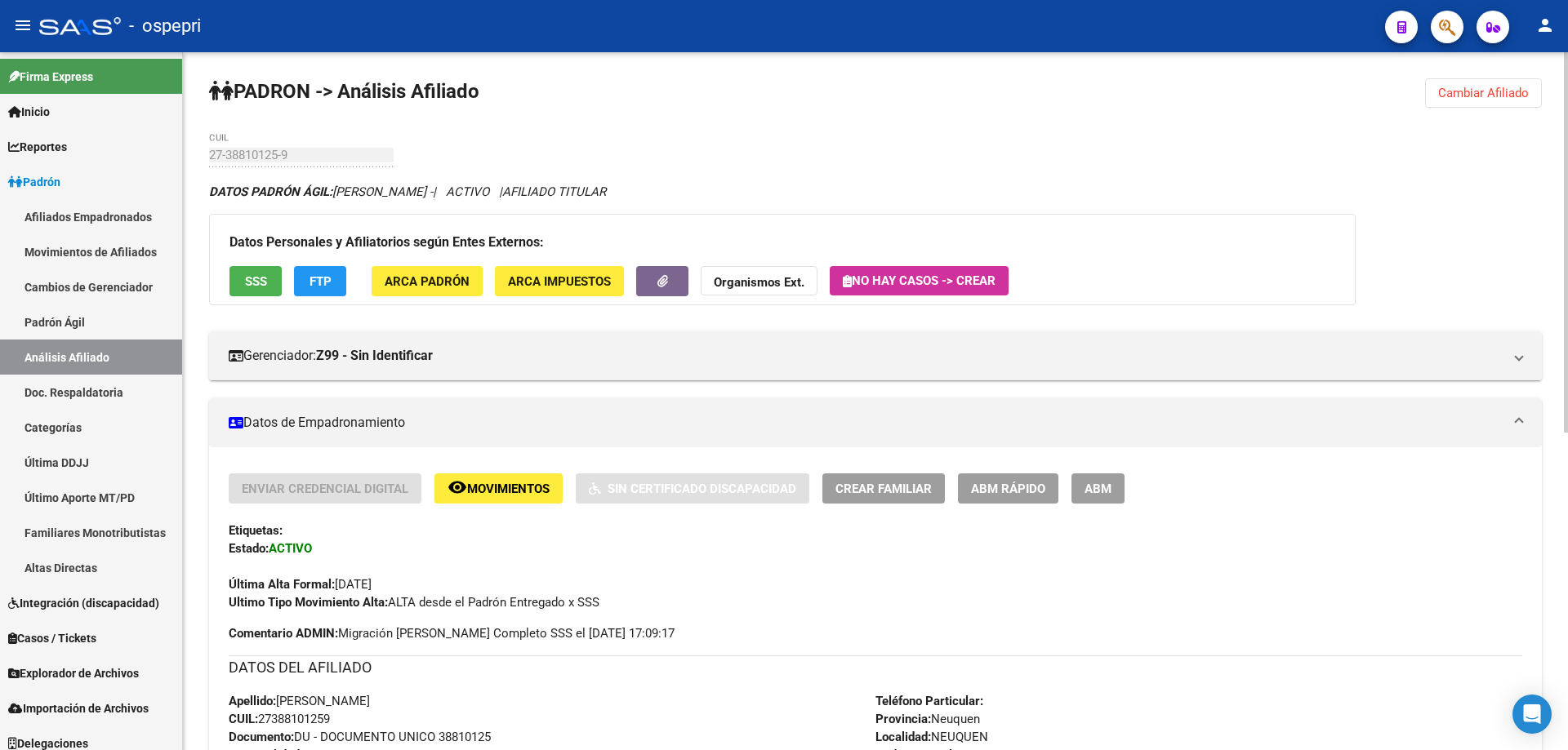
click at [323, 283] on span "FTP" at bounding box center [321, 281] width 22 height 14
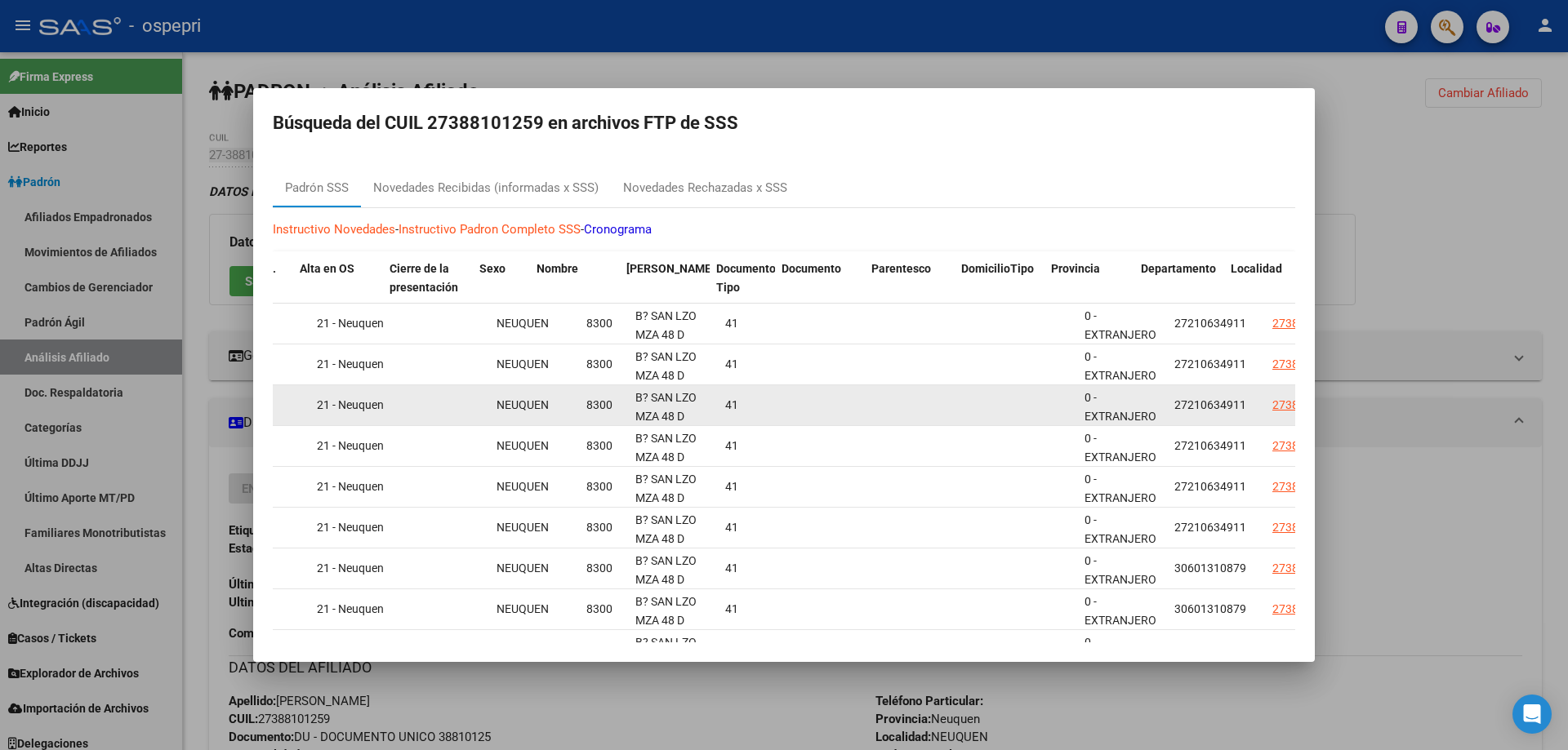
scroll to position [0, 1164]
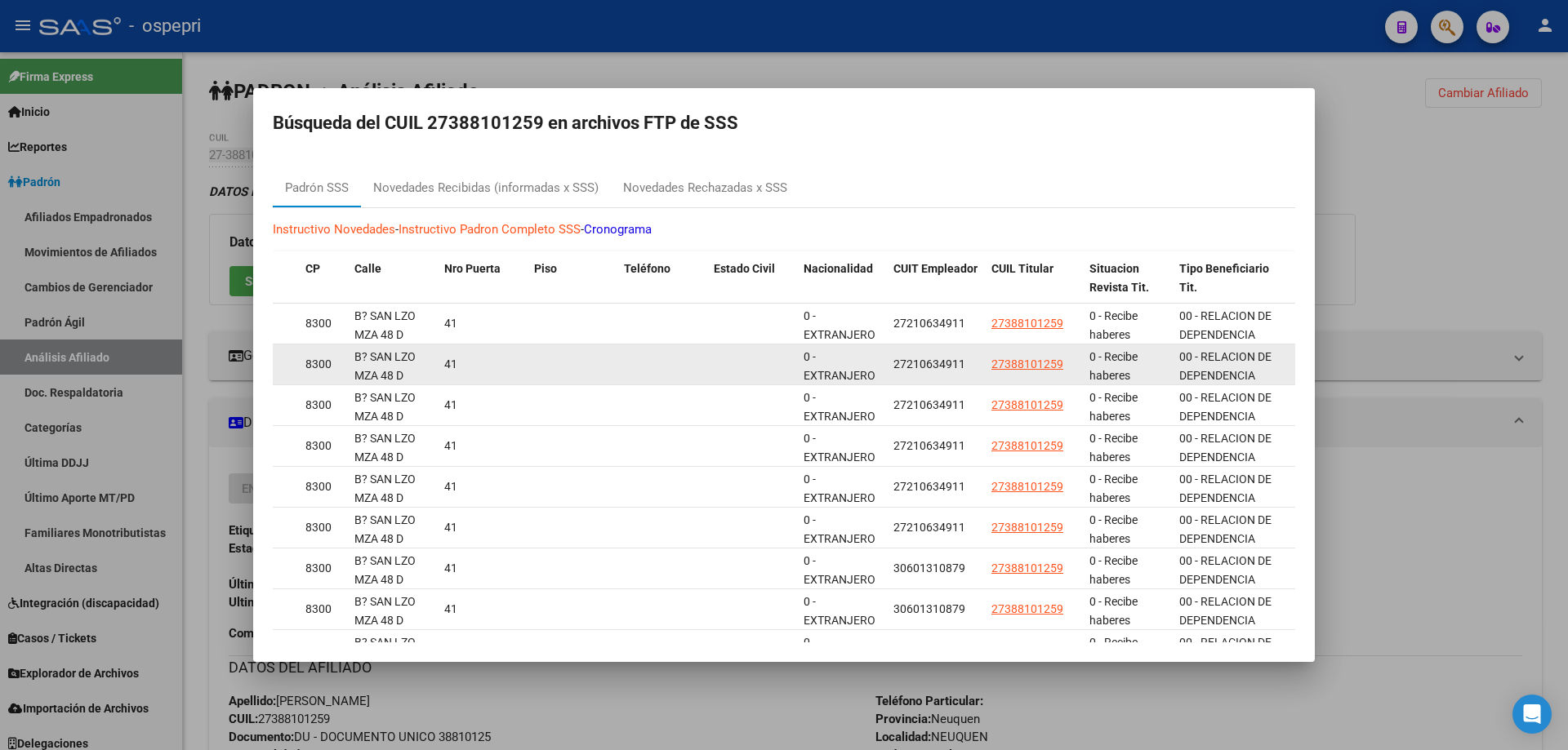
drag, startPoint x: 1072, startPoint y: 348, endPoint x: 1088, endPoint y: 352, distance: 16.5
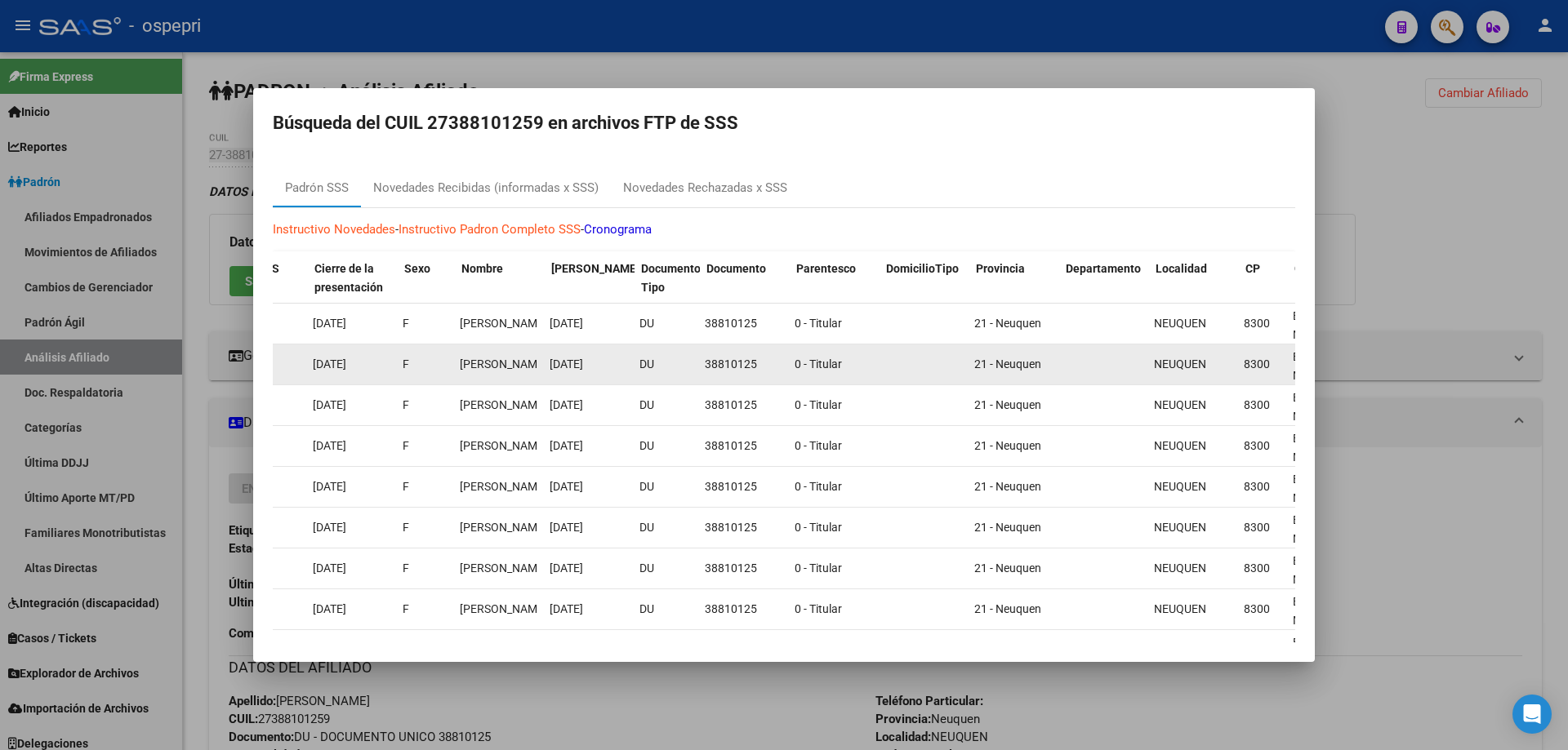
scroll to position [0, 223]
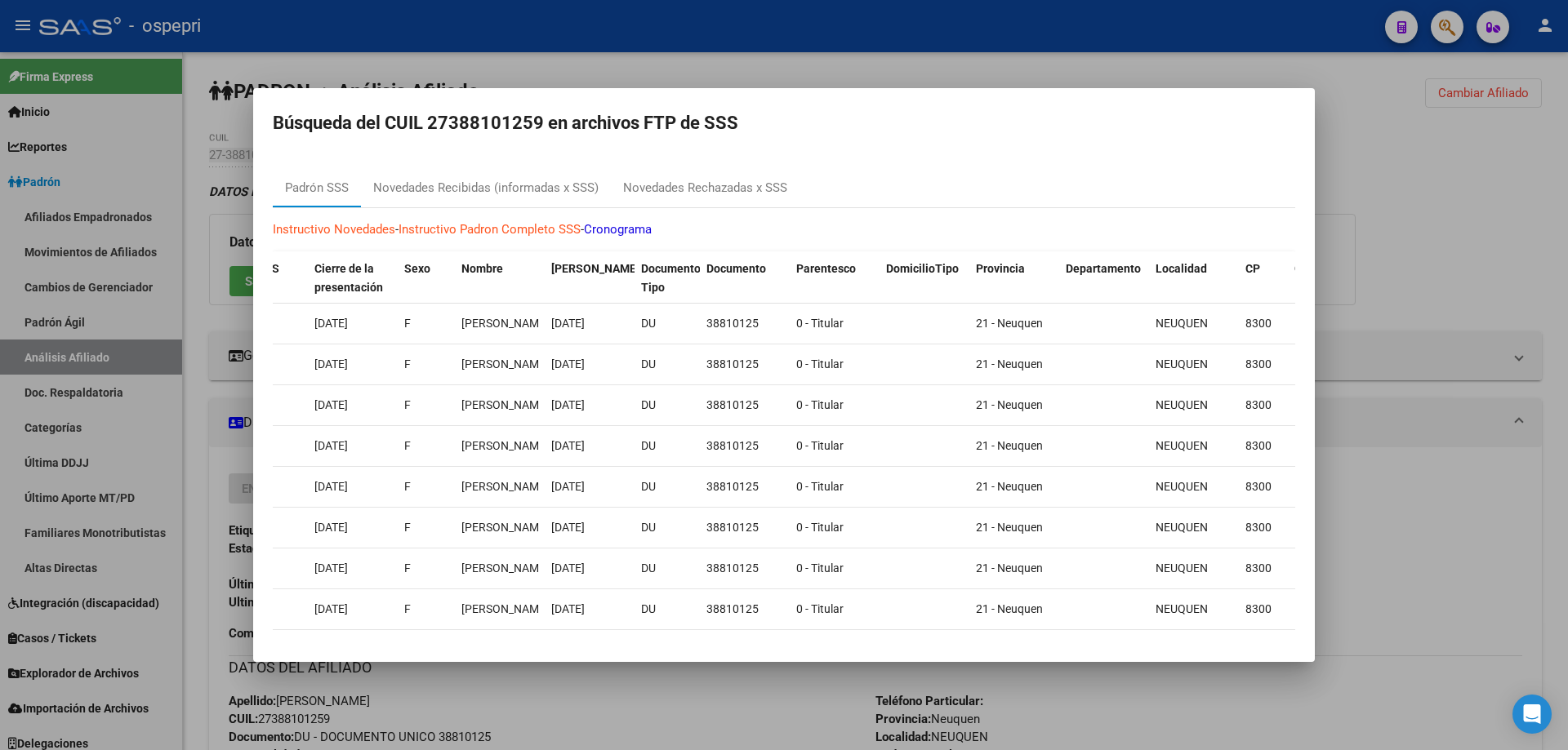
click at [1395, 276] on div at bounding box center [784, 375] width 1568 height 750
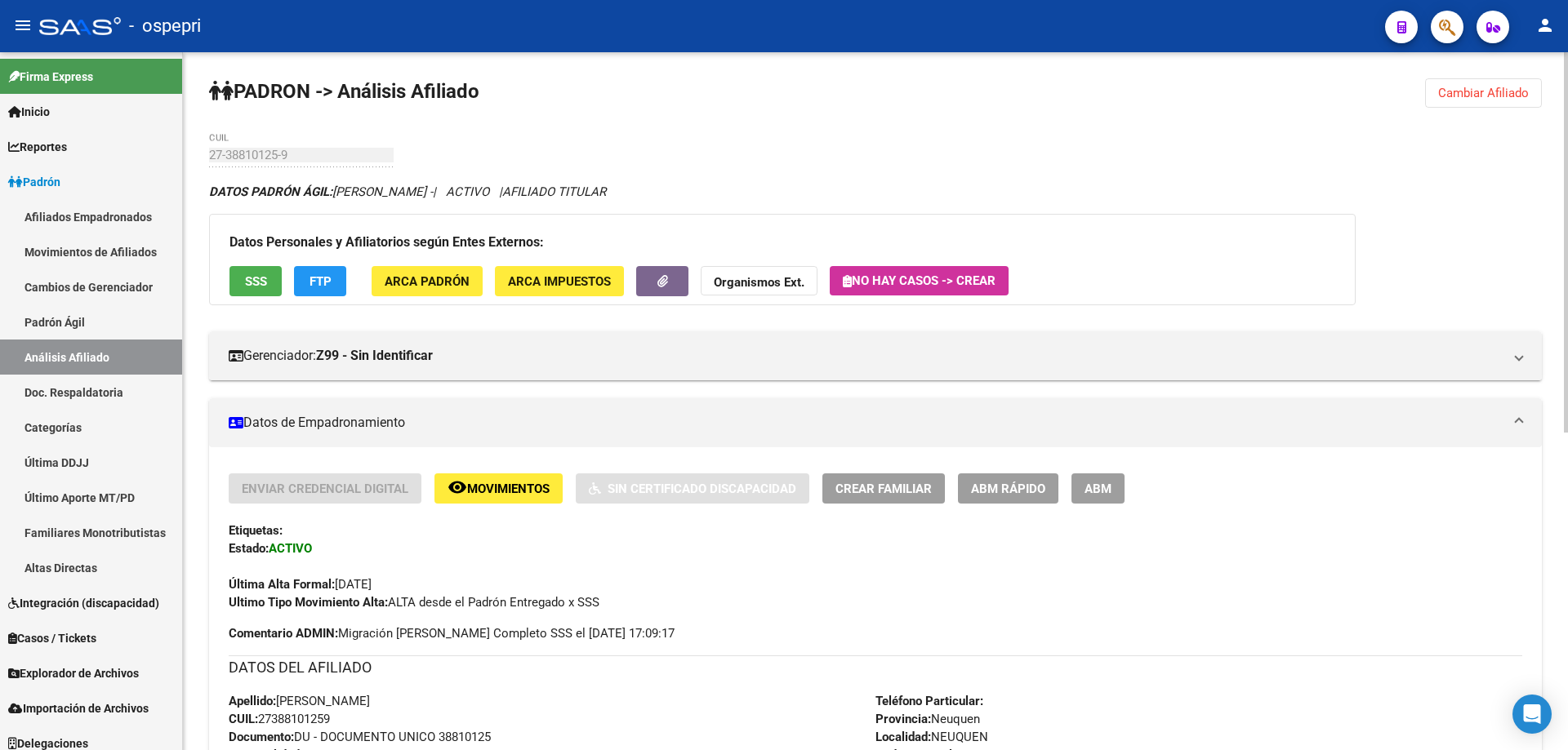
click at [721, 280] on strong "Organismos Ext." at bounding box center [759, 282] width 90 height 14
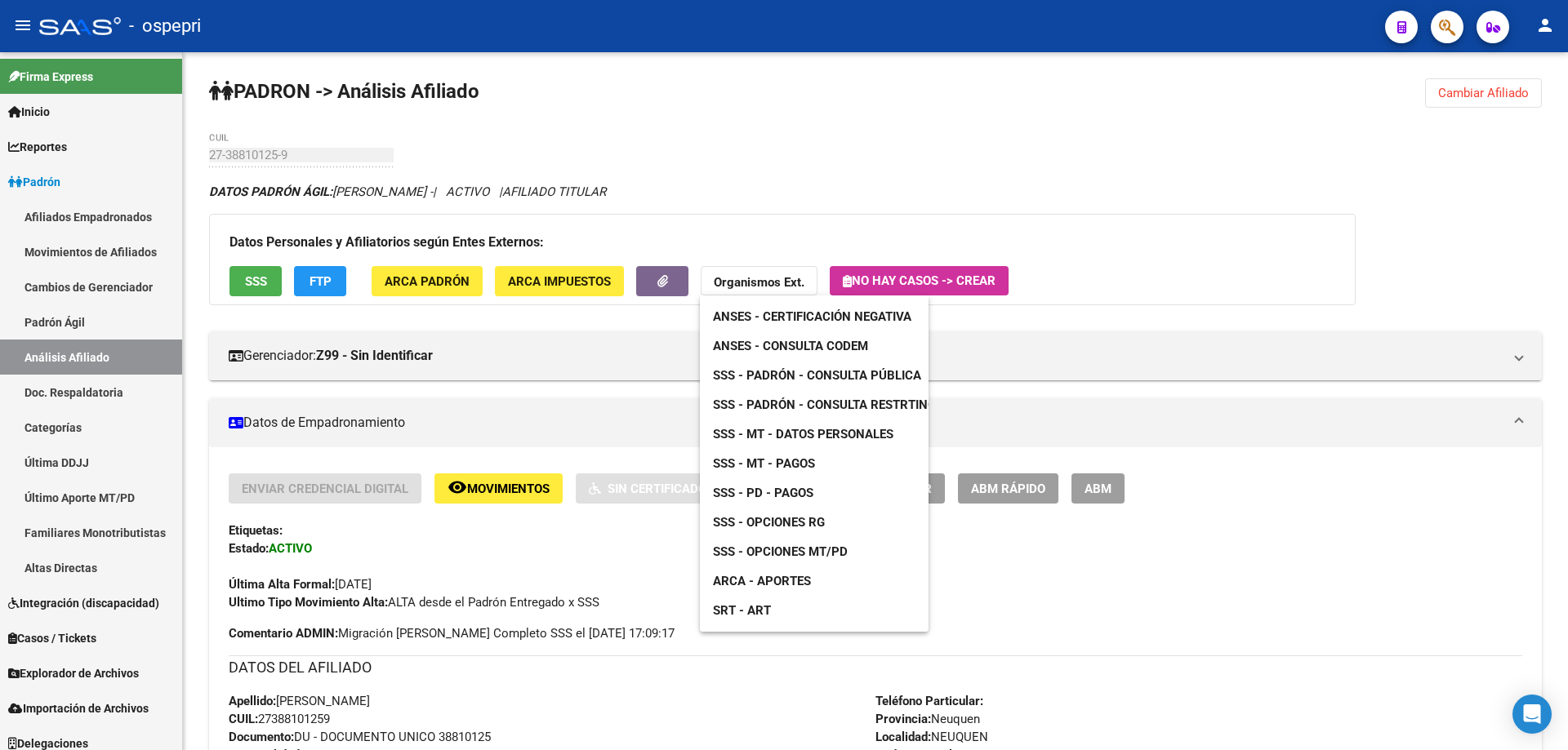
click at [797, 579] on span "ARCA - Aportes" at bounding box center [761, 580] width 98 height 14
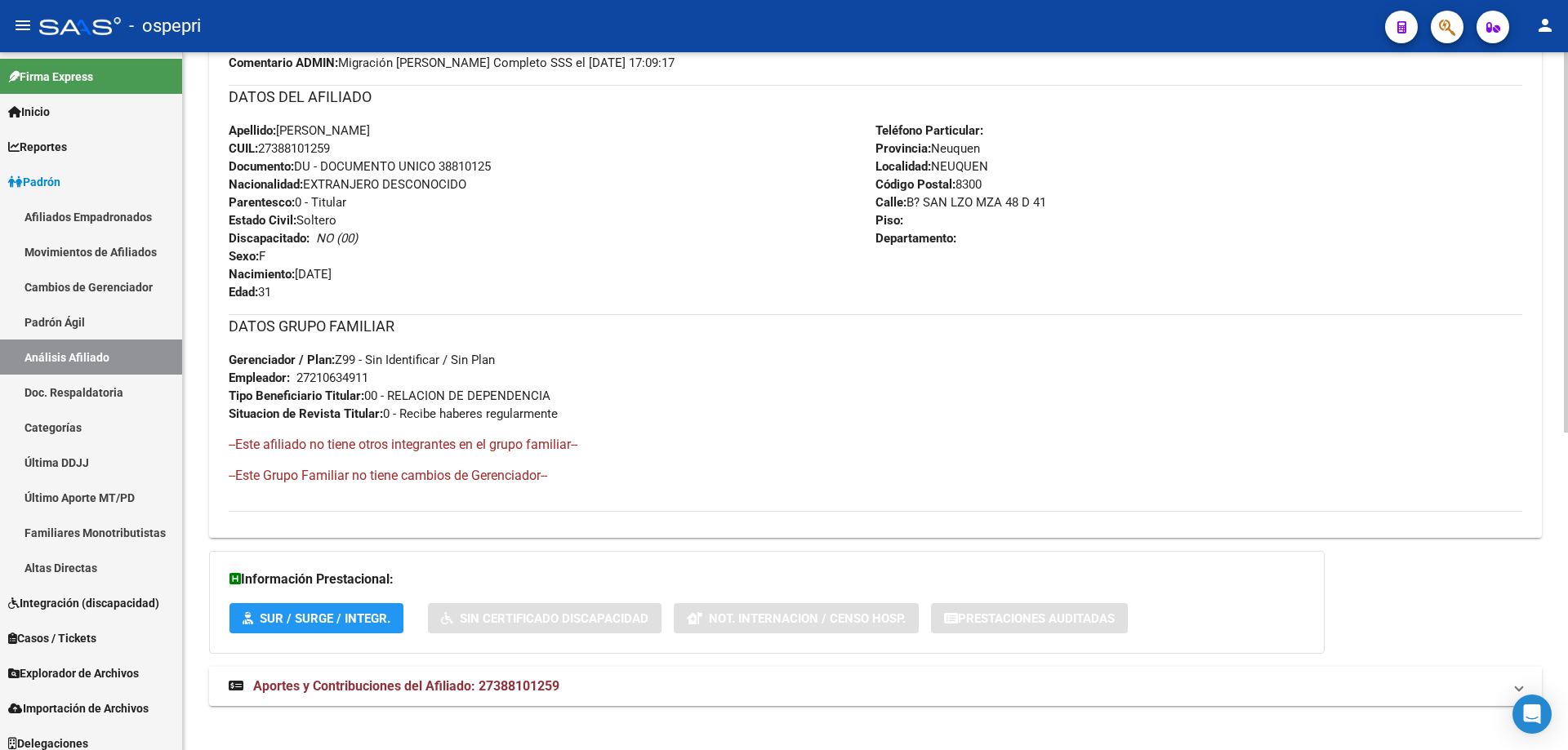
scroll to position [584, 0]
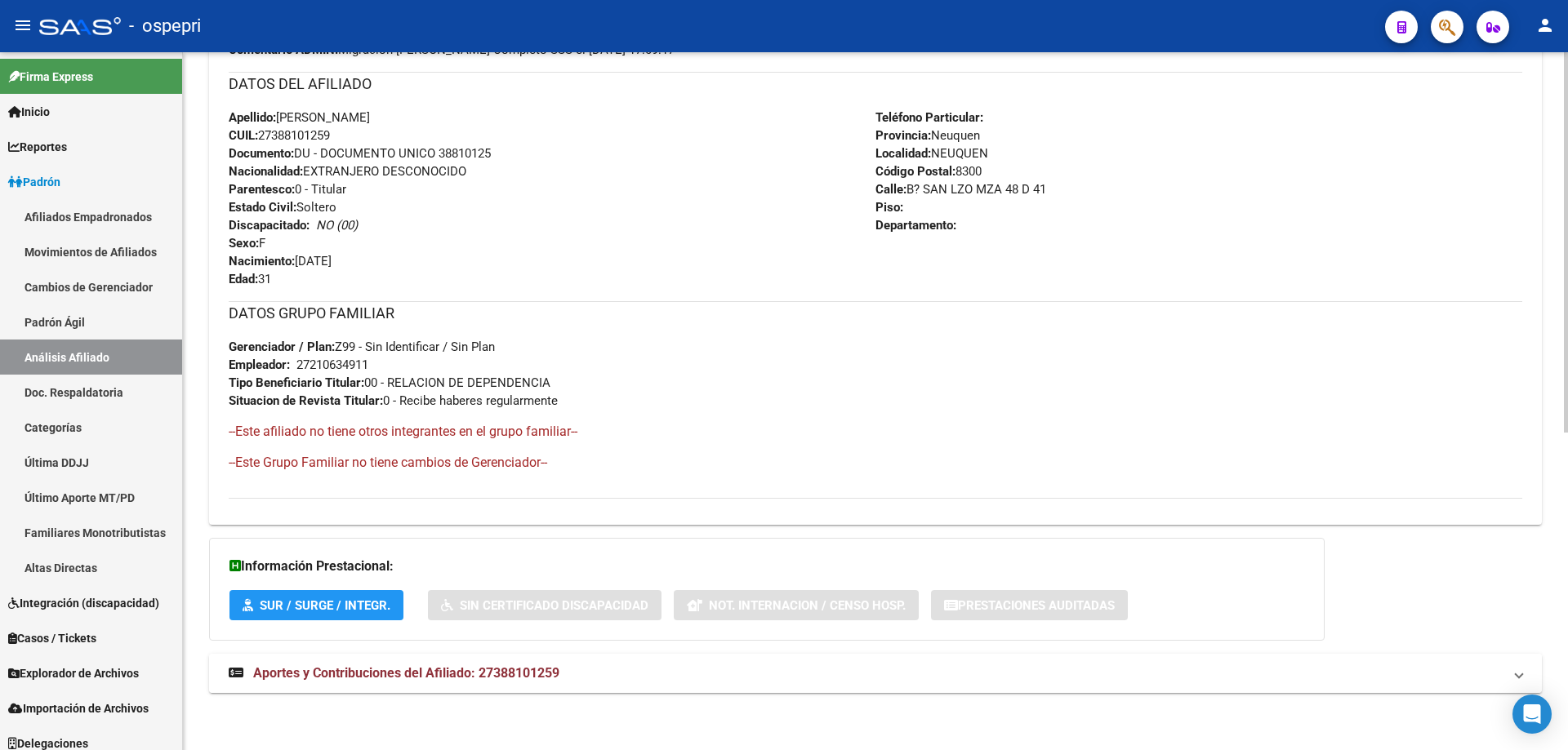
click at [360, 673] on span "Aportes y Contribuciones del Afiliado: 27388101259" at bounding box center [406, 672] width 306 height 15
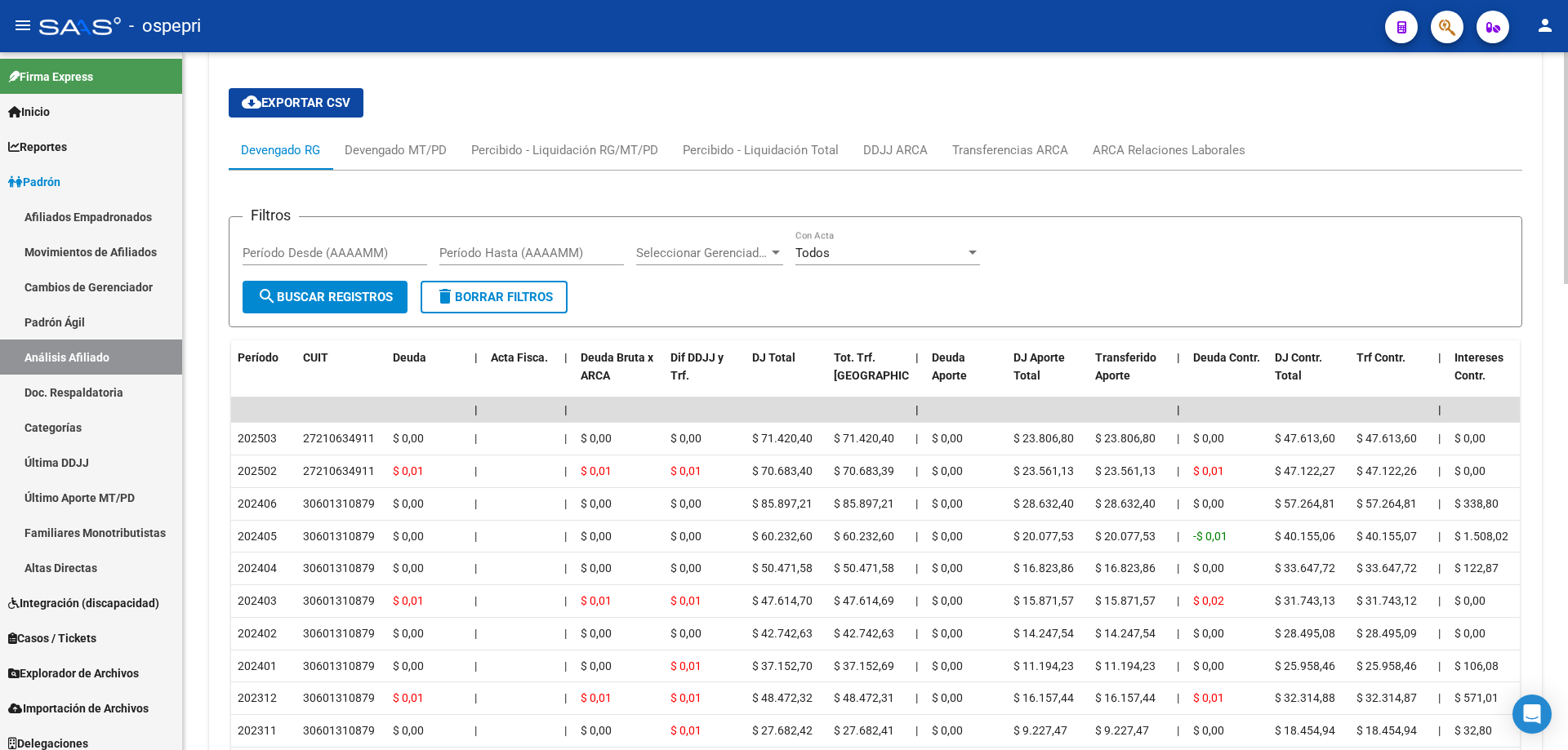
scroll to position [1184, 0]
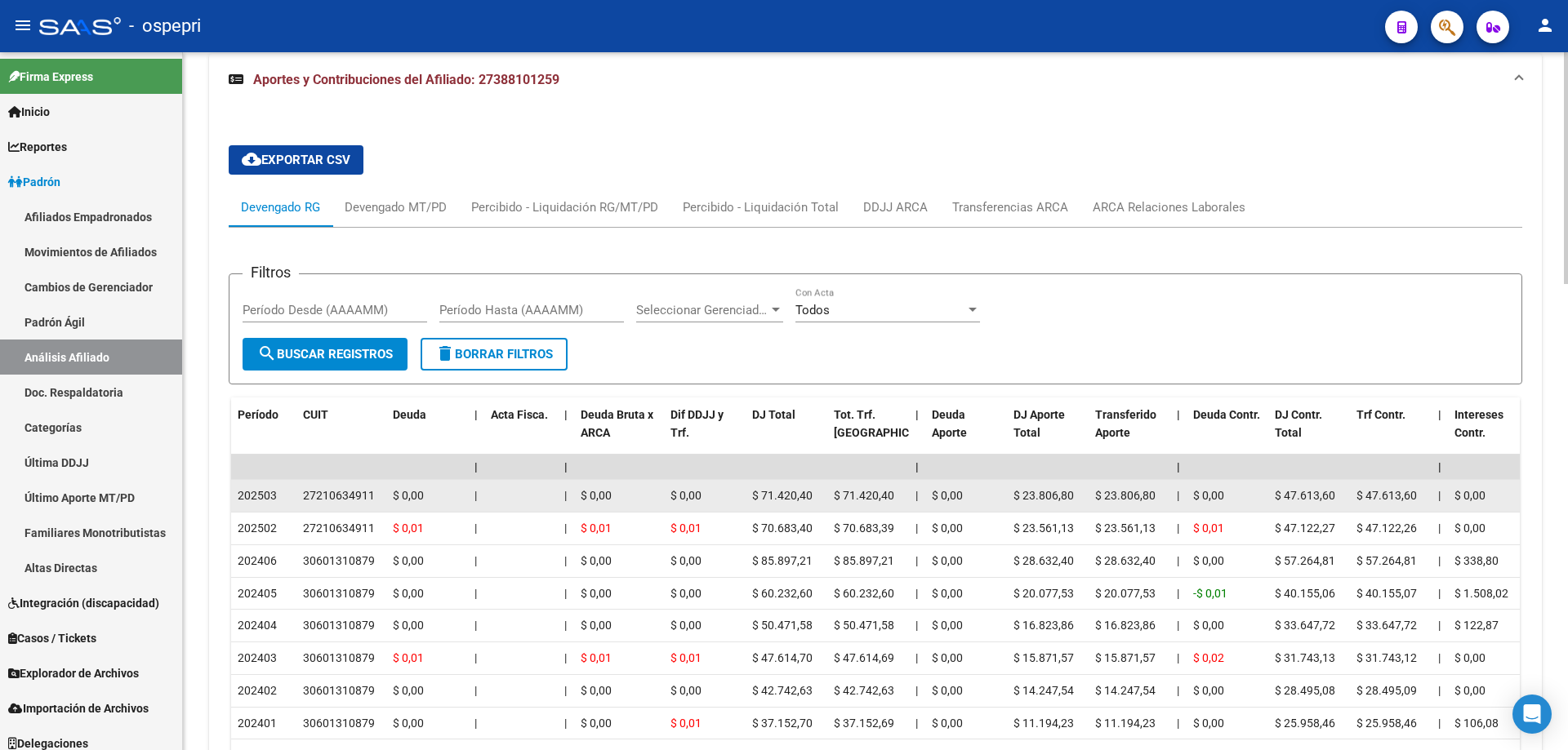
click at [342, 485] on datatable-body-cell "27210634911" at bounding box center [341, 495] width 90 height 32
copy div "27210634911"
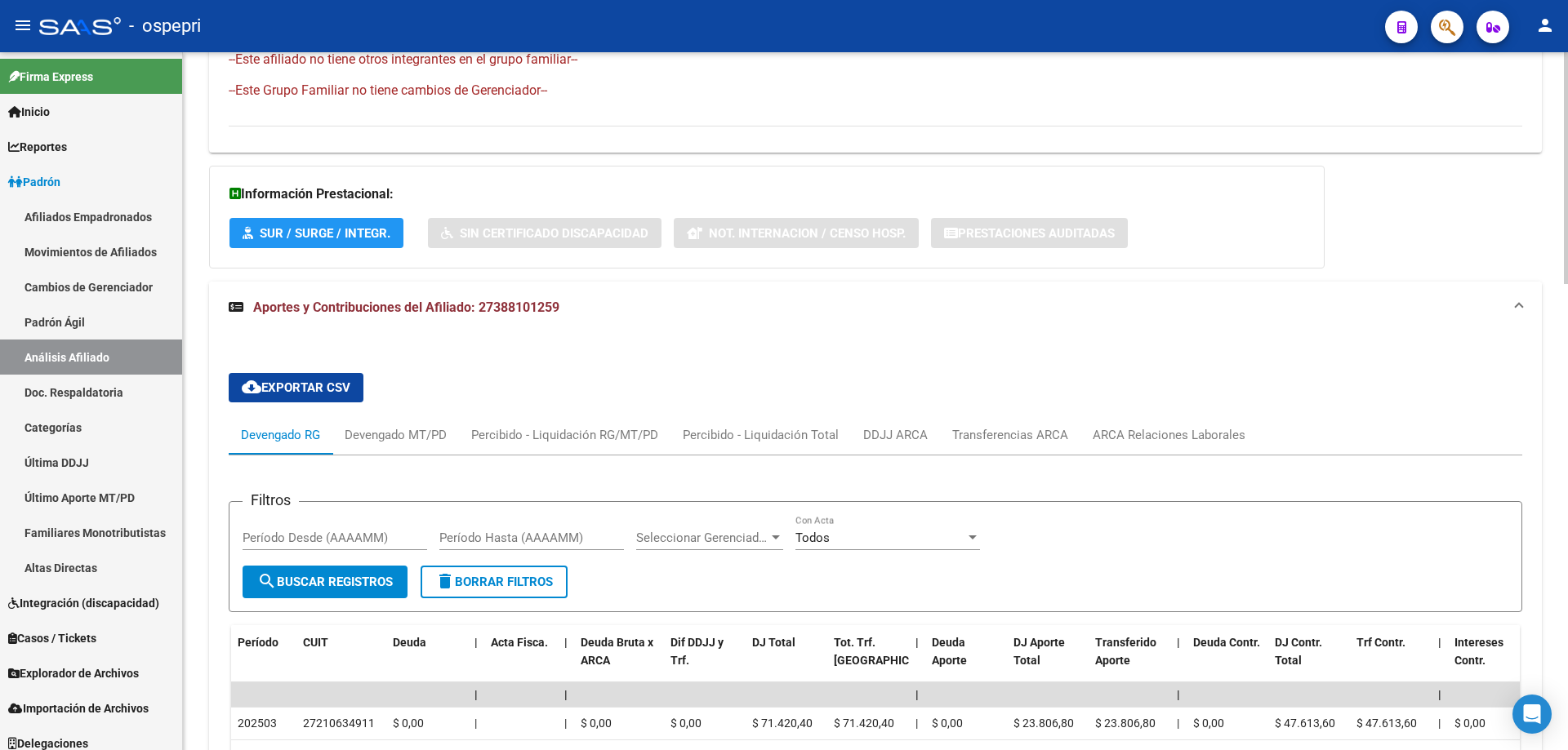
scroll to position [1088, 0]
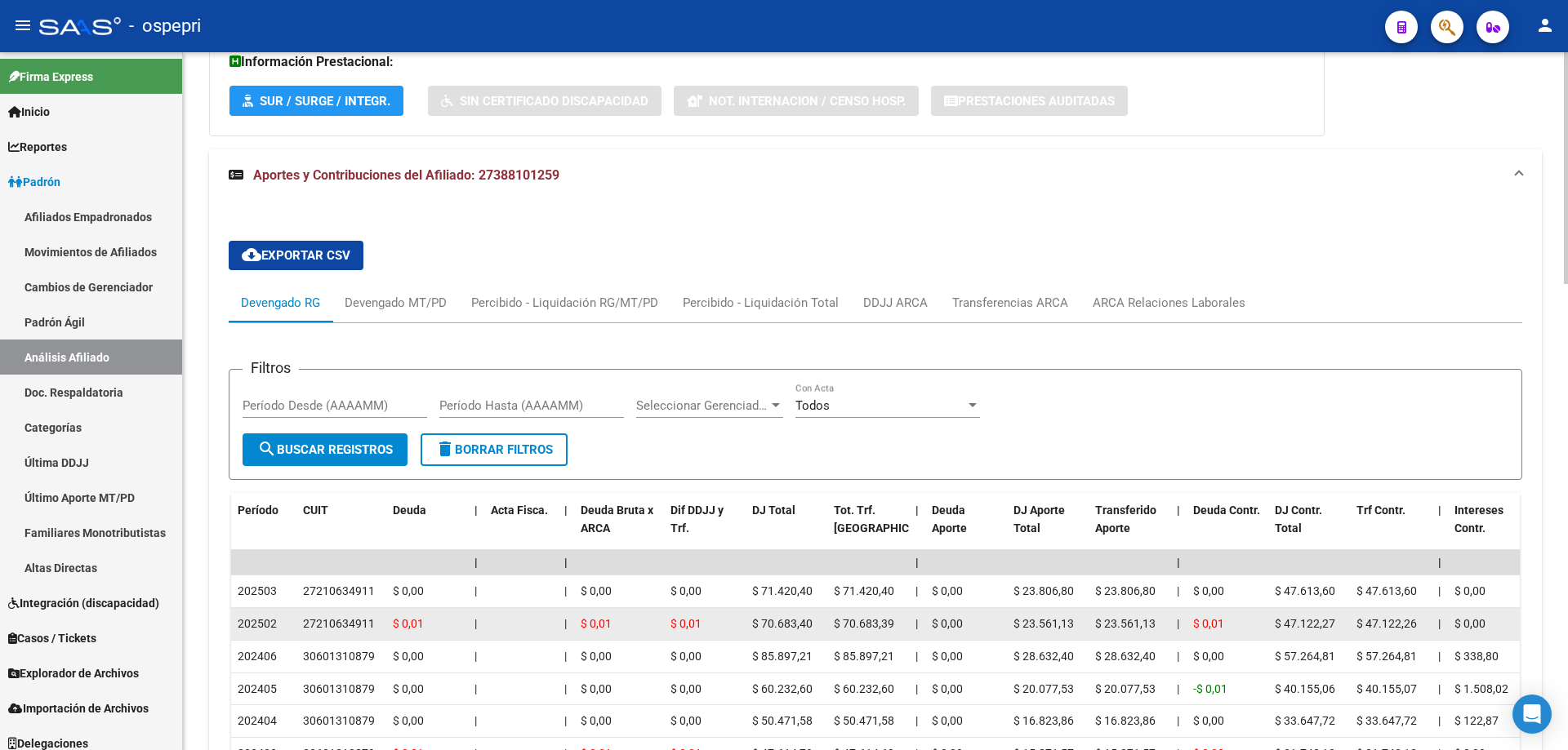
click at [394, 620] on span "$ 0,01" at bounding box center [408, 623] width 31 height 13
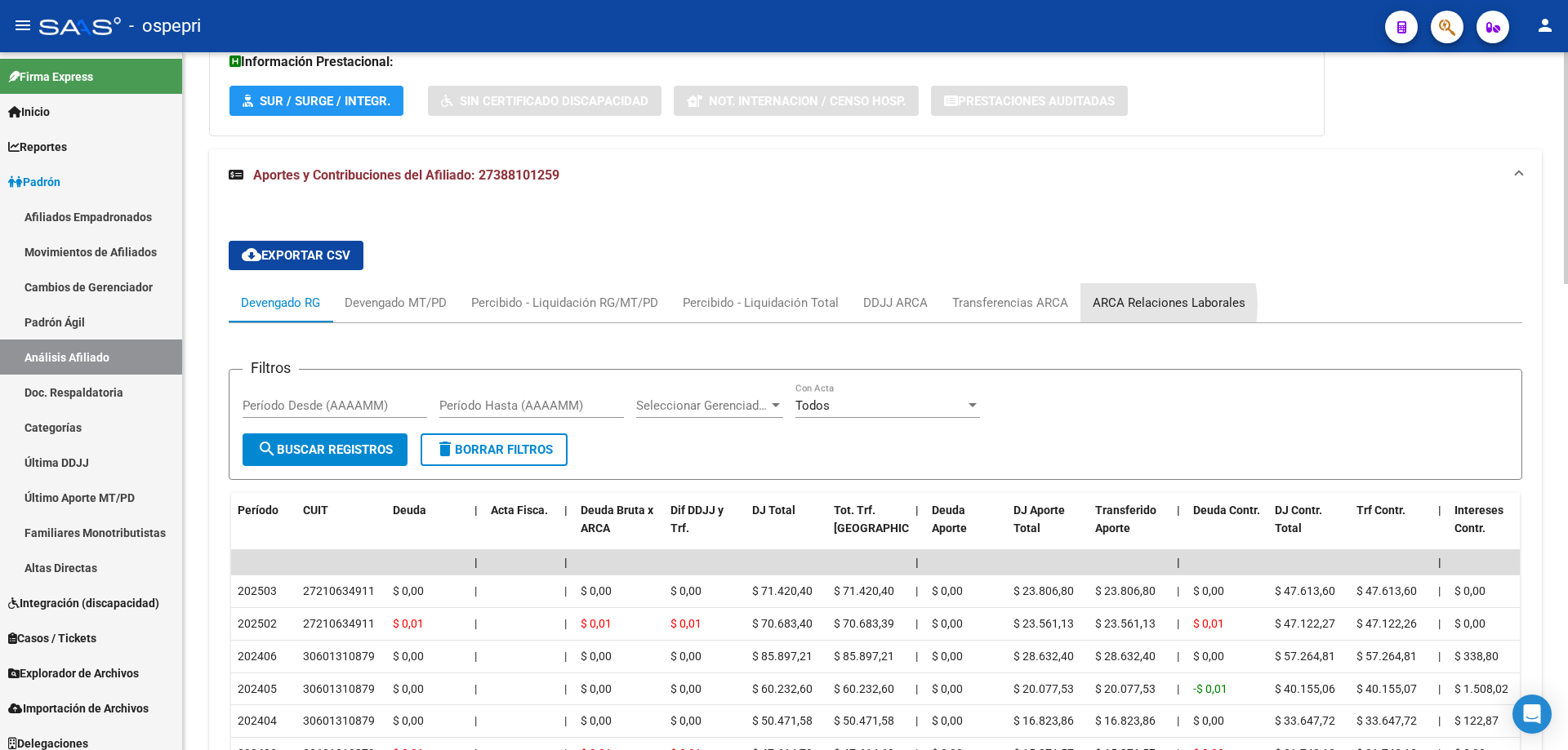
click at [1130, 305] on div "ARCA Relaciones Laborales" at bounding box center [1168, 303] width 153 height 18
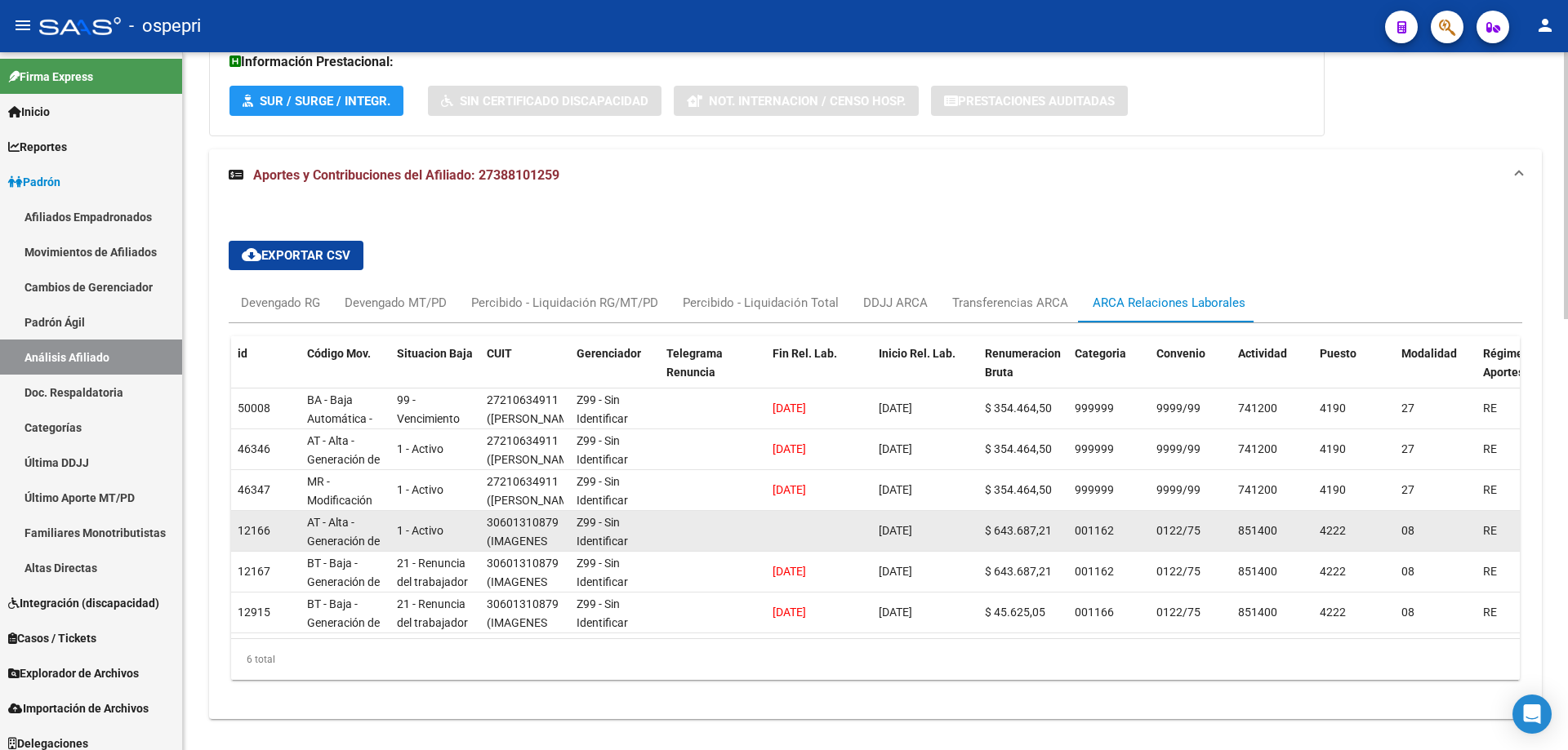
drag, startPoint x: 1160, startPoint y: 529, endPoint x: 1210, endPoint y: 522, distance: 50.5
click at [1210, 522] on div "0122/75" at bounding box center [1190, 531] width 68 height 19
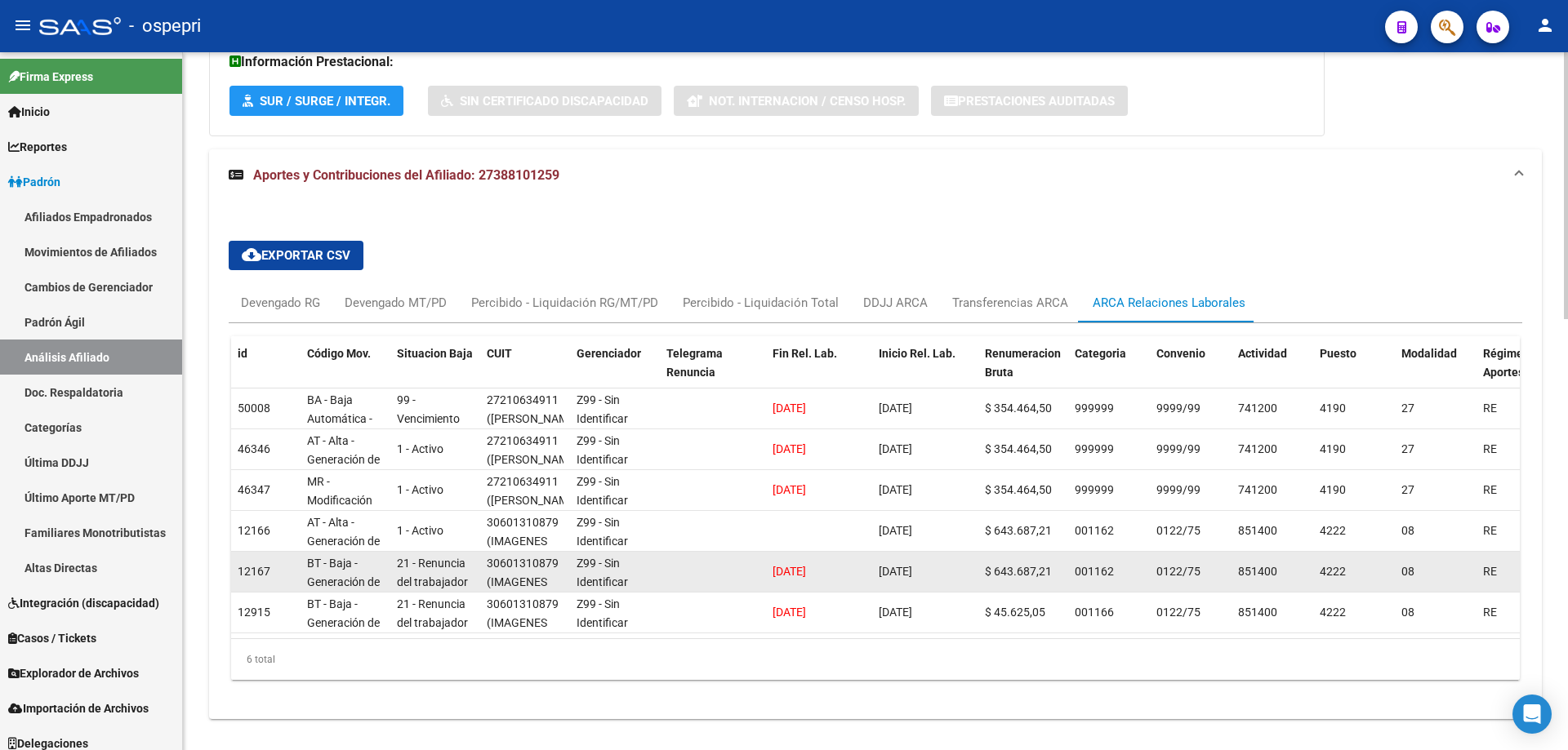
click at [1169, 555] on datatable-body-cell "0122/75" at bounding box center [1190, 571] width 82 height 40
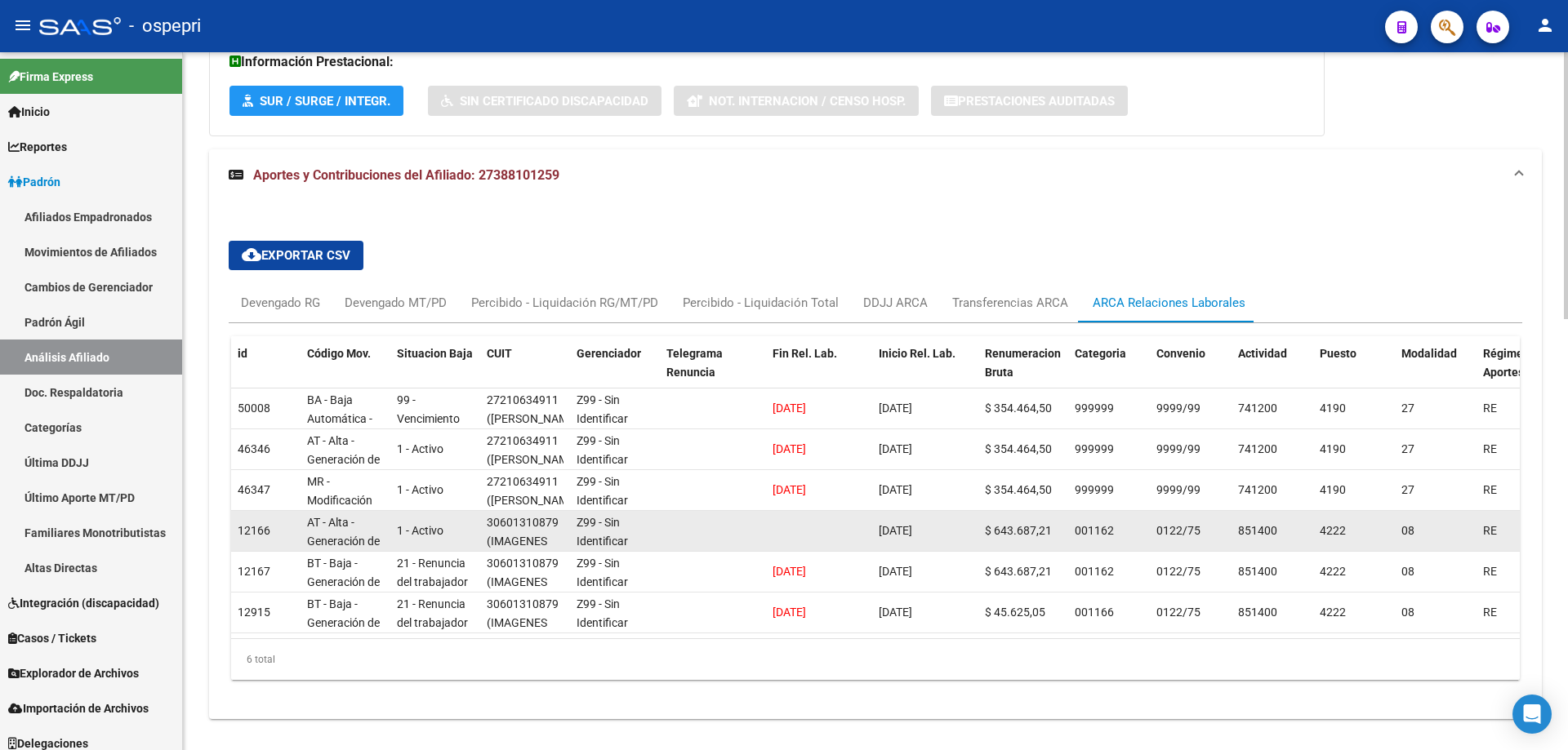
drag, startPoint x: 1159, startPoint y: 533, endPoint x: 1207, endPoint y: 531, distance: 48.0
click at [1207, 531] on div "0122/75" at bounding box center [1190, 531] width 68 height 19
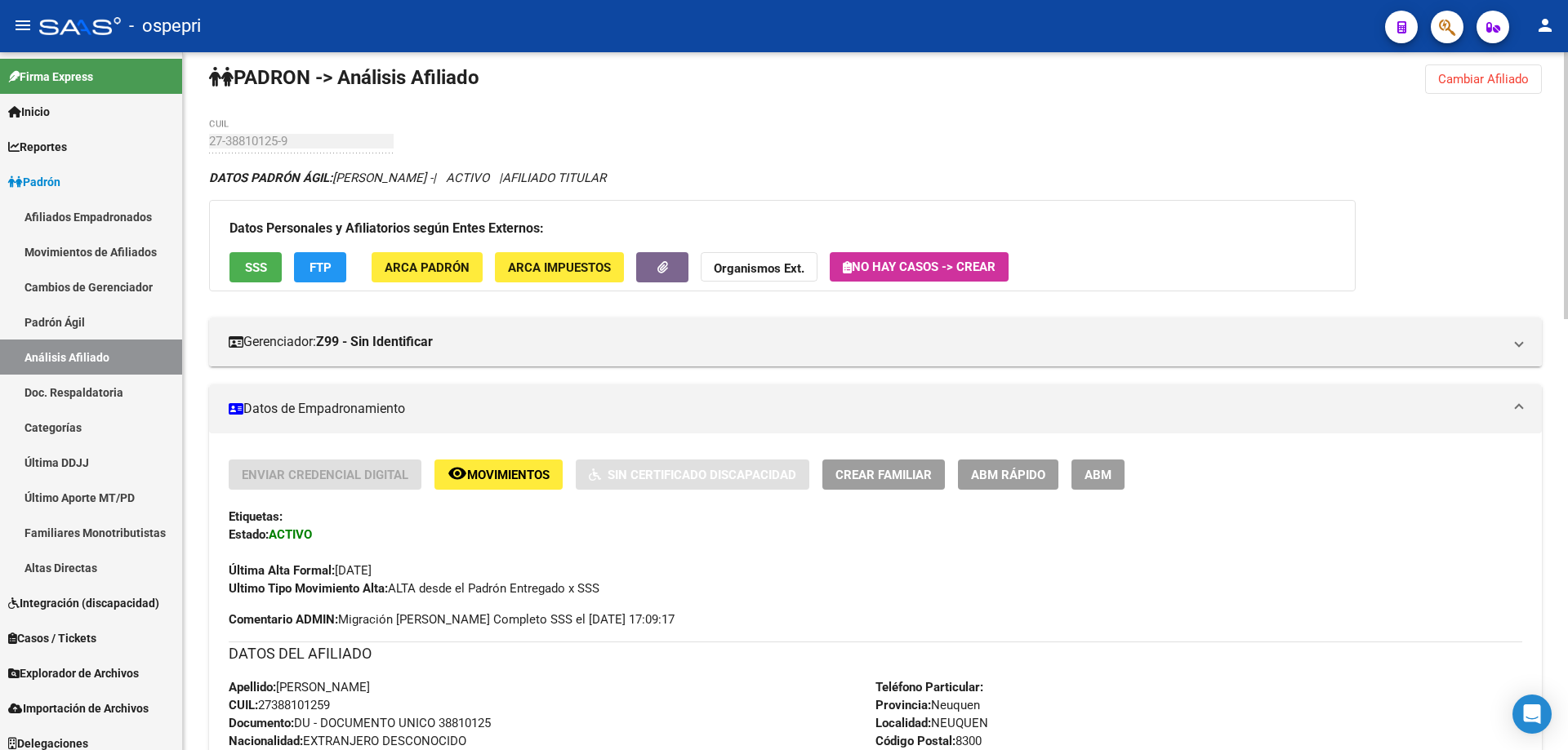
scroll to position [0, 0]
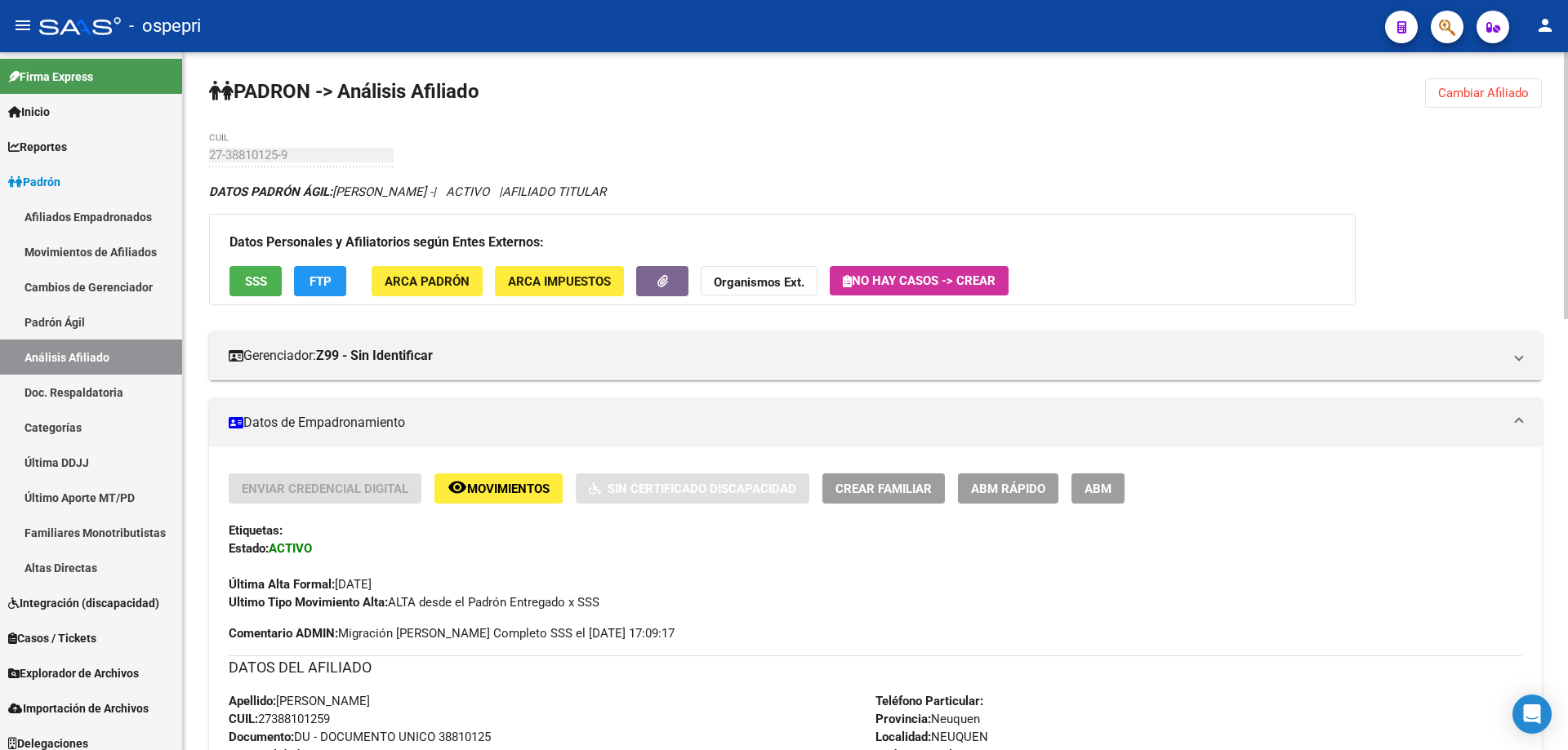
click at [1472, 82] on button "Cambiar Afiliado" at bounding box center [1483, 93] width 117 height 29
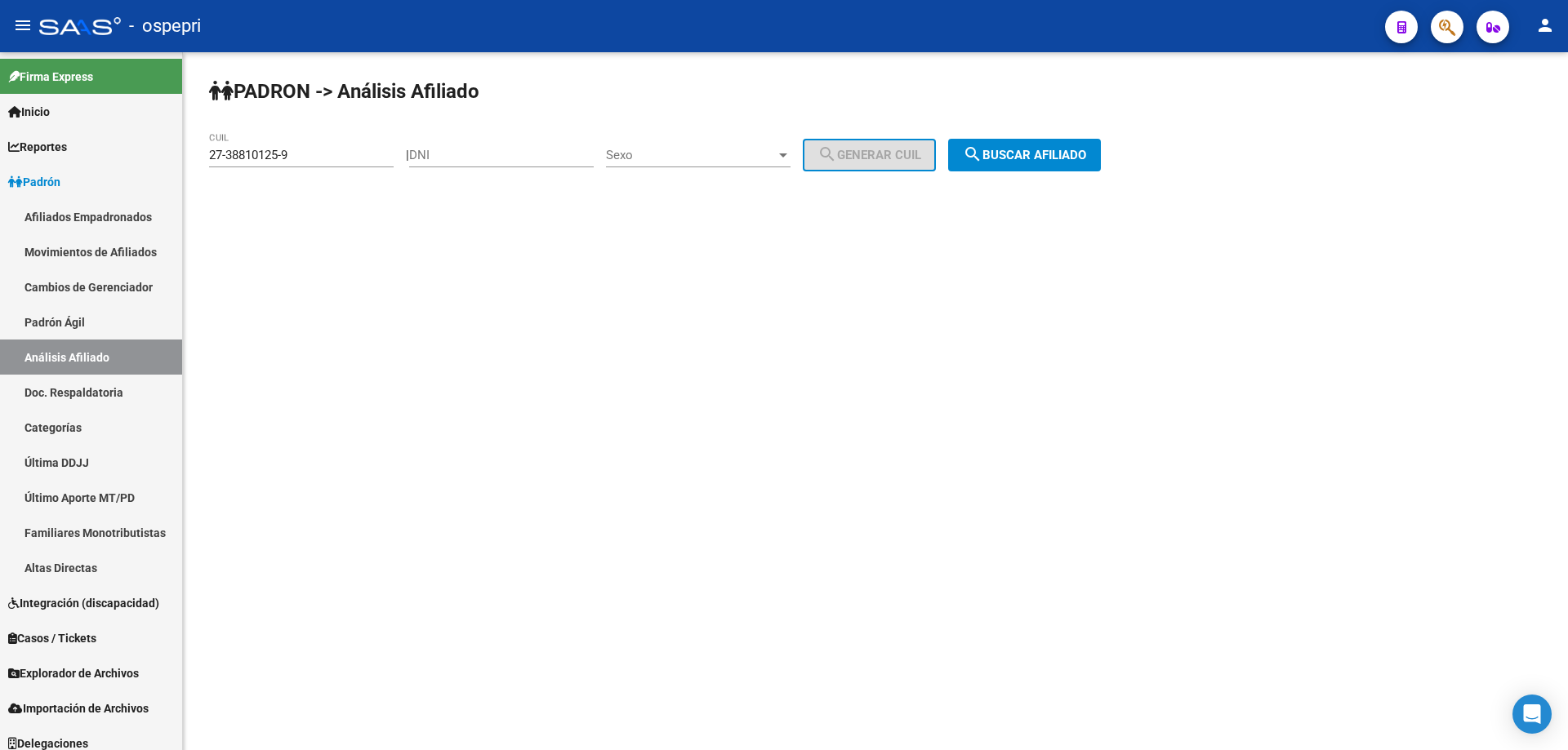
click at [280, 161] on input "27-38810125-9" at bounding box center [301, 154] width 184 height 14
click at [519, 159] on input "DNI" at bounding box center [501, 154] width 184 height 14
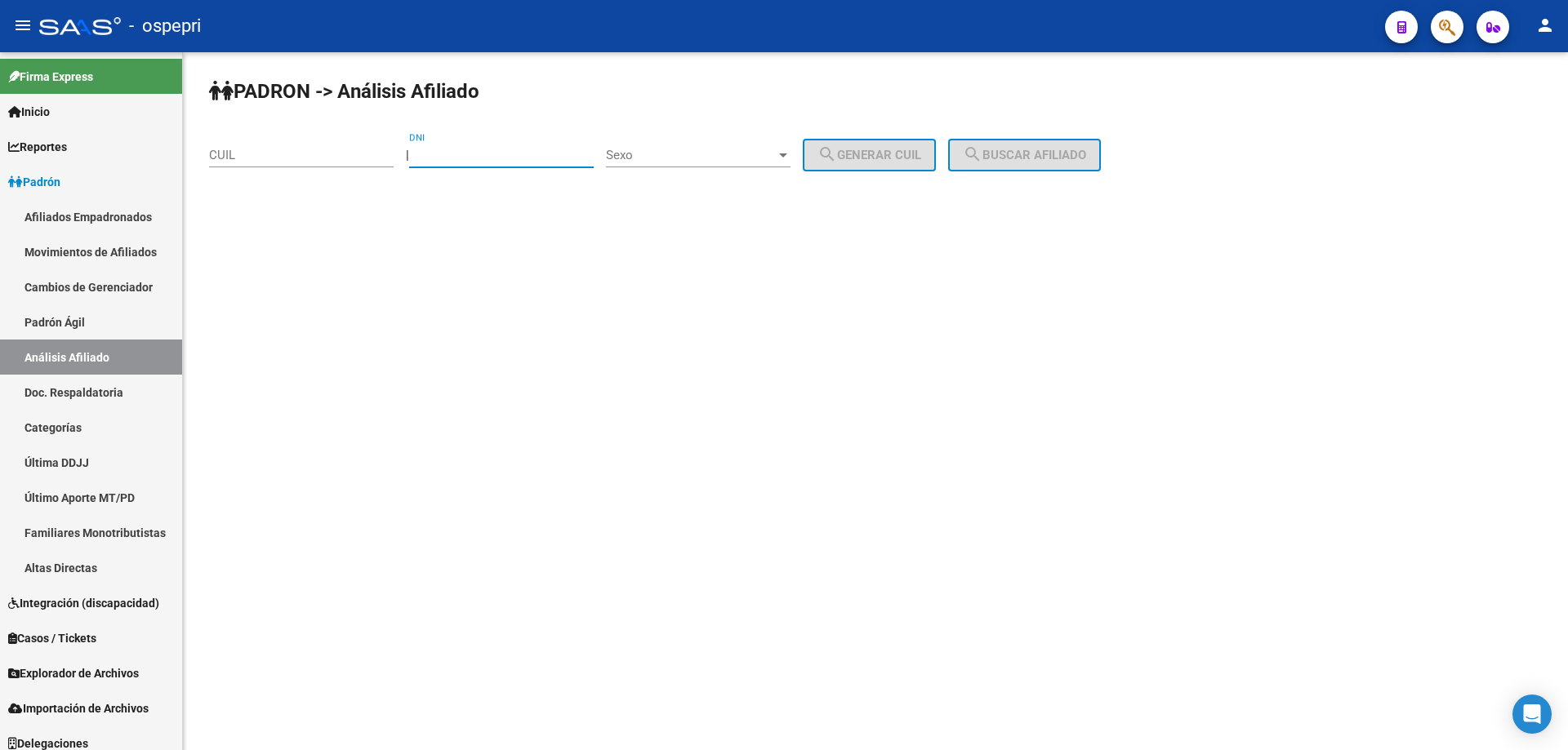
paste input "35885822"
type input "35885822"
click at [689, 145] on div "Sexo Sexo" at bounding box center [698, 149] width 184 height 35
click at [691, 147] on span "Masculino" at bounding box center [716, 155] width 184 height 37
drag, startPoint x: 882, startPoint y: 157, endPoint x: 977, endPoint y: 156, distance: 95.0
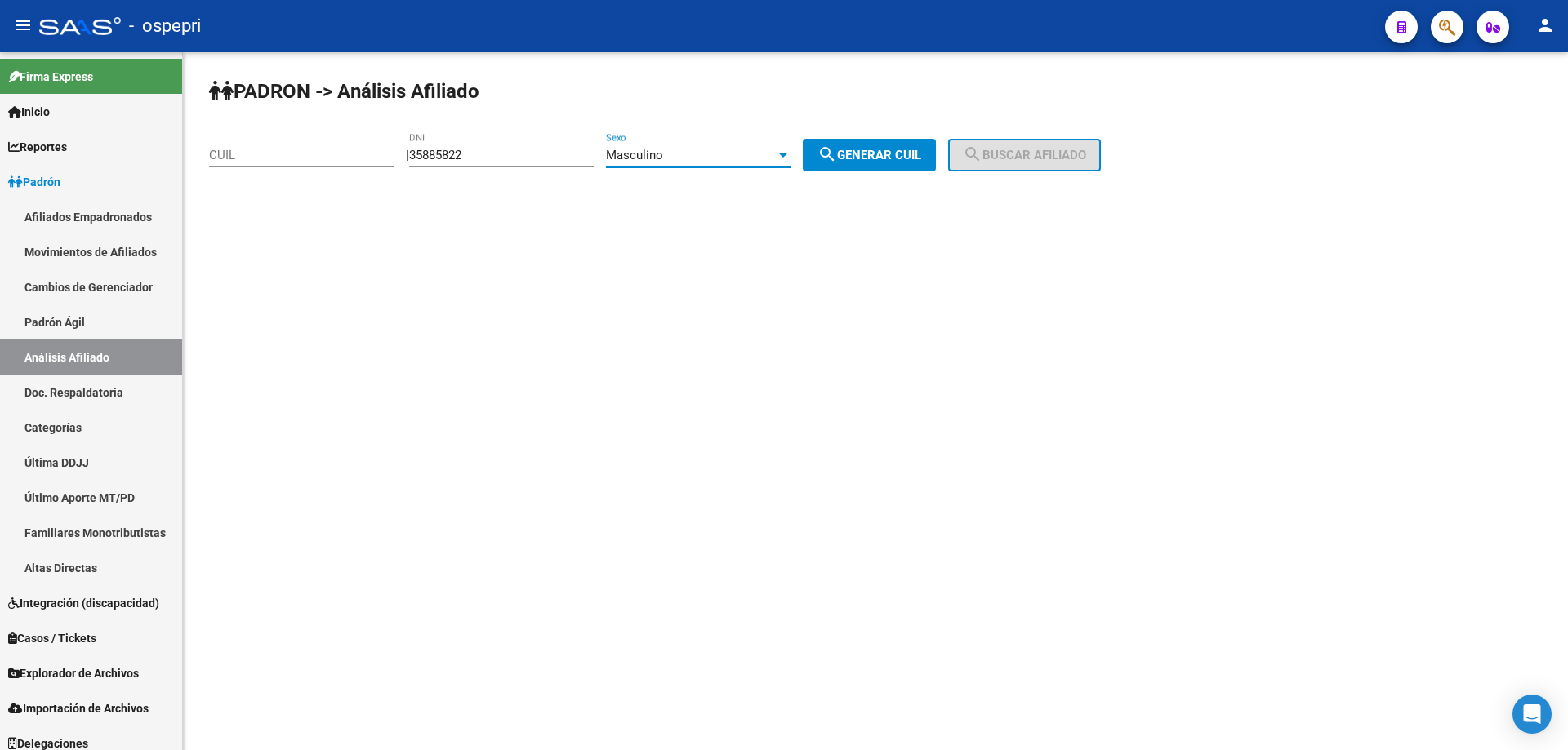
click at [885, 156] on span "search Generar CUIL" at bounding box center [870, 154] width 104 height 14
type input "20-35885822-9"
click at [1030, 145] on button "search Buscar afiliado" at bounding box center [1024, 155] width 153 height 32
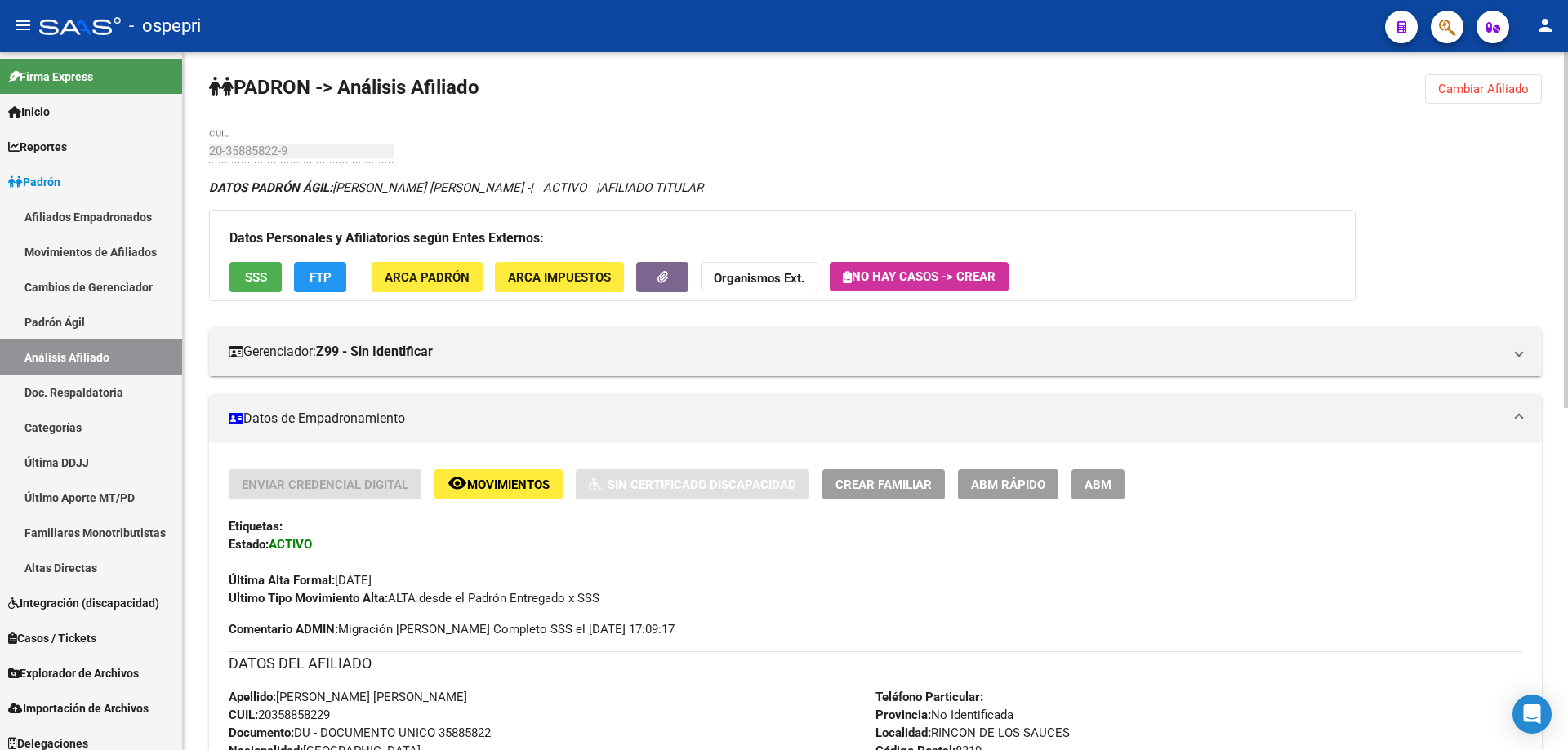
scroll to position [684, 0]
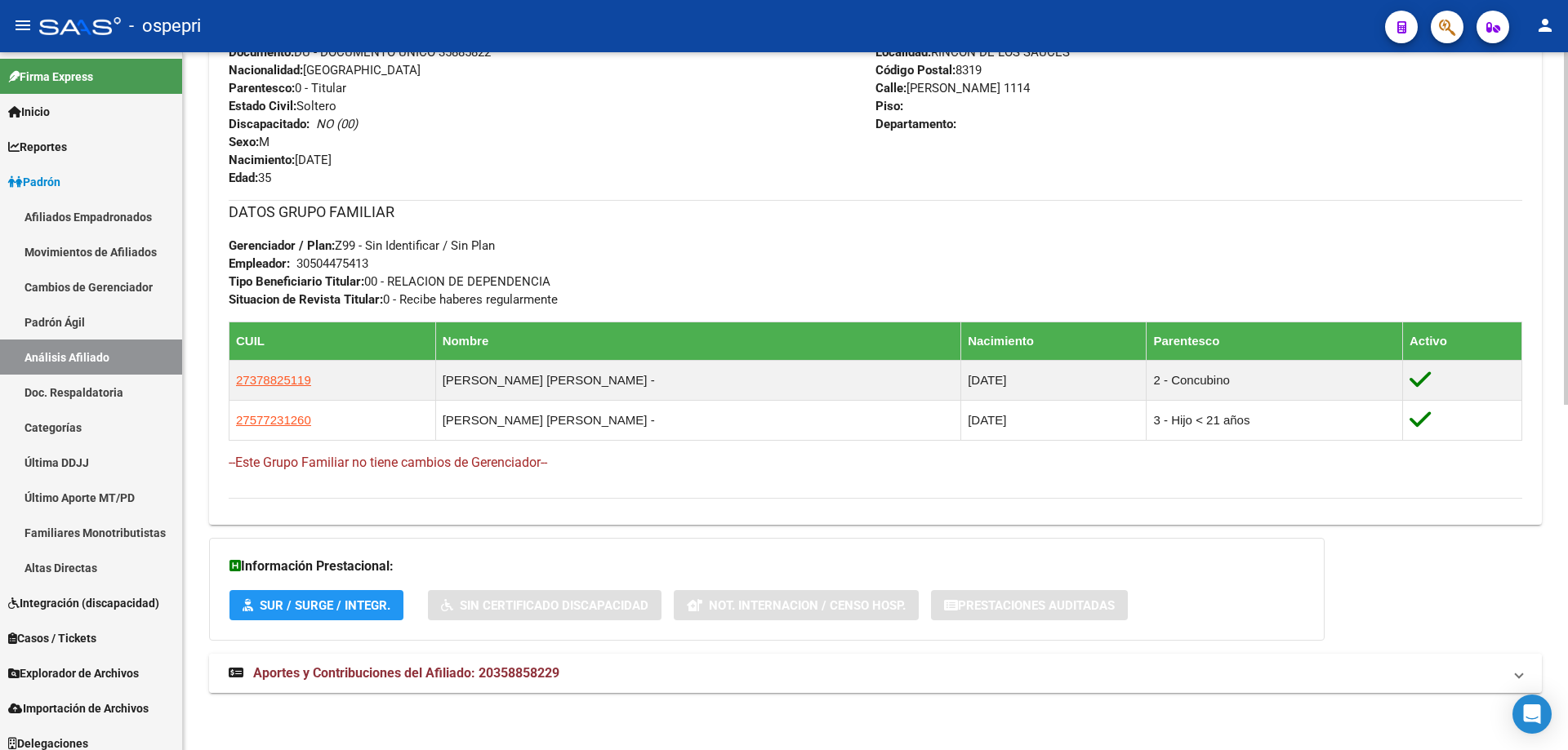
click at [531, 665] on strong "Aportes y Contribuciones del Afiliado: 20358858229" at bounding box center [394, 673] width 331 height 18
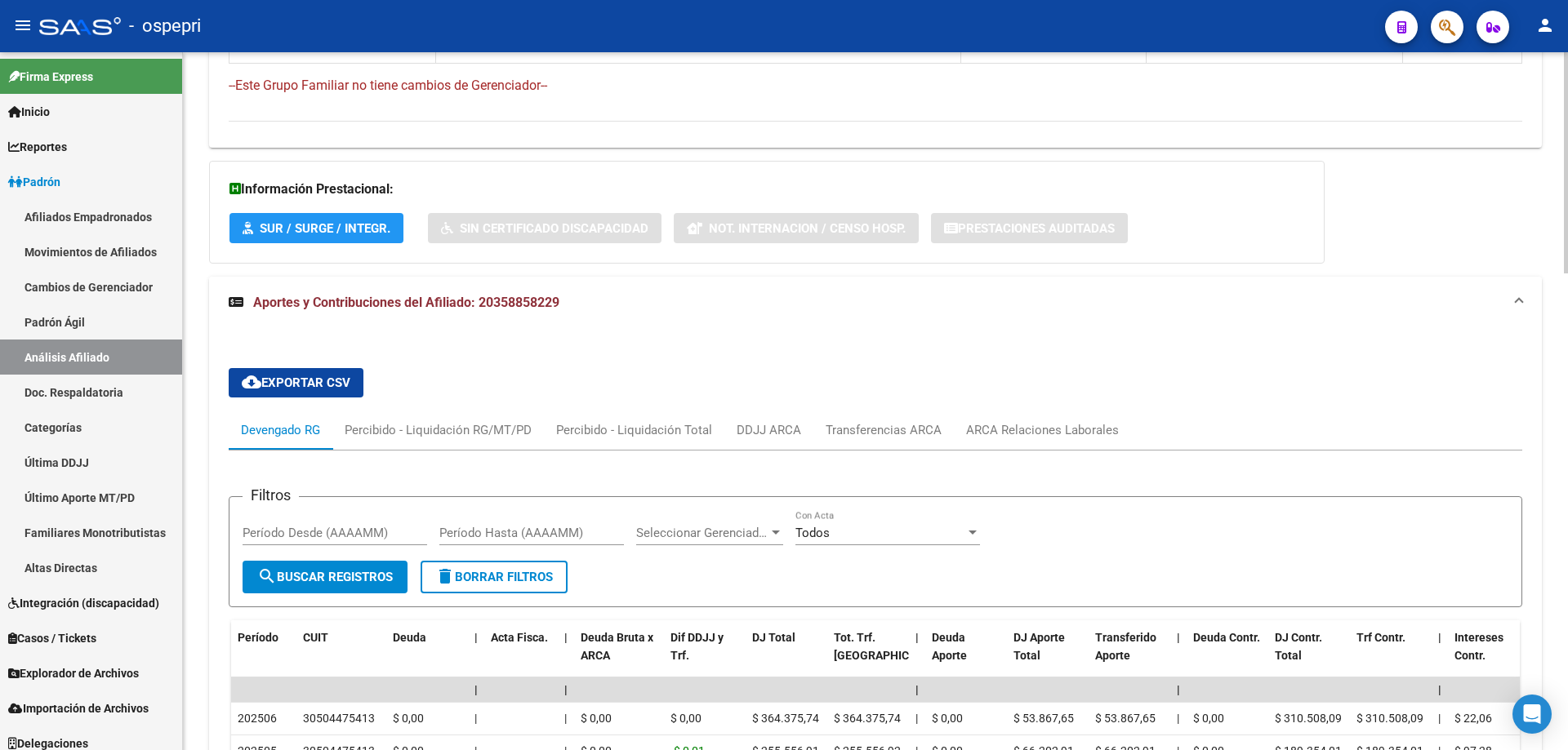
scroll to position [1105, 0]
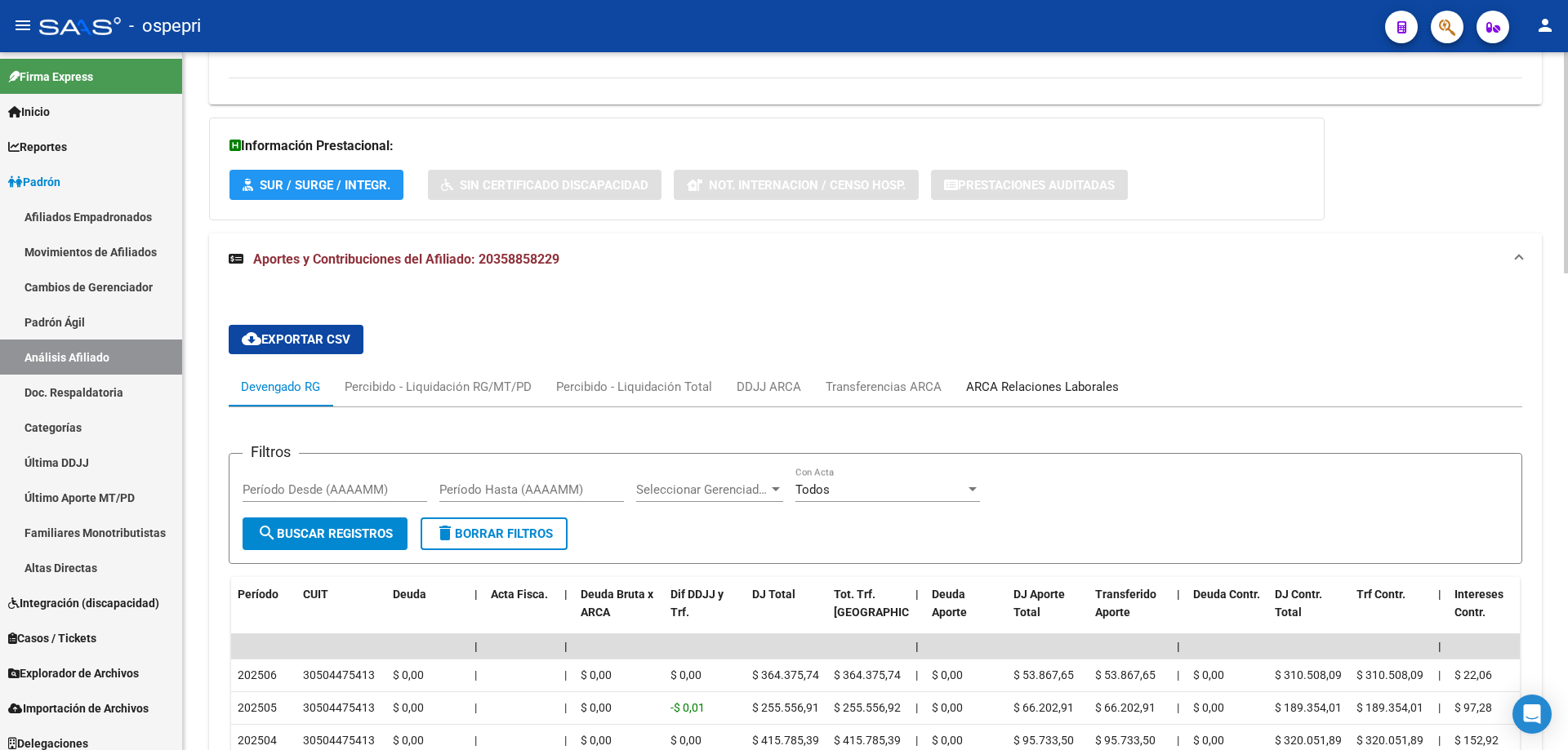
click at [1039, 384] on div "ARCA Relaciones Laborales" at bounding box center [1042, 386] width 153 height 18
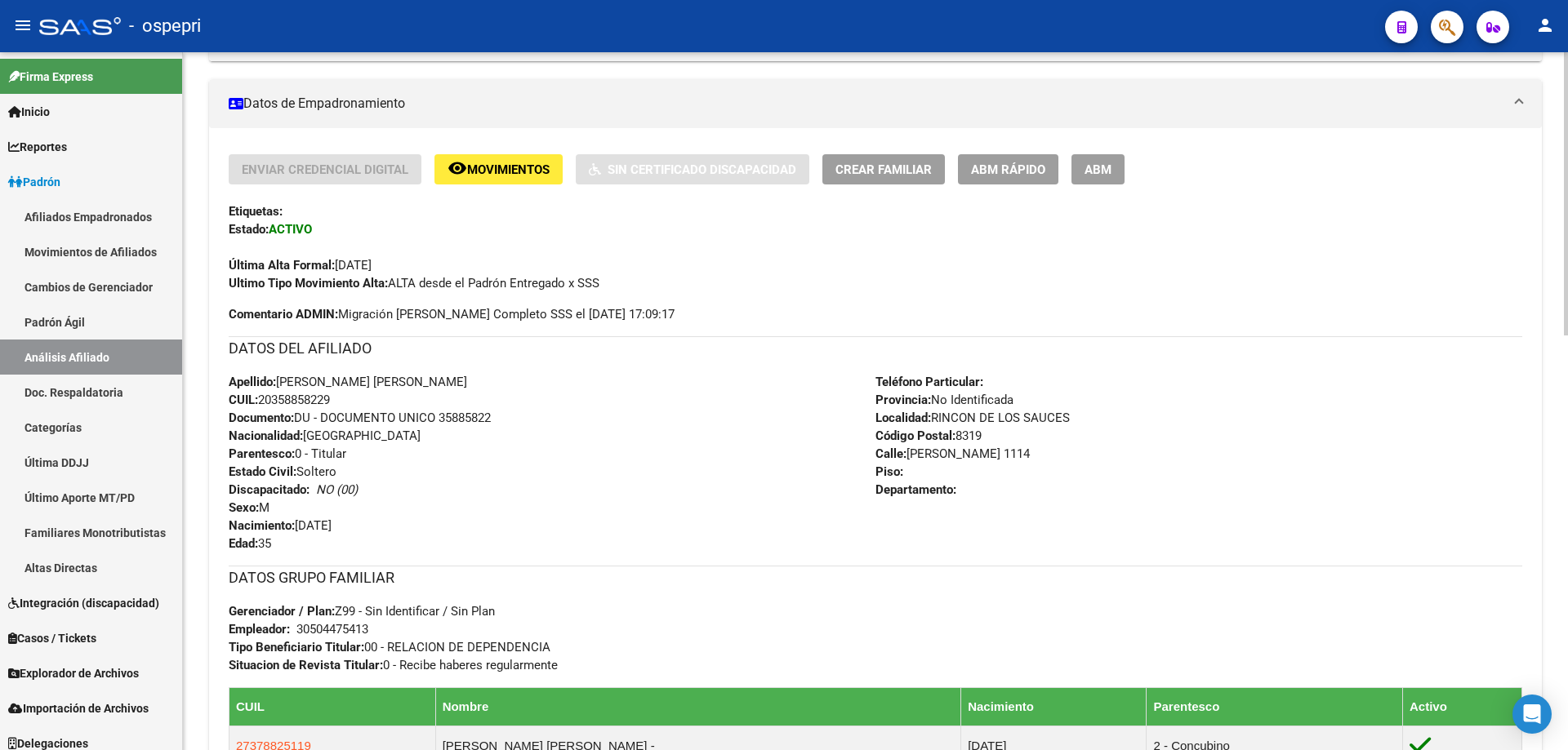
scroll to position [0, 0]
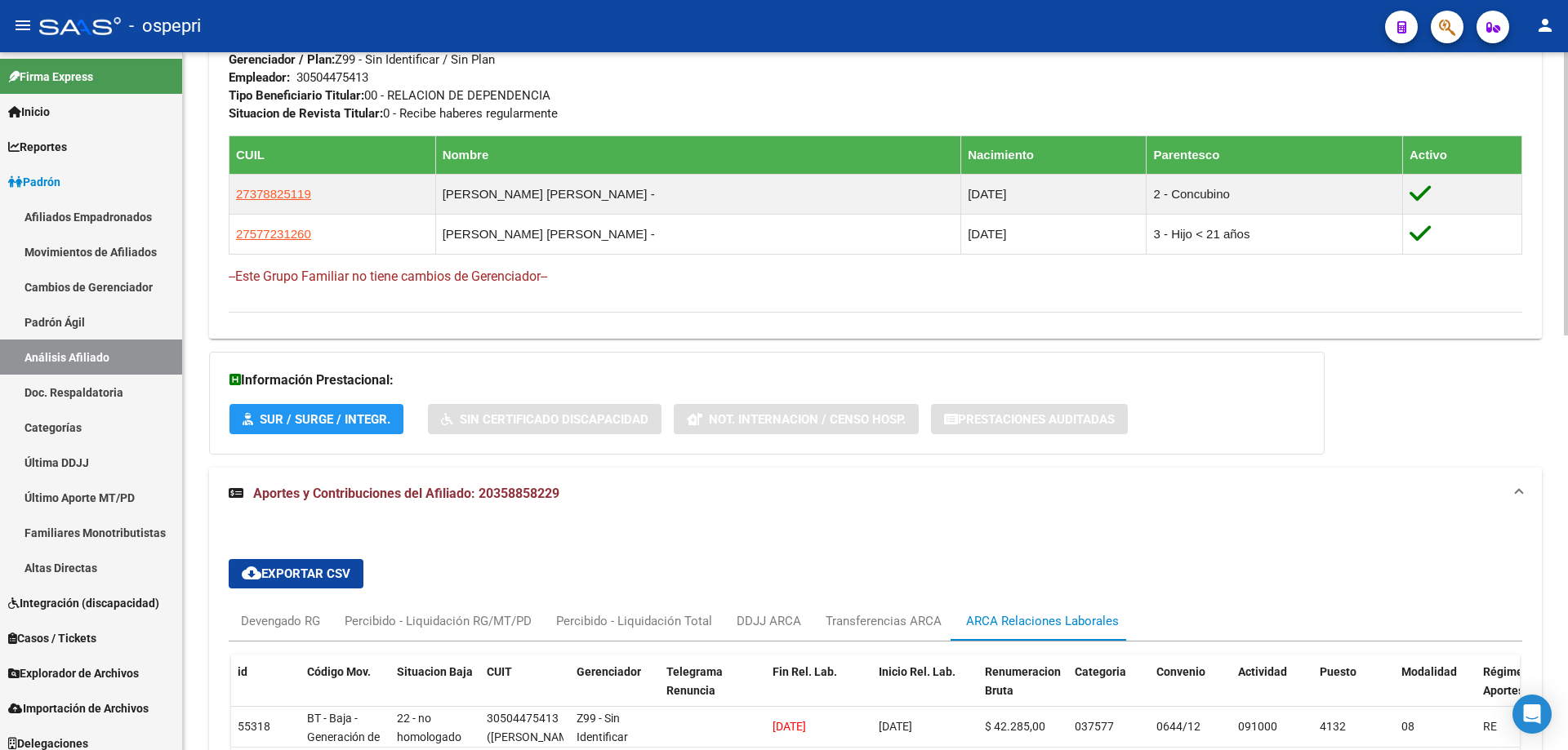
scroll to position [1024, 0]
